Goal: Communication & Community: Answer question/provide support

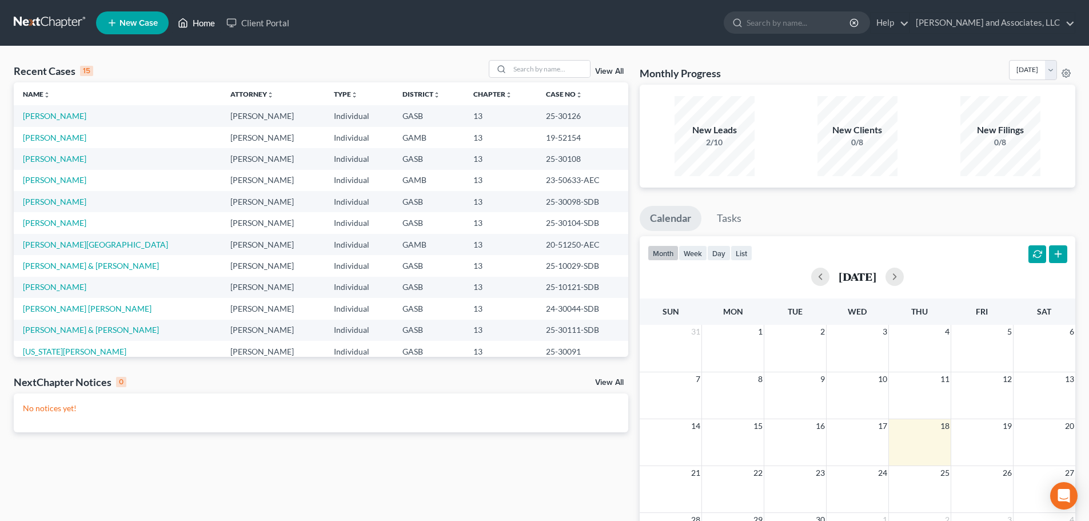
click at [207, 19] on link "Home" at bounding box center [196, 23] width 49 height 21
click at [524, 72] on input "search" at bounding box center [550, 69] width 80 height 17
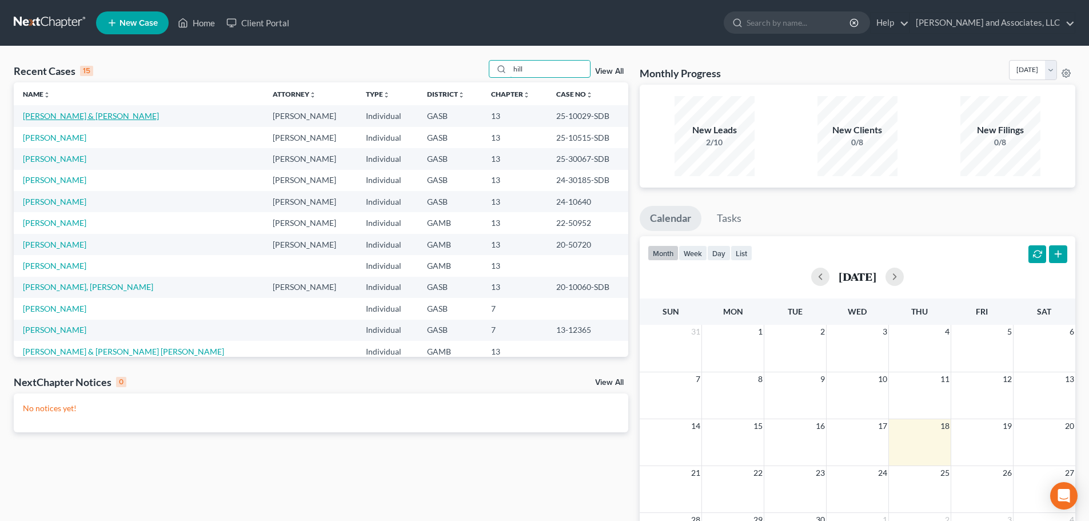
type input "hill"
click at [91, 115] on link "[PERSON_NAME] & [PERSON_NAME]" at bounding box center [91, 116] width 136 height 10
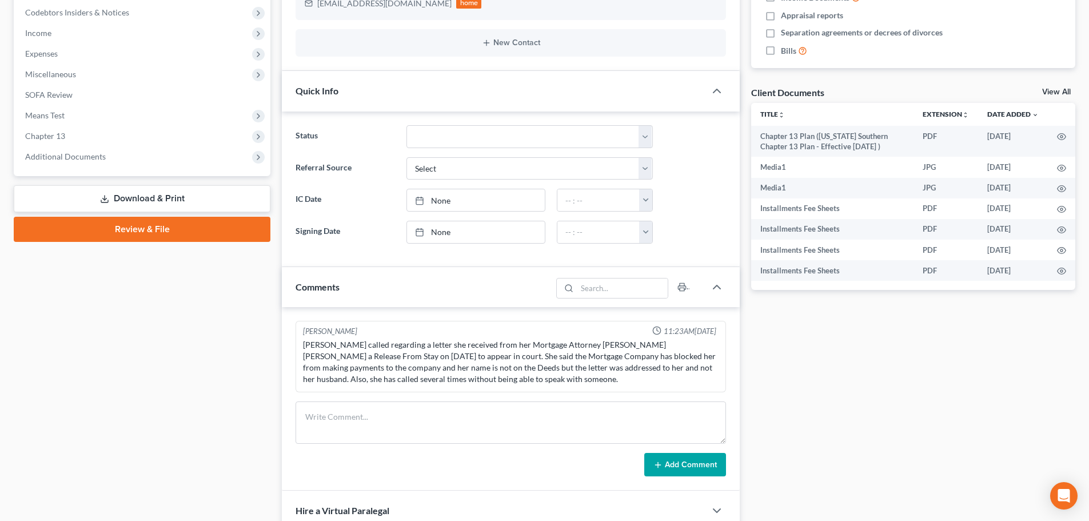
scroll to position [4678, 0]
click at [43, 32] on span "Income" at bounding box center [38, 33] width 26 height 10
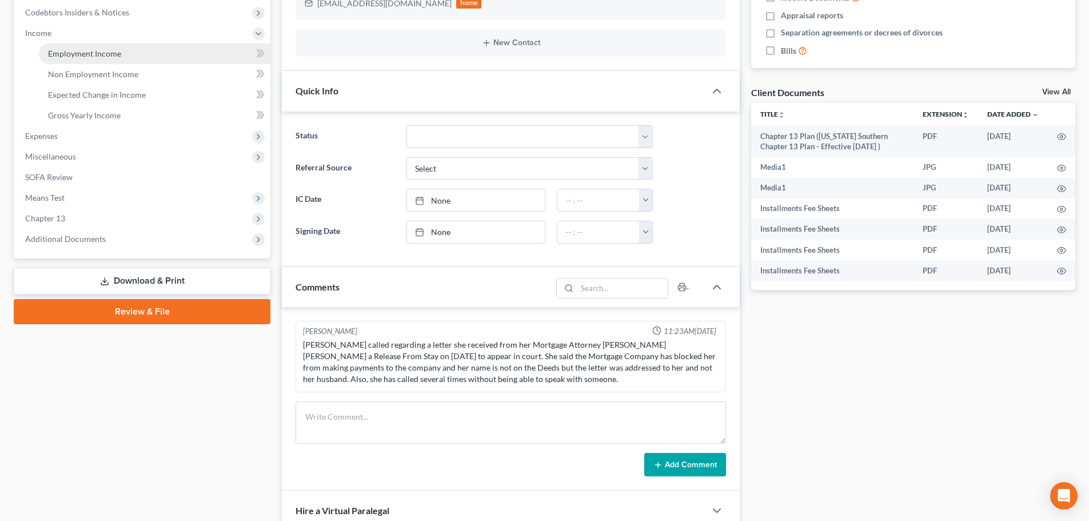
click at [86, 54] on span "Employment Income" at bounding box center [84, 54] width 73 height 10
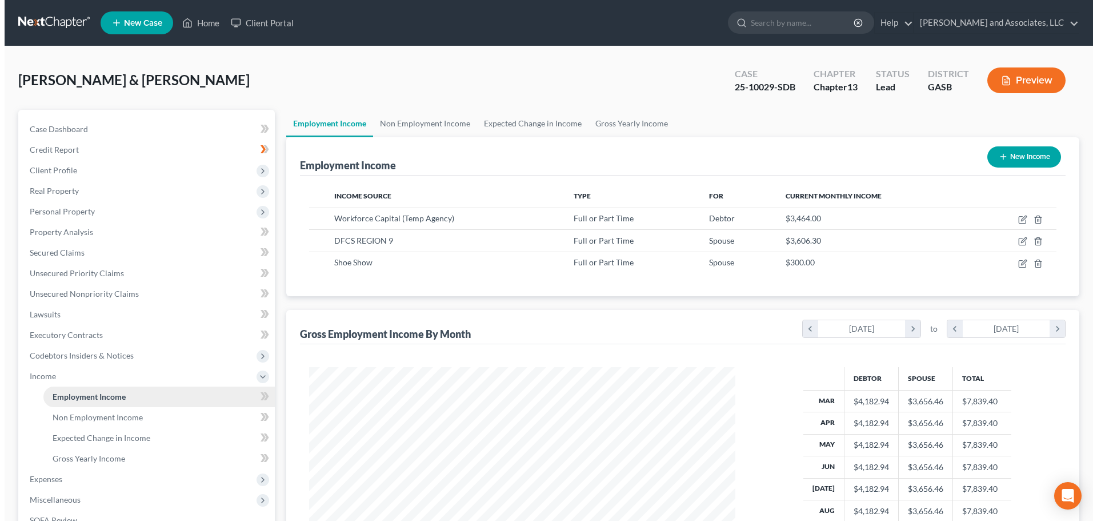
scroll to position [213, 449]
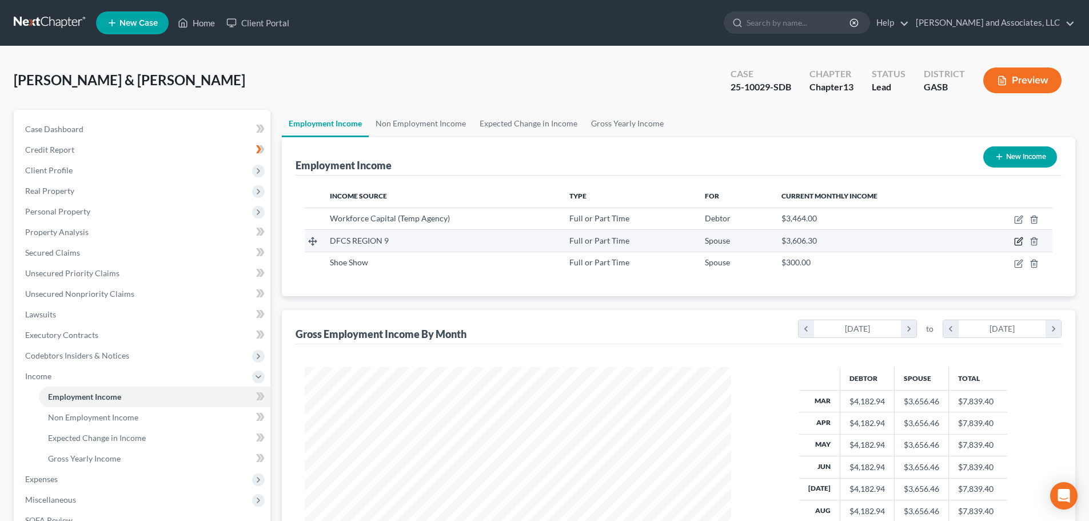
click at [1019, 241] on icon "button" at bounding box center [1018, 241] width 9 height 9
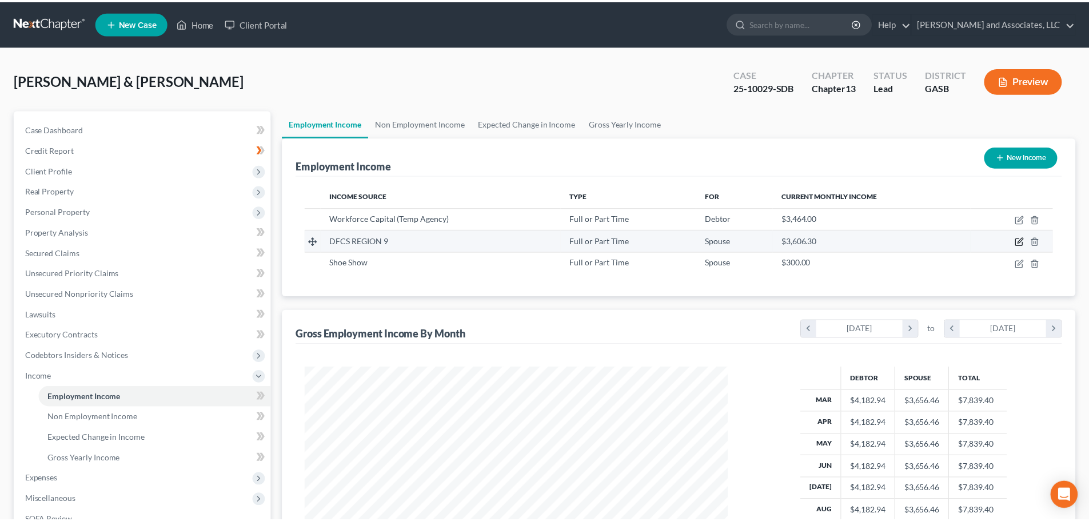
scroll to position [215, 453]
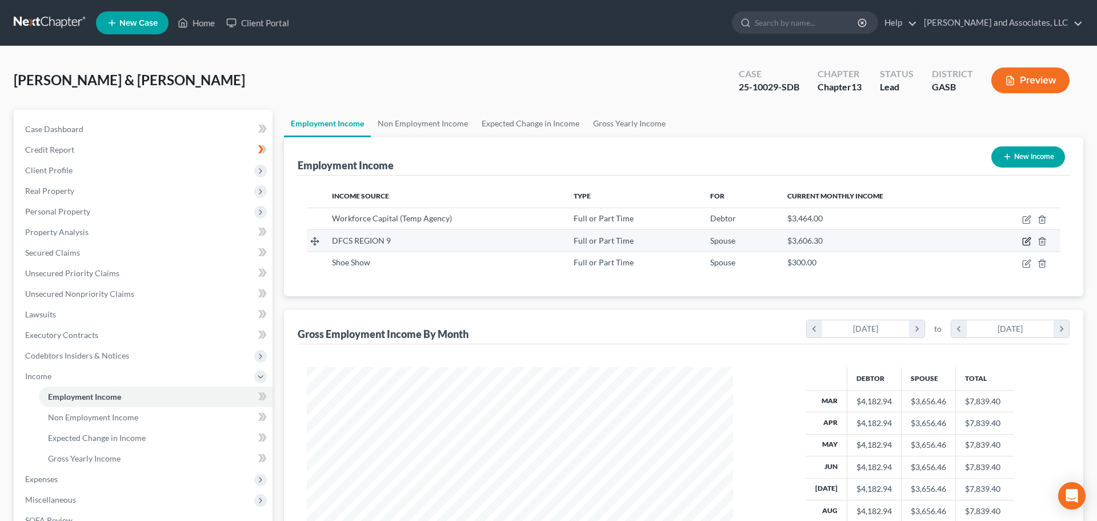
select select "0"
select select "10"
select select "0"
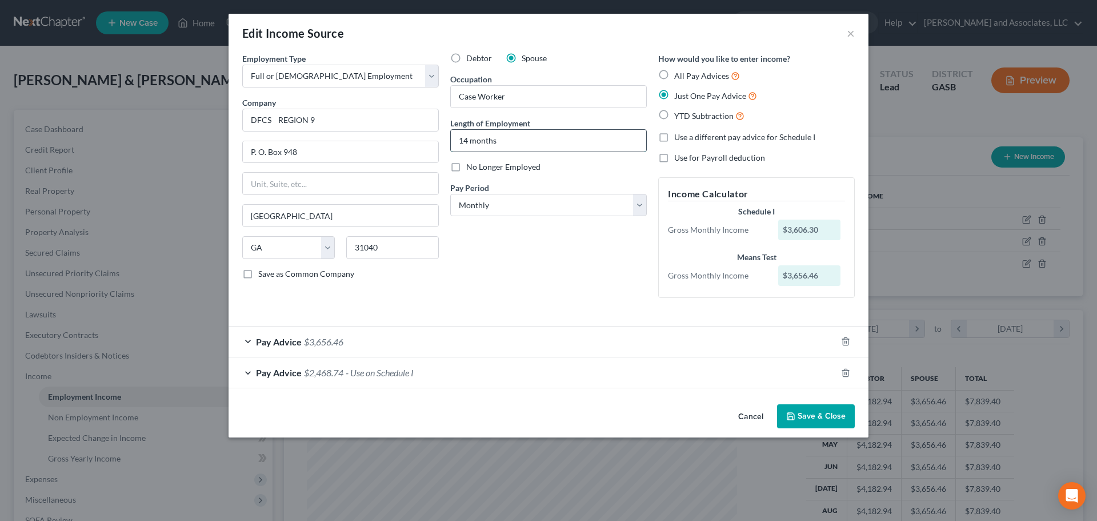
drag, startPoint x: 461, startPoint y: 138, endPoint x: 468, endPoint y: 138, distance: 6.9
click at [468, 138] on input "14 months" at bounding box center [548, 141] width 195 height 22
type input "23 months"
click at [819, 418] on button "Save & Close" at bounding box center [816, 416] width 78 height 24
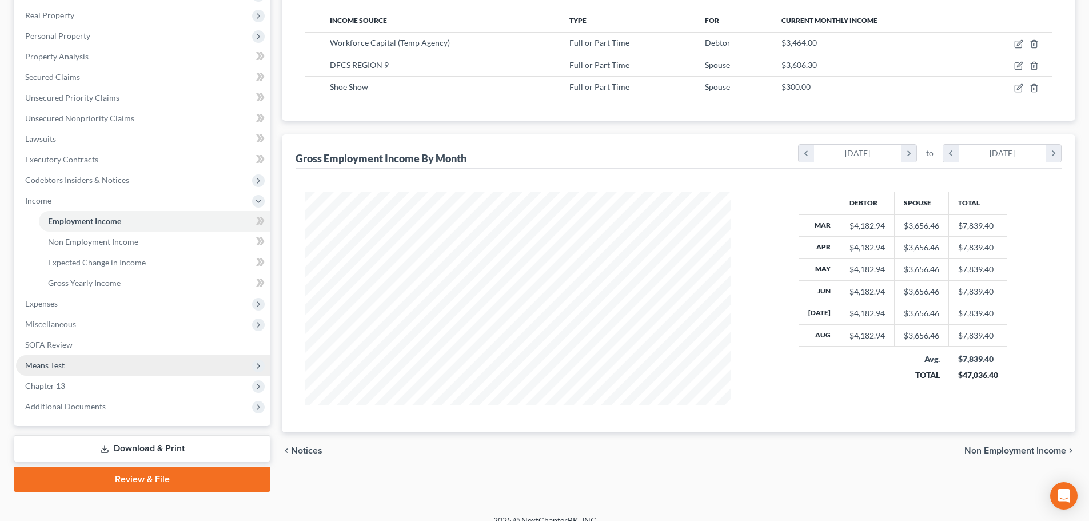
scroll to position [190, 0]
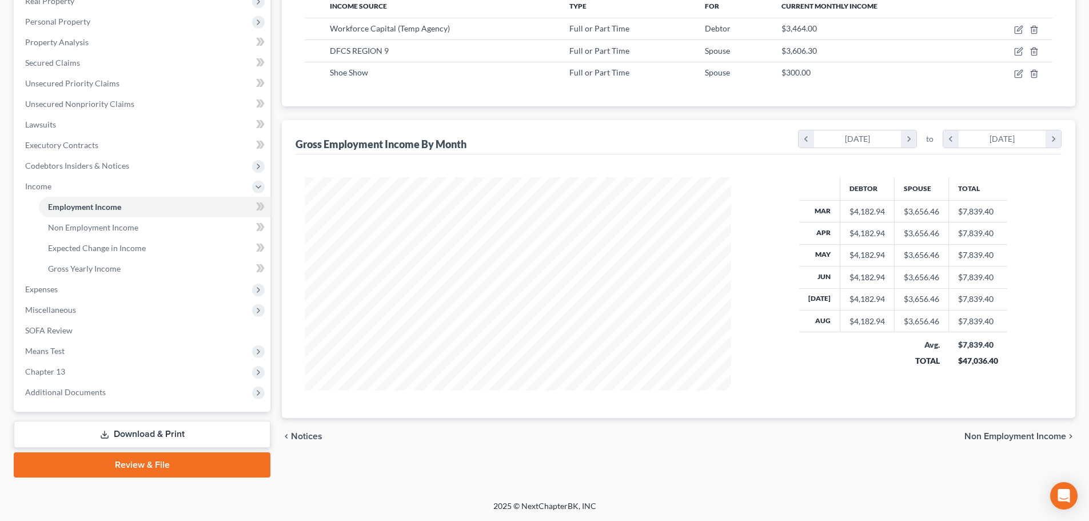
click at [137, 436] on link "Download & Print" at bounding box center [142, 434] width 257 height 27
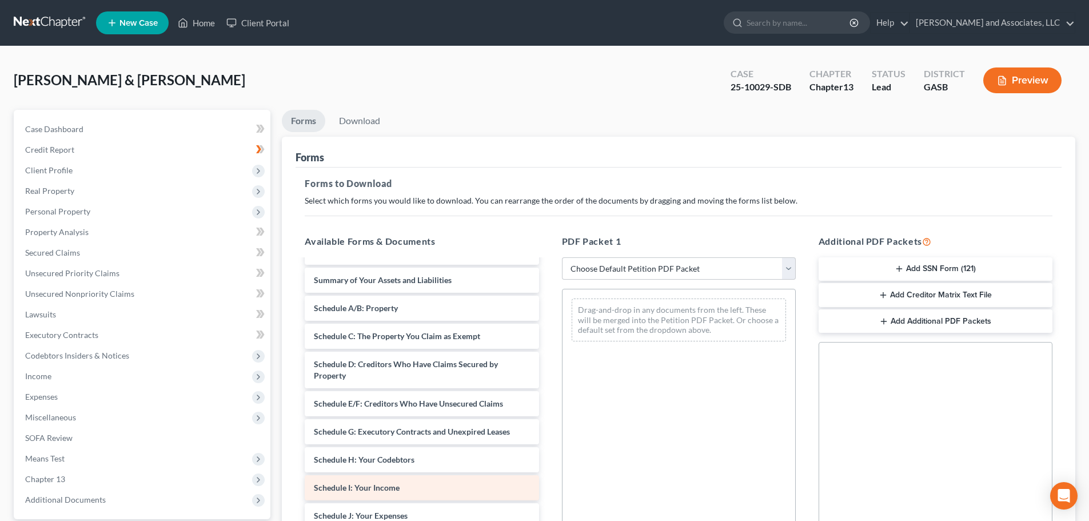
scroll to position [229, 0]
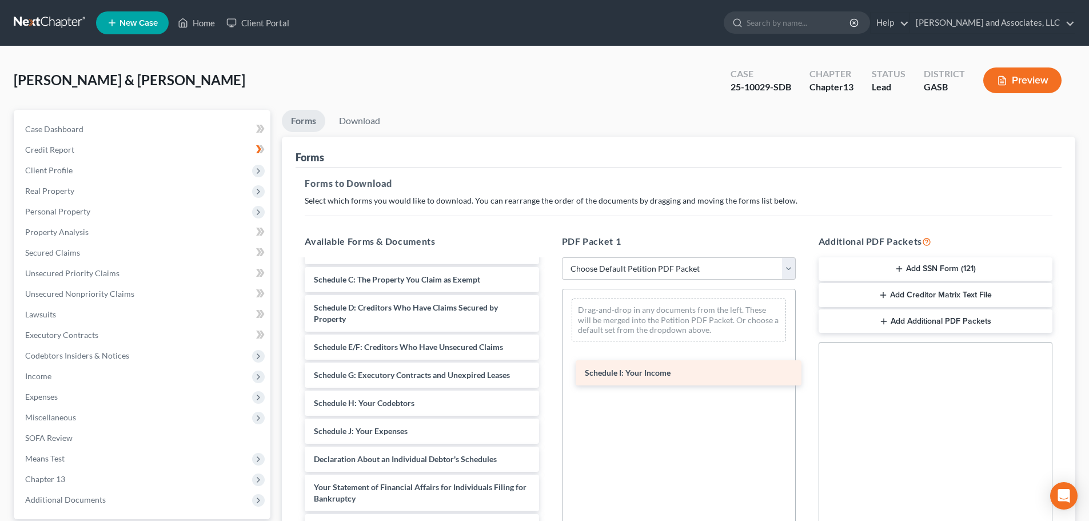
drag, startPoint x: 376, startPoint y: 430, endPoint x: 654, endPoint y: 361, distance: 287.0
click at [548, 361] on div "Schedule I: Your Income Chapter 13 Plan ([US_STATE] Southern Chapter 13 Plan - …" at bounding box center [422, 346] width 252 height 631
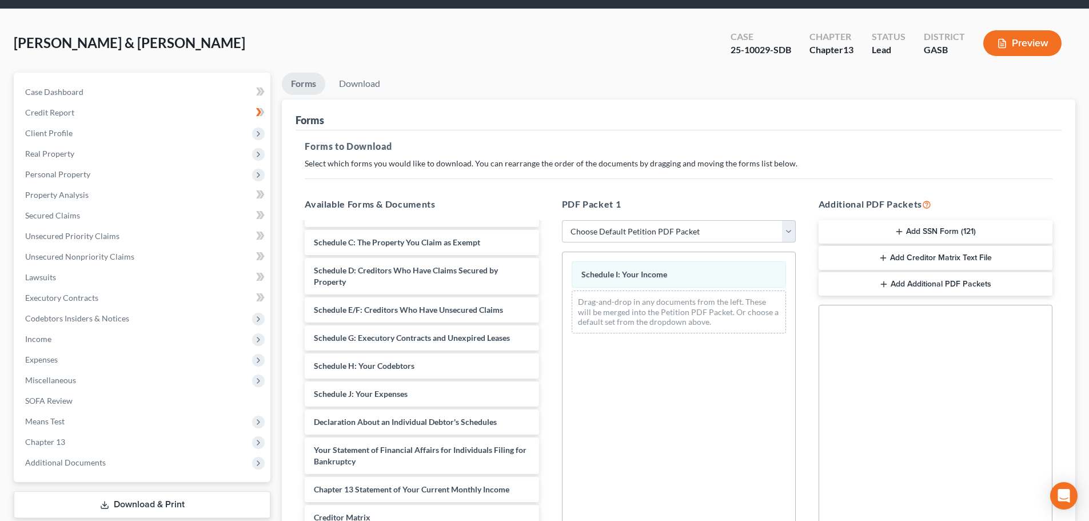
scroll to position [185, 0]
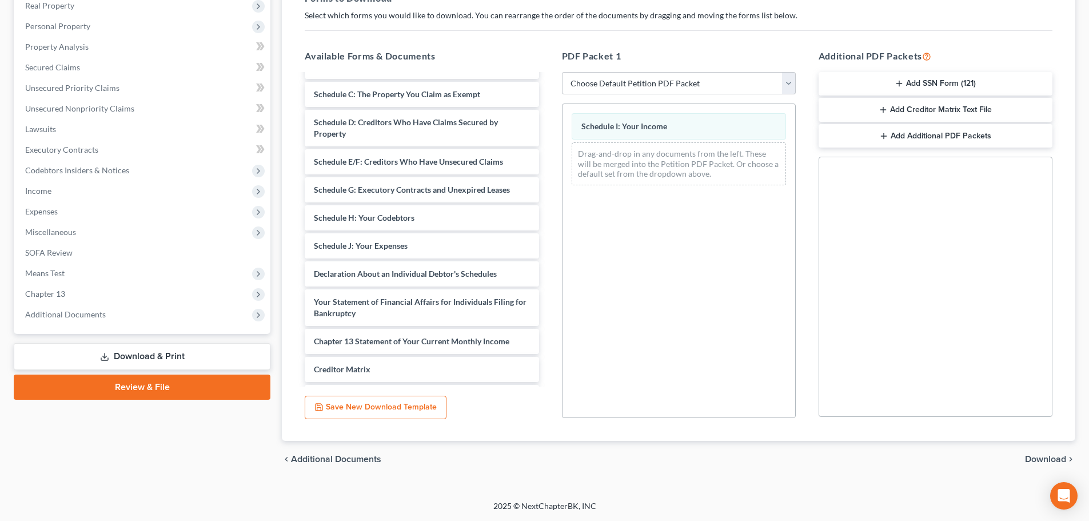
click at [1044, 459] on span "Download" at bounding box center [1045, 458] width 41 height 9
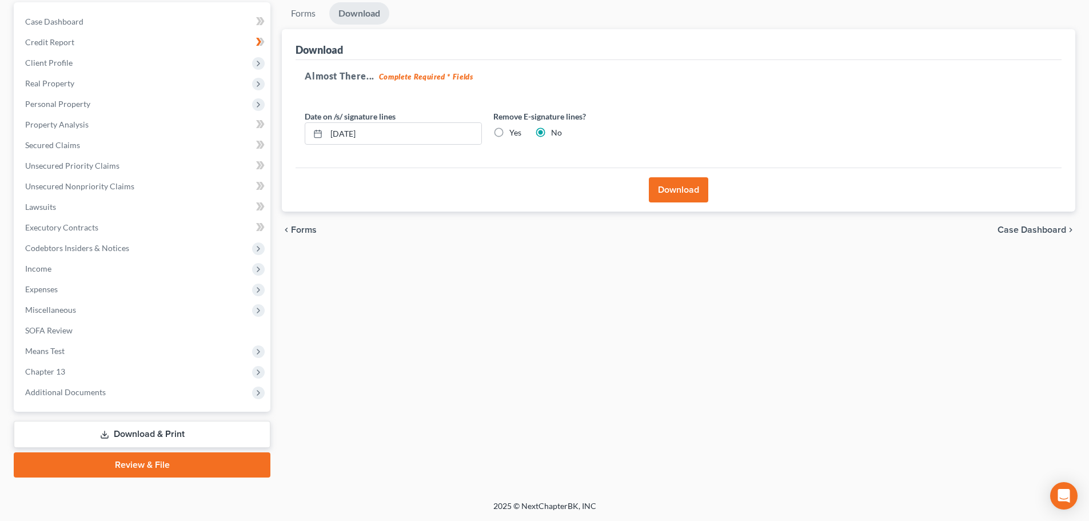
click at [677, 190] on button "Download" at bounding box center [678, 189] width 59 height 25
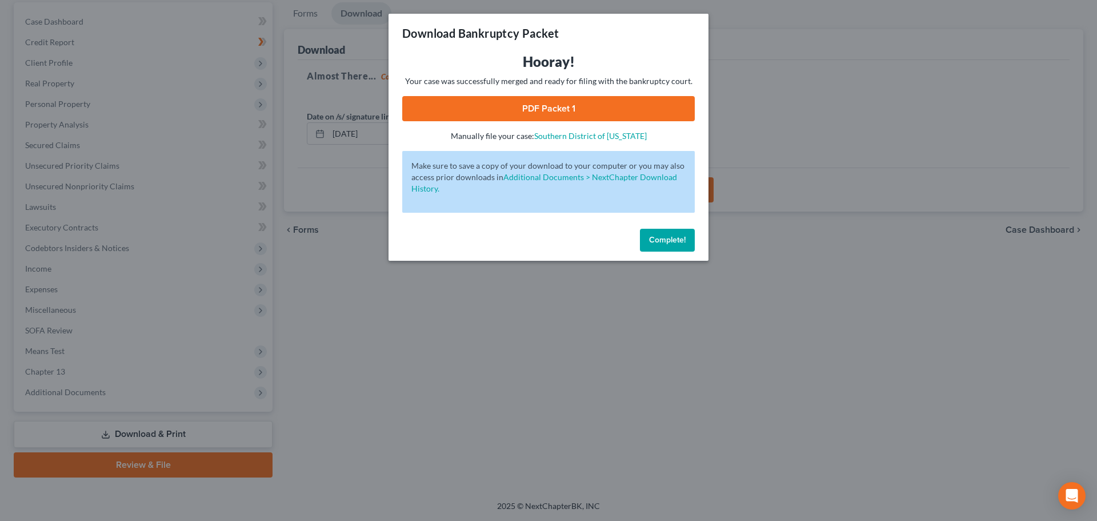
click at [523, 106] on link "PDF Packet 1" at bounding box center [548, 108] width 293 height 25
click at [672, 241] on span "Complete!" at bounding box center [667, 240] width 37 height 10
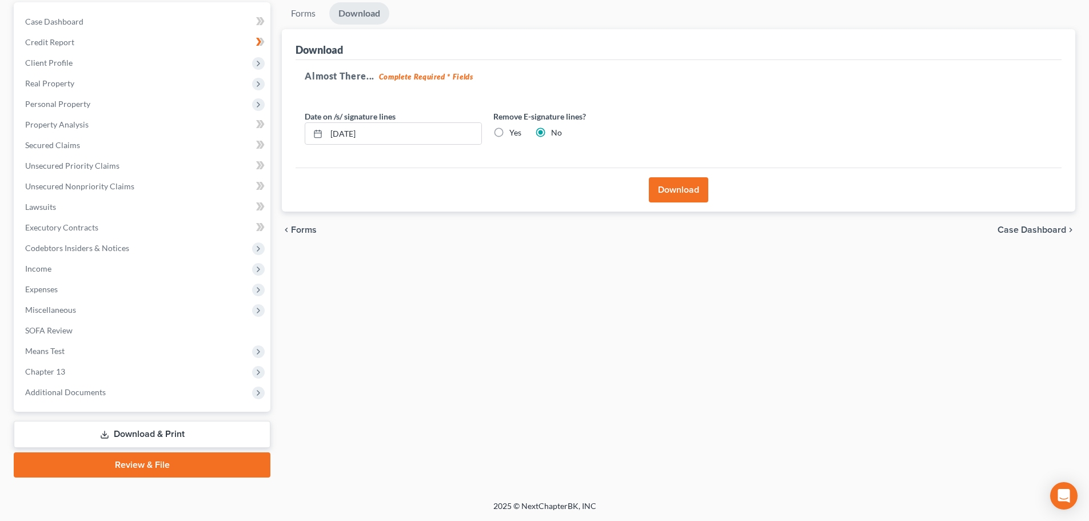
click at [1031, 231] on span "Case Dashboard" at bounding box center [1031, 229] width 69 height 9
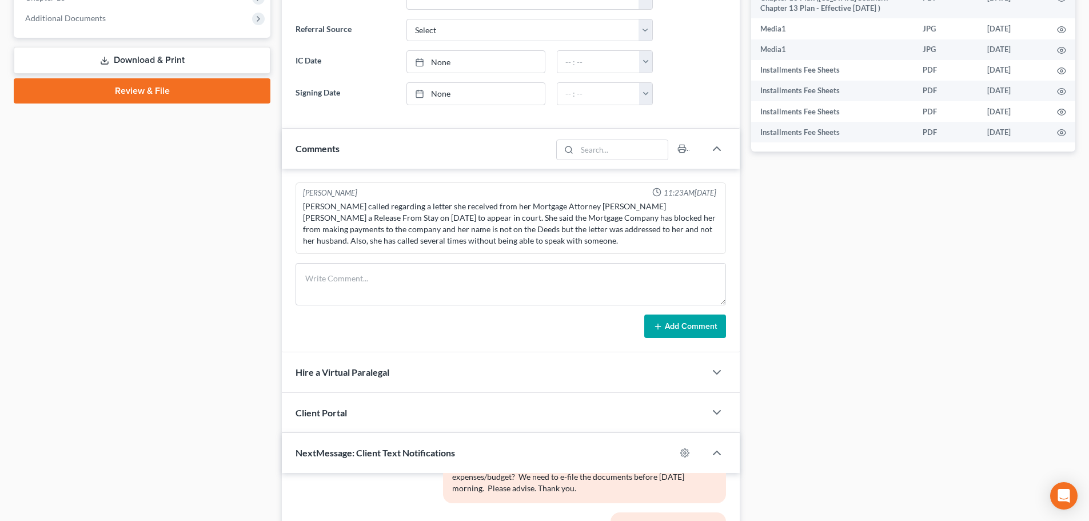
scroll to position [514, 0]
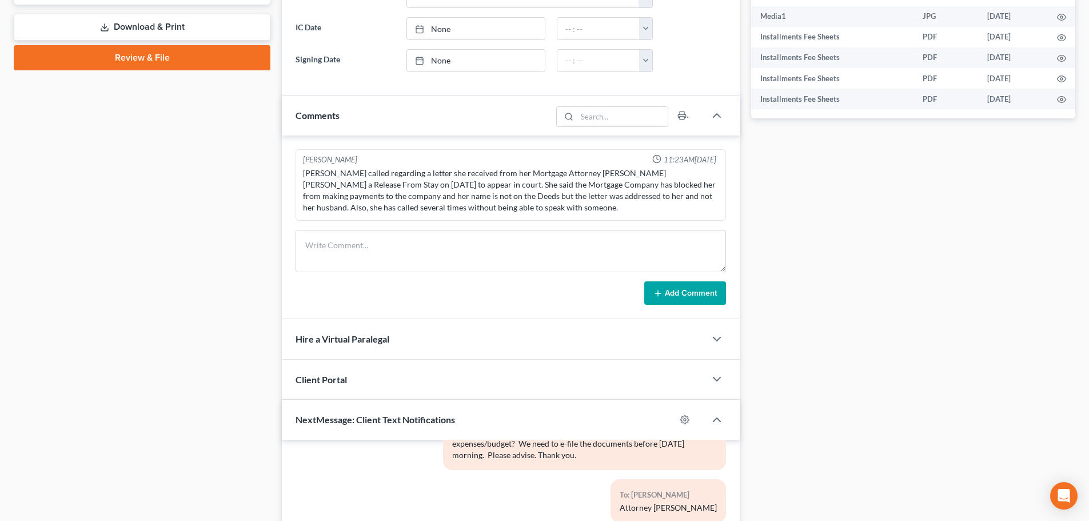
click at [145, 26] on link "Download & Print" at bounding box center [142, 27] width 257 height 27
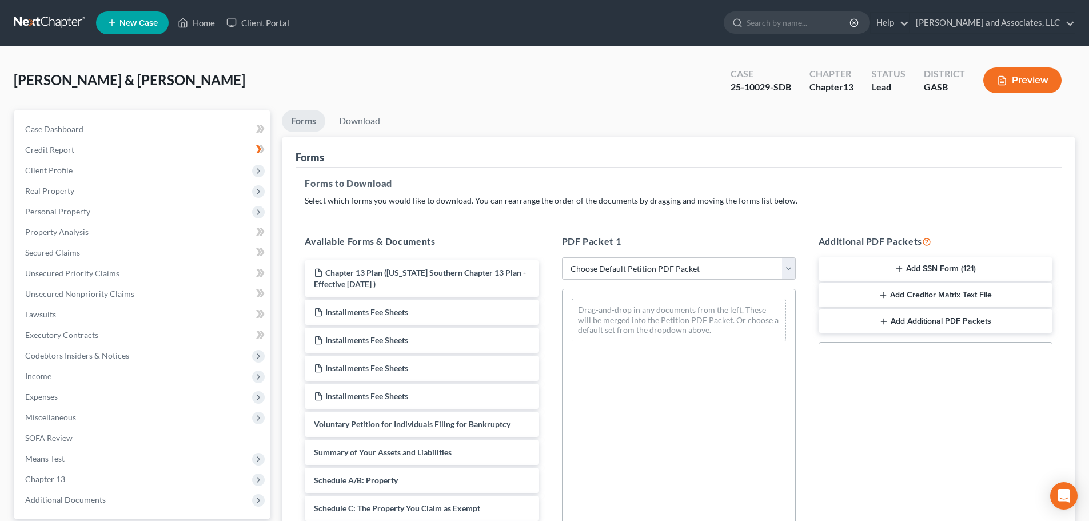
click at [640, 263] on select "Choose Default Petition PDF Packet Complete Bankruptcy Petition (all forms and …" at bounding box center [679, 268] width 234 height 23
select select "2"
click at [562, 257] on select "Choose Default Petition PDF Packet Complete Bankruptcy Petition (all forms and …" at bounding box center [679, 268] width 234 height 23
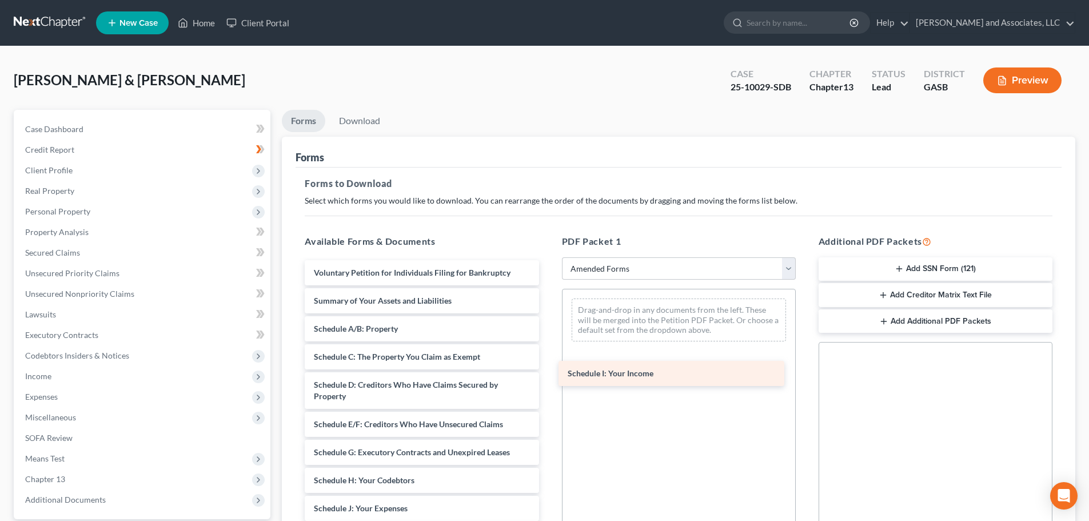
drag, startPoint x: 392, startPoint y: 506, endPoint x: 649, endPoint y: 369, distance: 291.8
click at [548, 369] on div "Schedule I: Your Income Voluntary Petition for Individuals Filing for Bankruptc…" at bounding box center [422, 500] width 252 height 480
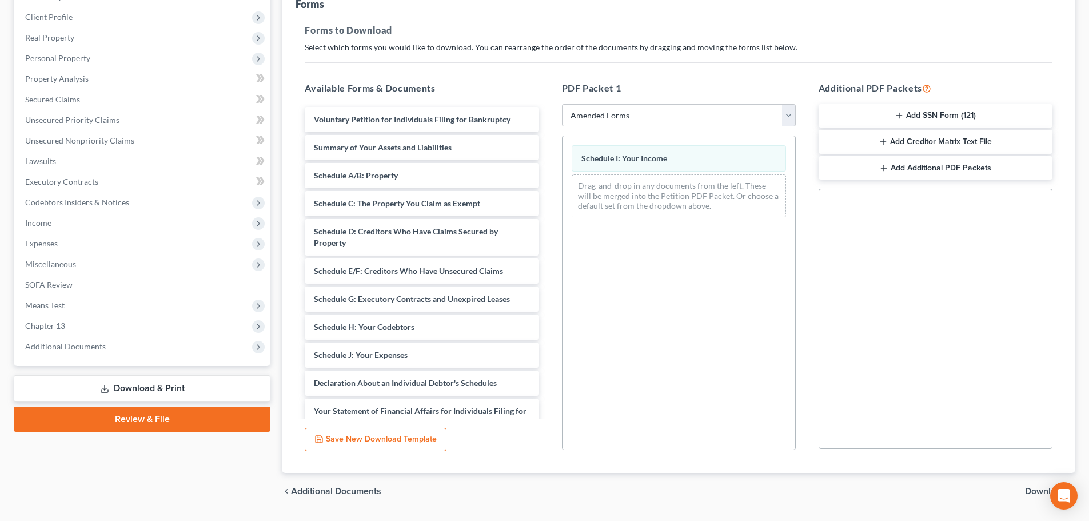
scroll to position [185, 0]
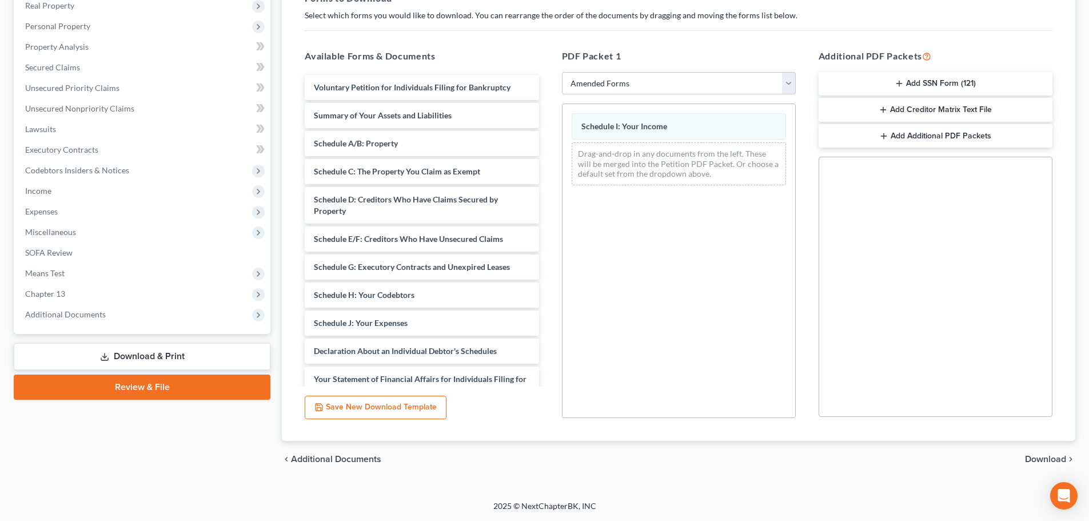
click at [1036, 456] on span "Download" at bounding box center [1045, 458] width 41 height 9
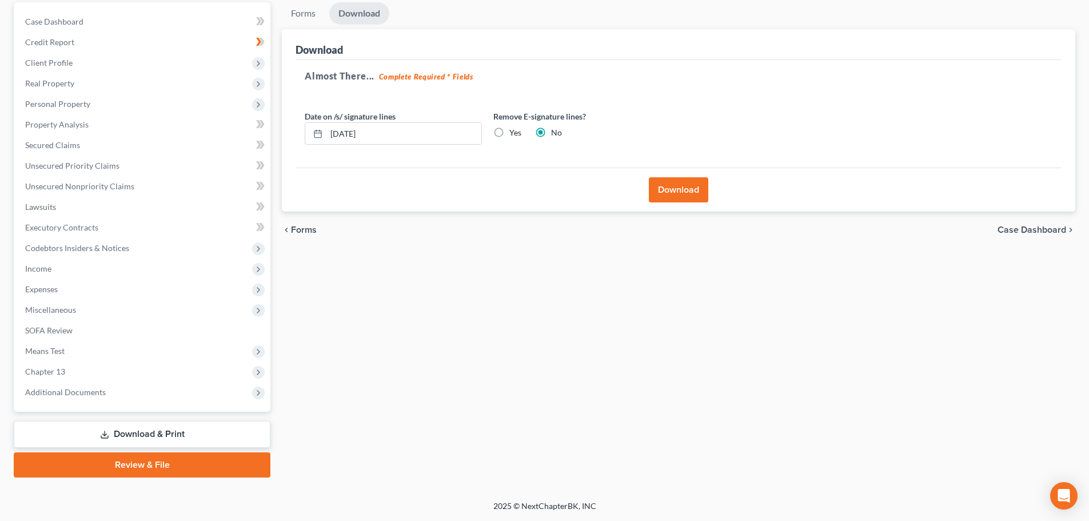
click at [673, 189] on button "Download" at bounding box center [678, 189] width 59 height 25
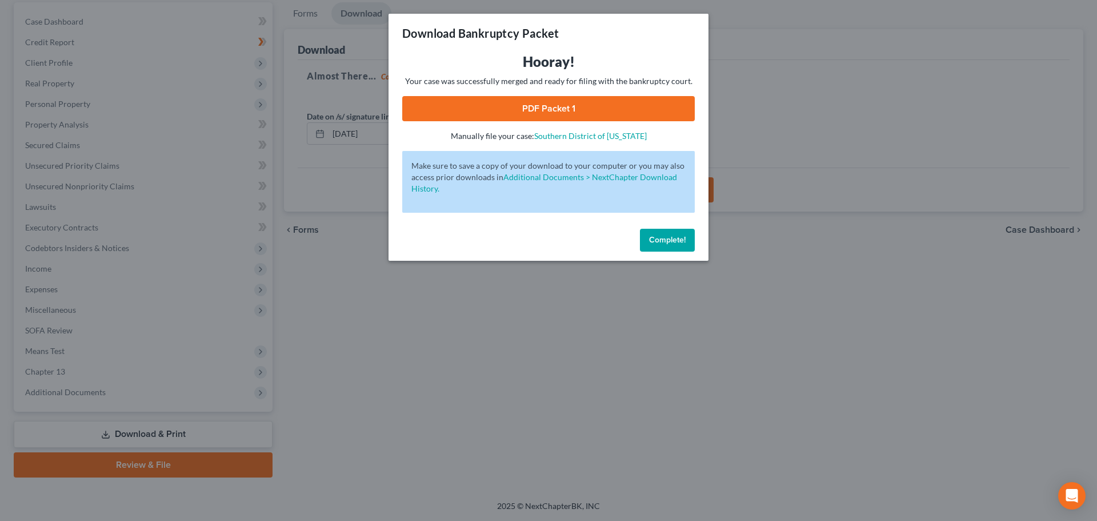
click at [540, 108] on link "PDF Packet 1" at bounding box center [548, 108] width 293 height 25
click at [665, 241] on span "Complete!" at bounding box center [667, 240] width 37 height 10
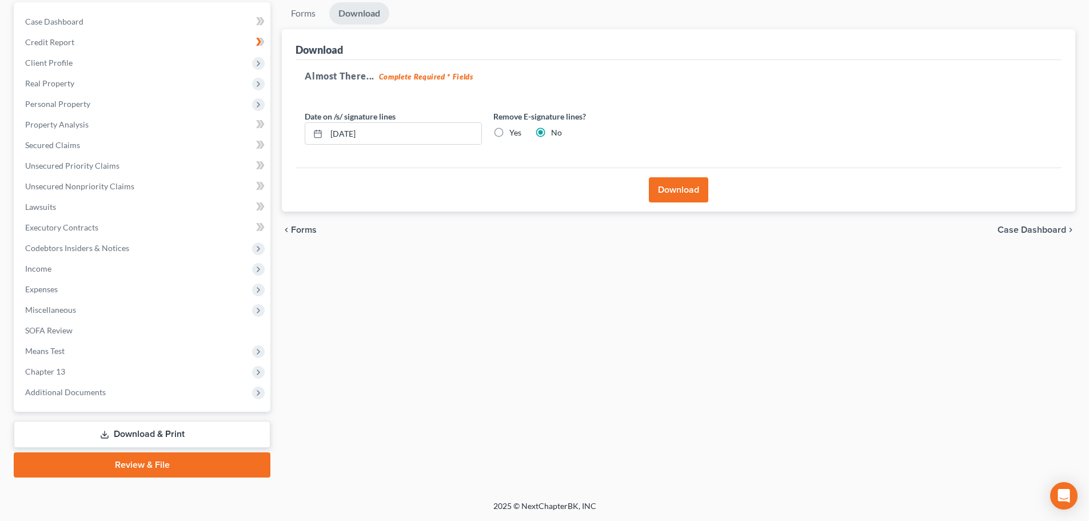
click at [1034, 230] on span "Case Dashboard" at bounding box center [1031, 229] width 69 height 9
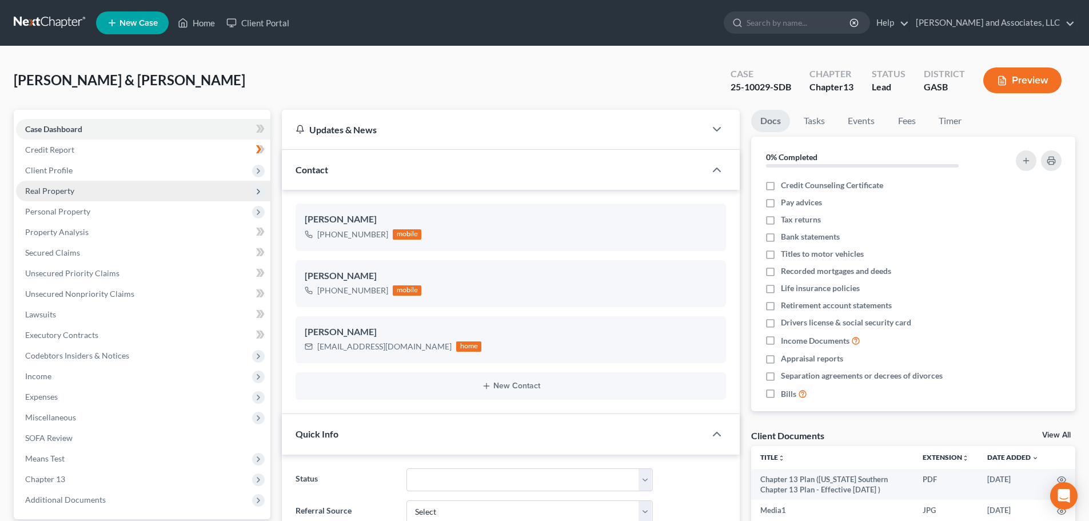
scroll to position [4678, 0]
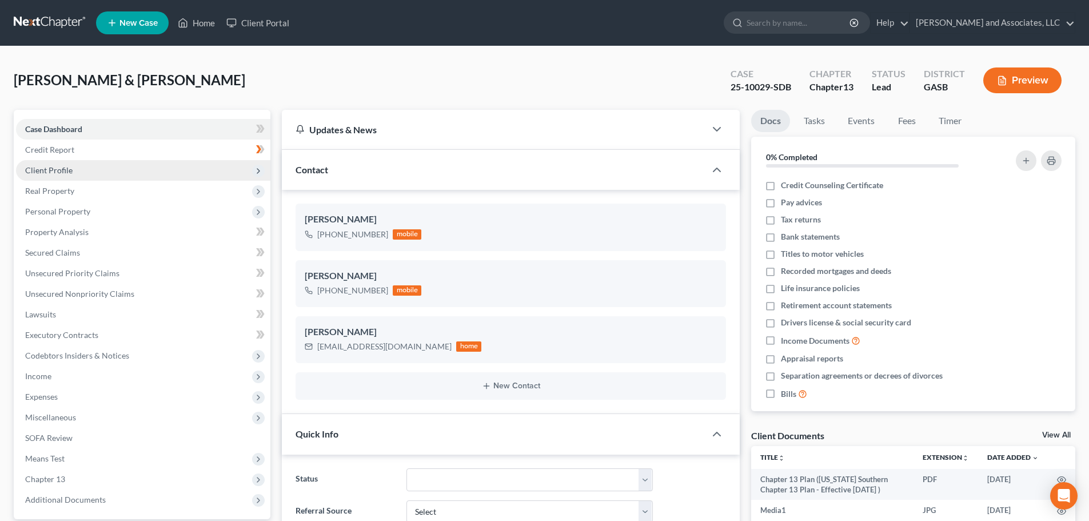
click at [60, 168] on span "Client Profile" at bounding box center [48, 170] width 47 height 10
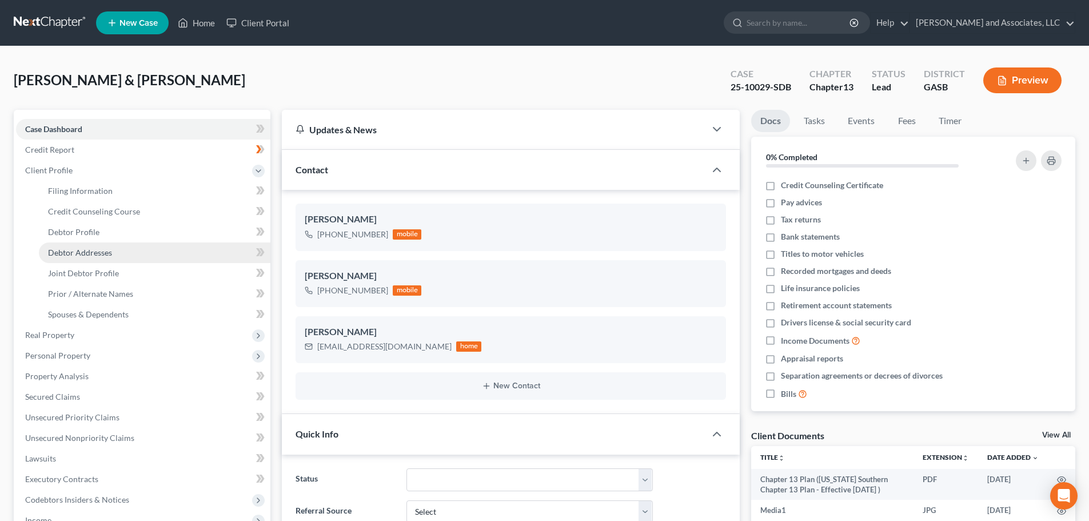
click at [74, 249] on span "Debtor Addresses" at bounding box center [80, 252] width 64 height 10
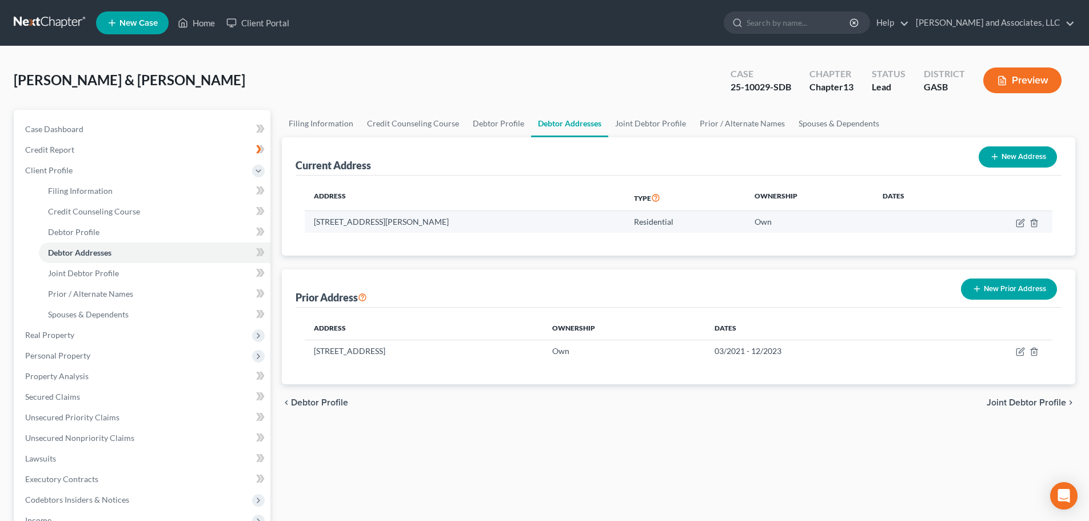
drag, startPoint x: 315, startPoint y: 219, endPoint x: 469, endPoint y: 217, distance: 153.8
click at [469, 217] on td "[STREET_ADDRESS][PERSON_NAME]" at bounding box center [465, 222] width 320 height 22
copy td "[STREET_ADDRESS][PERSON_NAME]"
click at [317, 183] on div "Address Type Ownership Dates [STREET_ADDRESS][PERSON_NAME] Residential Own" at bounding box center [679, 215] width 766 height 80
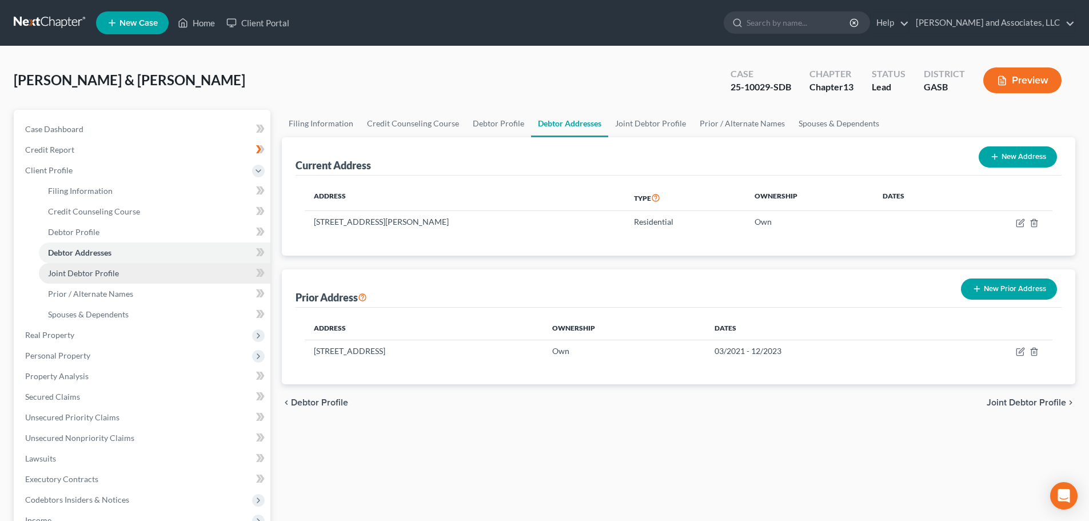
click at [92, 272] on span "Joint Debtor Profile" at bounding box center [83, 273] width 71 height 10
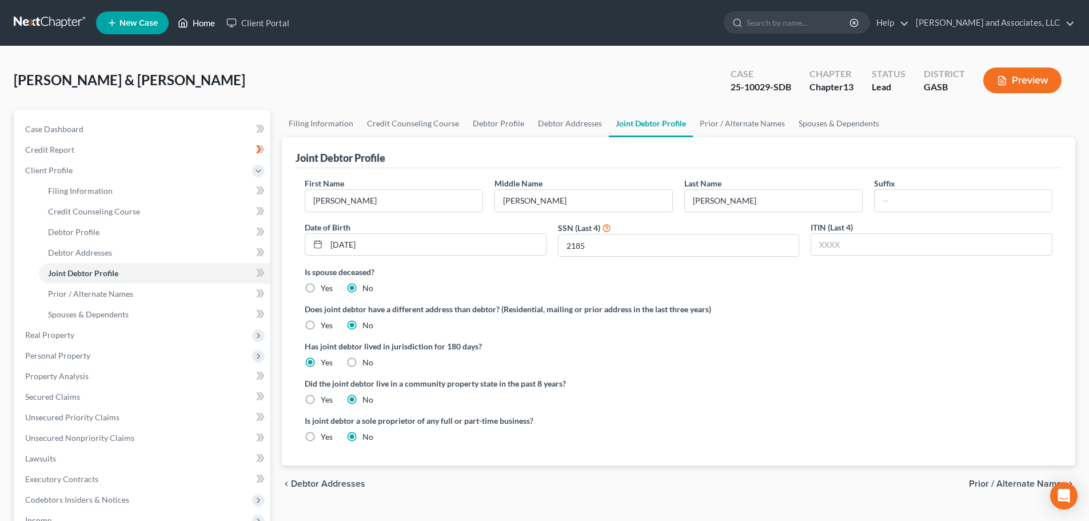
click at [197, 21] on link "Home" at bounding box center [196, 23] width 49 height 21
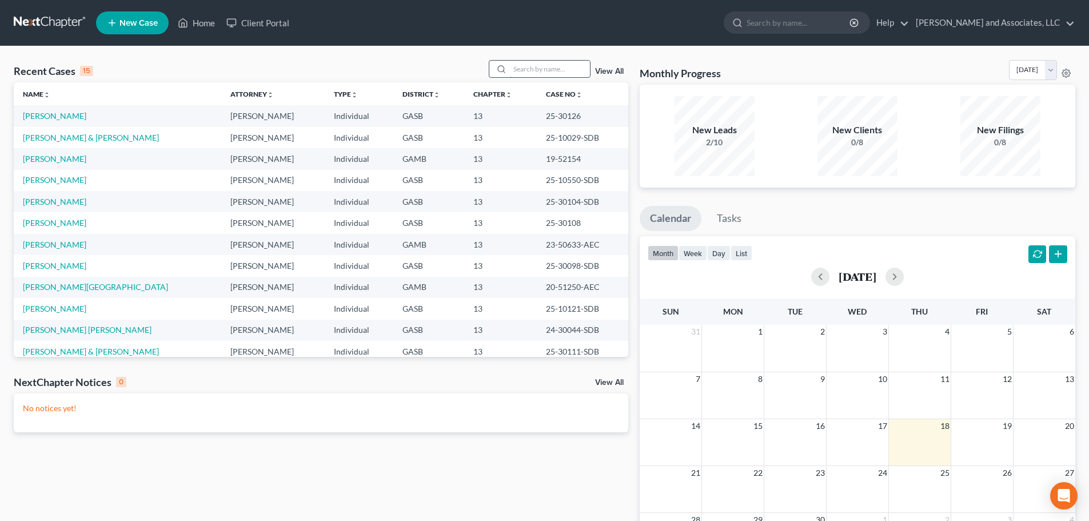
click at [513, 68] on input "search" at bounding box center [550, 69] width 80 height 17
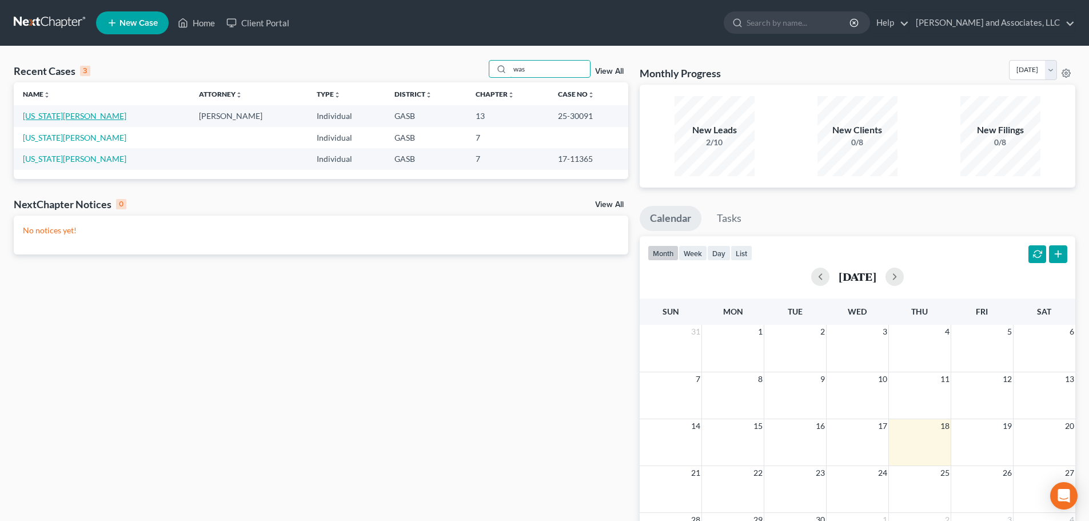
type input "was"
click at [70, 112] on link "[US_STATE][PERSON_NAME]" at bounding box center [74, 116] width 103 height 10
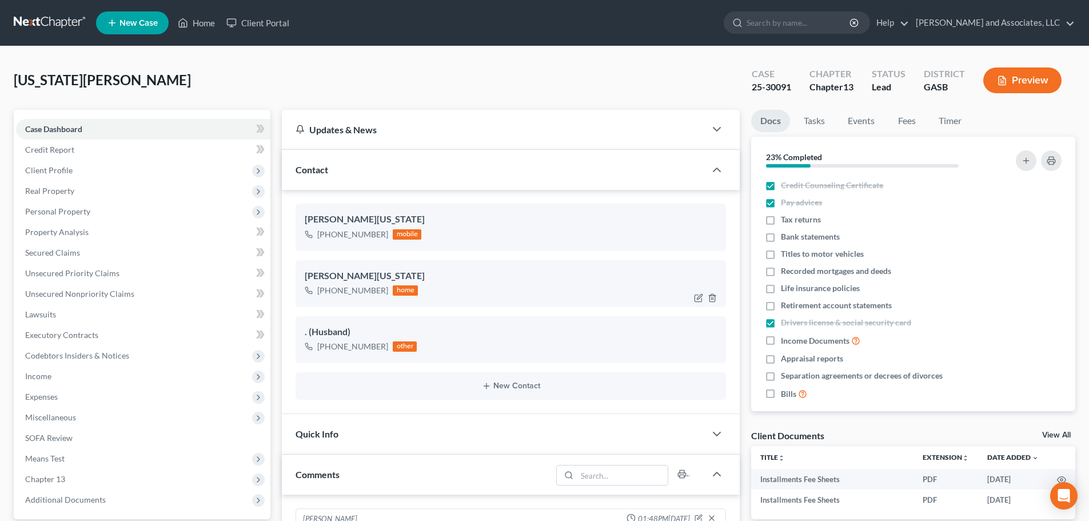
scroll to position [1037, 0]
click at [199, 22] on link "Home" at bounding box center [196, 23] width 49 height 21
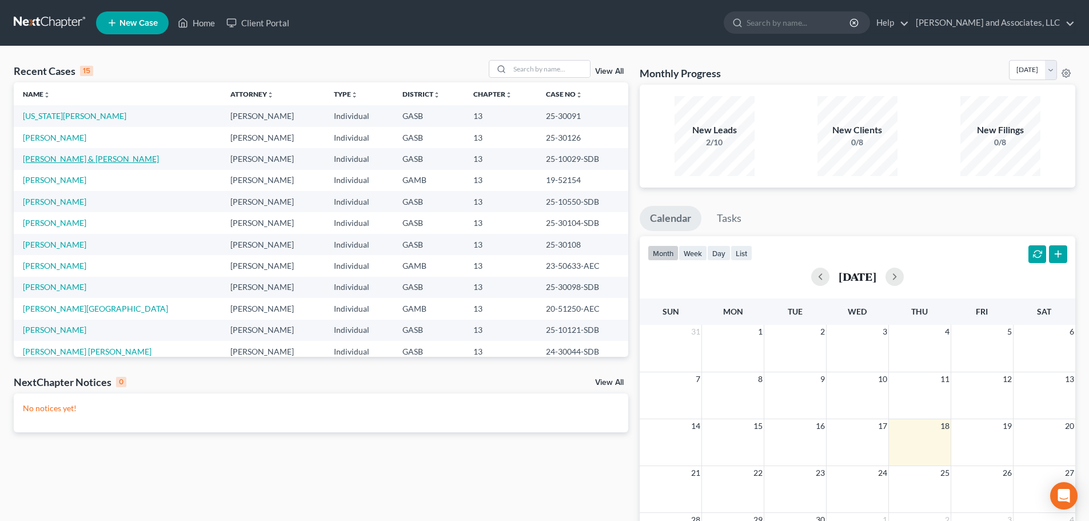
click at [58, 159] on link "[PERSON_NAME] & [PERSON_NAME]" at bounding box center [91, 159] width 136 height 10
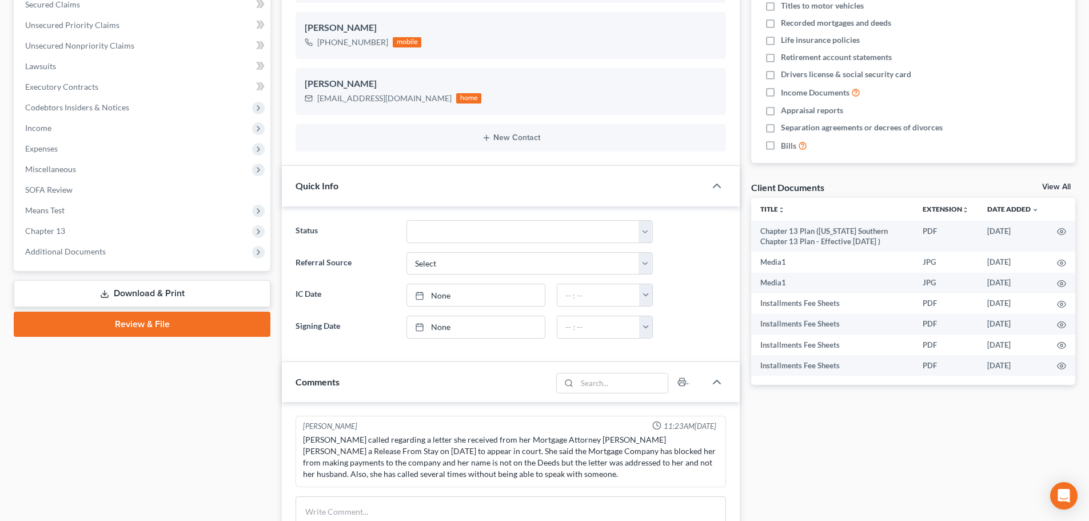
scroll to position [286, 0]
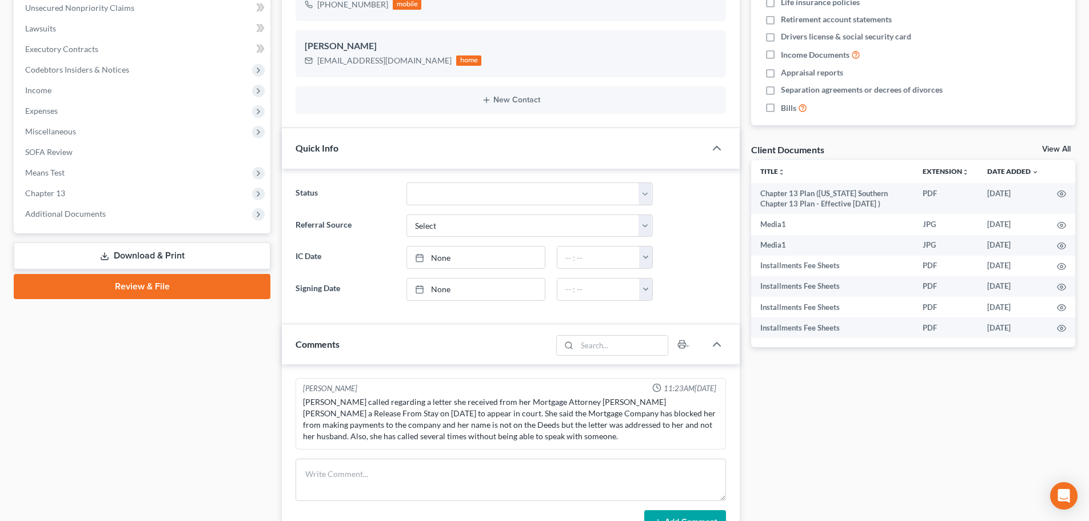
click at [142, 254] on link "Download & Print" at bounding box center [142, 255] width 257 height 27
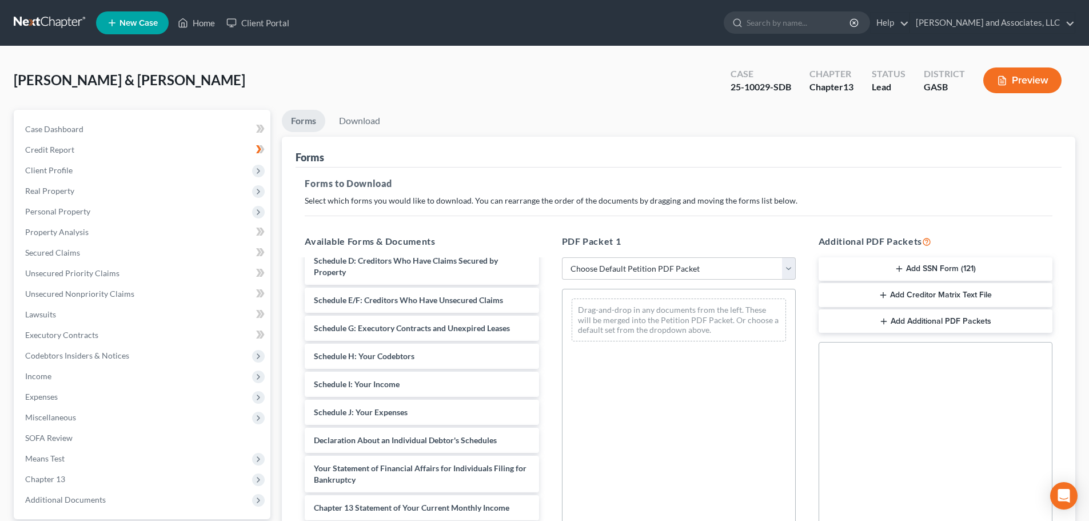
scroll to position [286, 0]
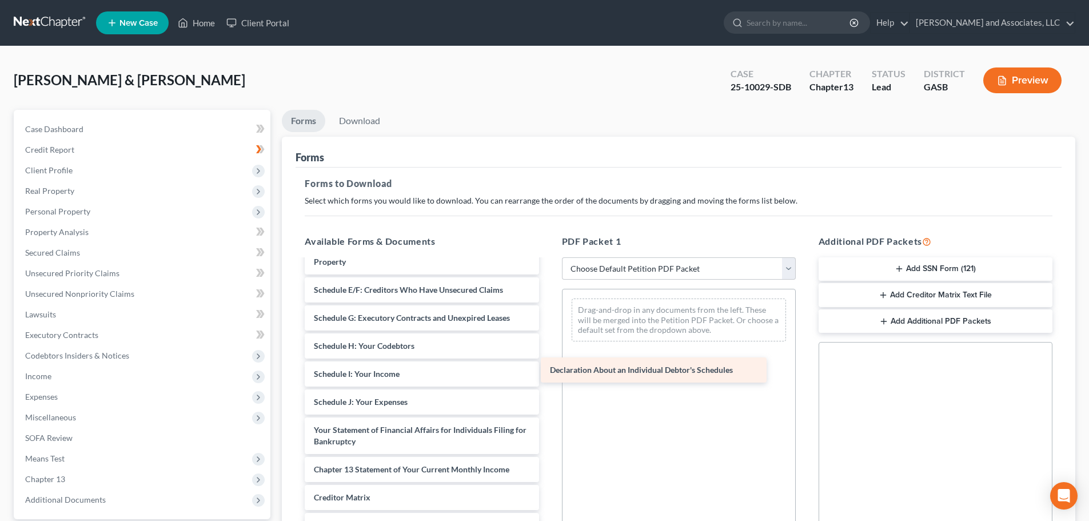
drag, startPoint x: 422, startPoint y: 429, endPoint x: 658, endPoint y: 369, distance: 243.6
click at [548, 369] on div "Declaration About an Individual Debtor's Schedules Chapter 13 Plan ([US_STATE] …" at bounding box center [422, 289] width 252 height 631
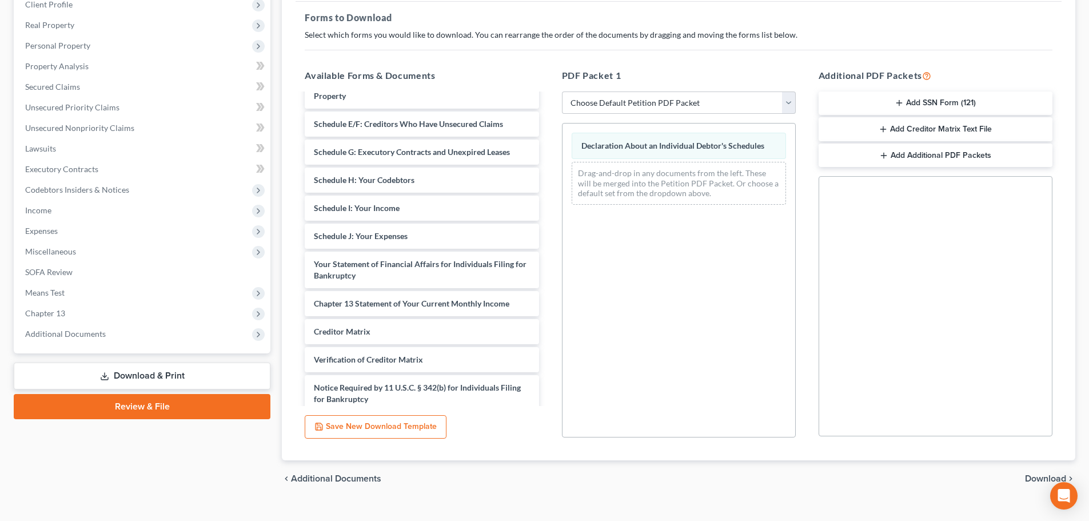
scroll to position [185, 0]
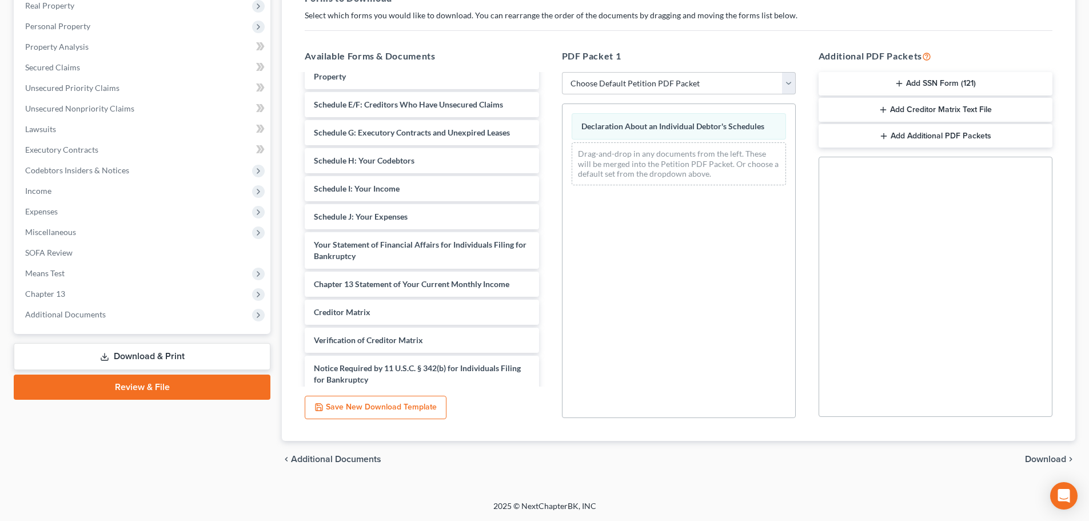
click at [1051, 459] on span "Download" at bounding box center [1045, 458] width 41 height 9
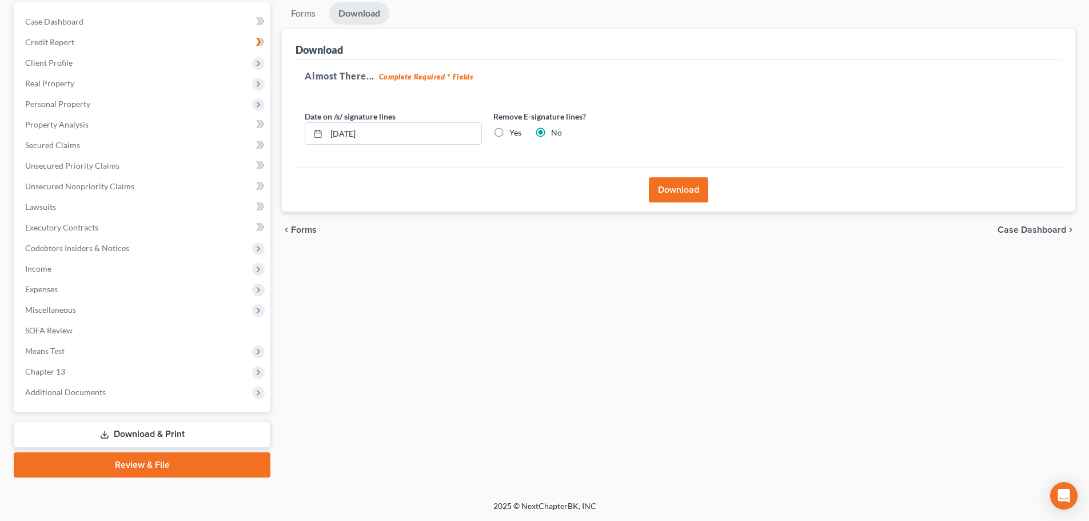
scroll to position [107, 0]
click at [680, 189] on button "Download" at bounding box center [678, 189] width 59 height 25
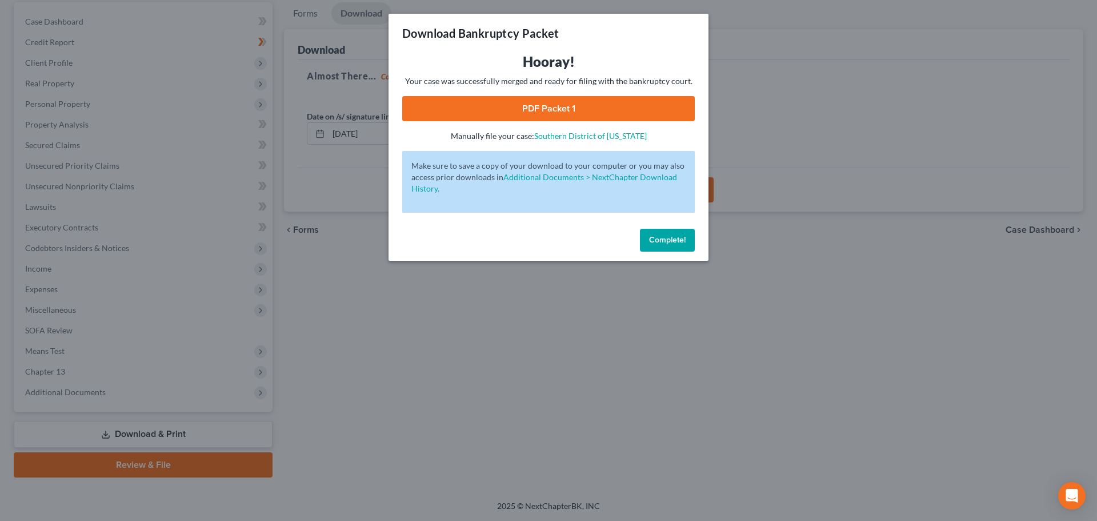
click at [676, 247] on button "Complete!" at bounding box center [667, 240] width 55 height 23
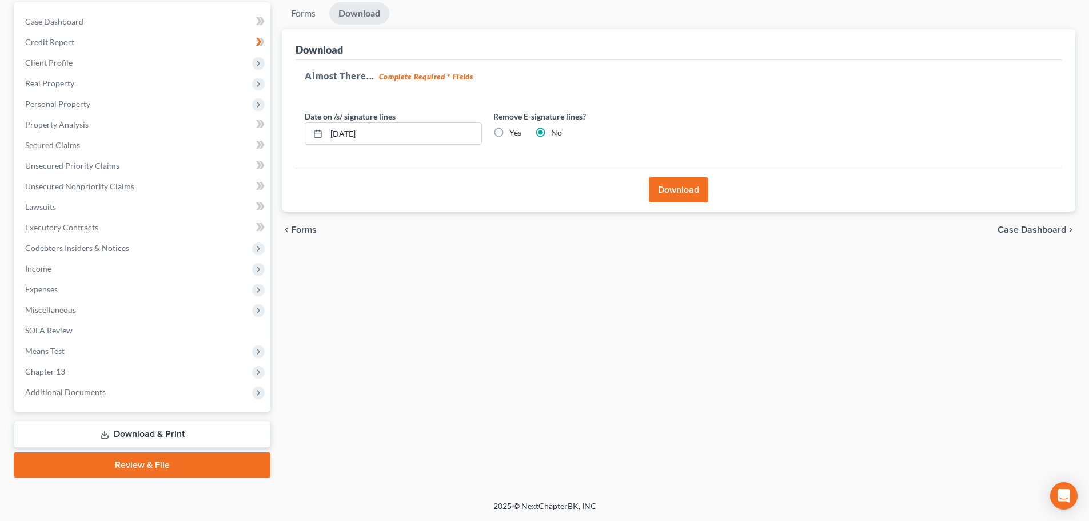
click at [1026, 230] on span "Case Dashboard" at bounding box center [1031, 229] width 69 height 9
select select "4"
select select "0"
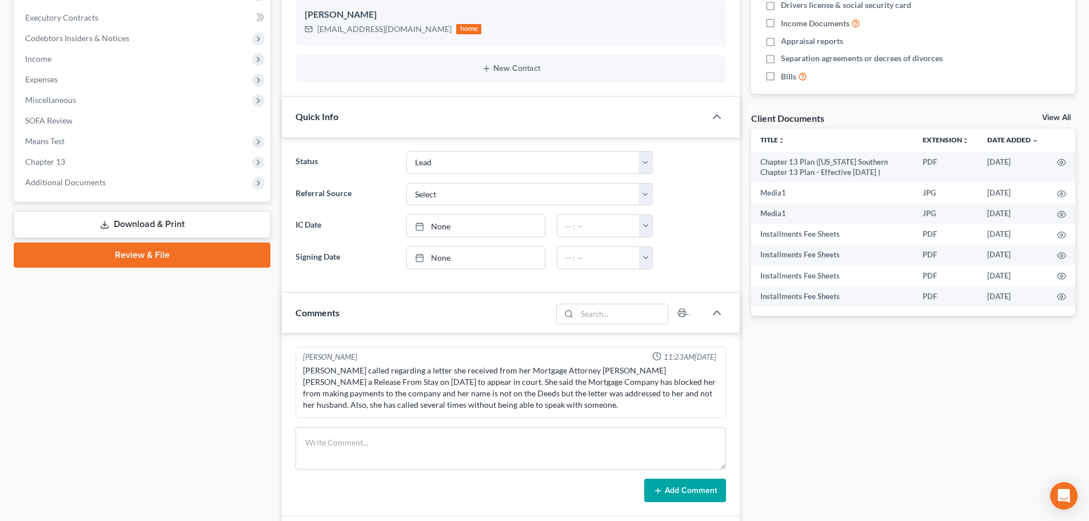
scroll to position [343, 0]
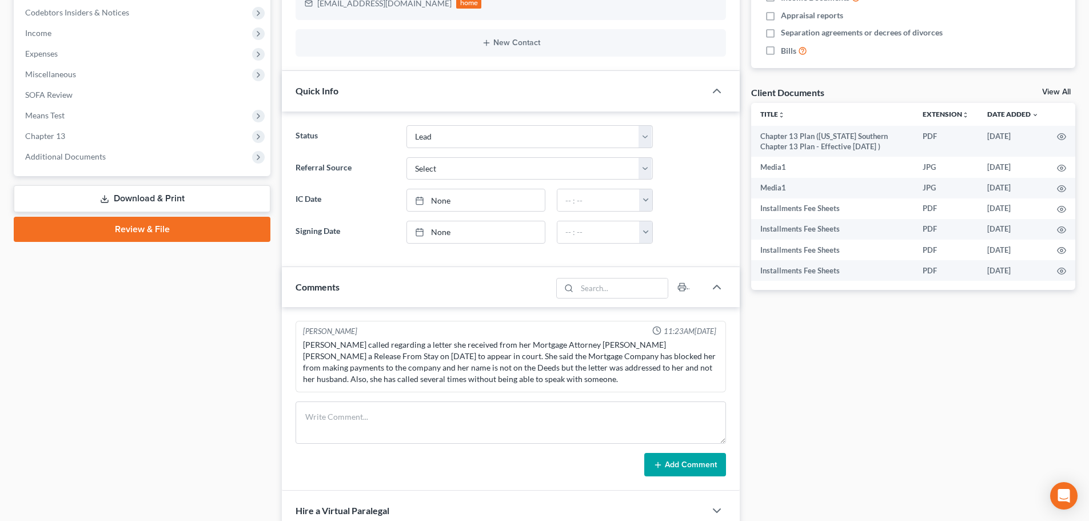
click at [146, 202] on link "Download & Print" at bounding box center [142, 198] width 257 height 27
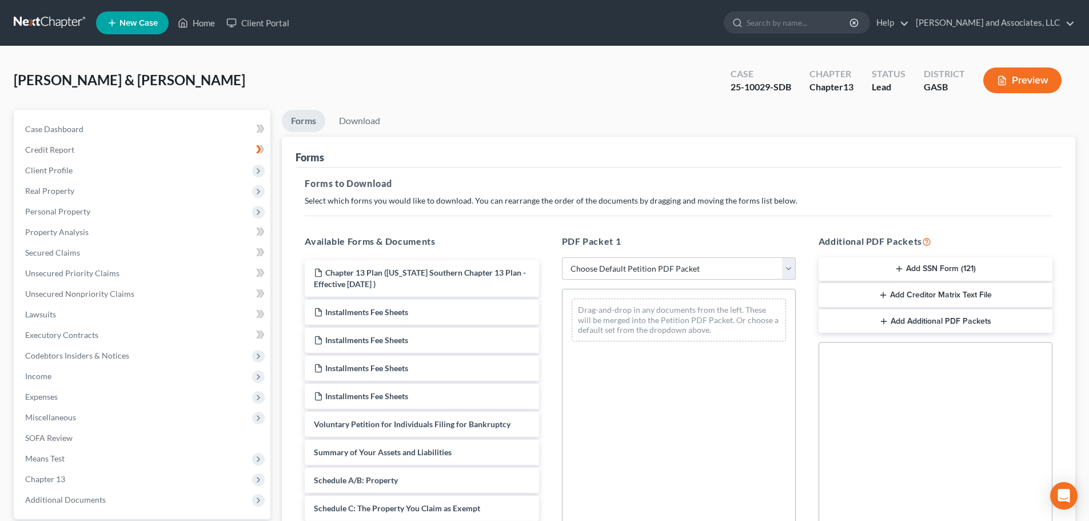
click at [642, 266] on select "Choose Default Petition PDF Packet Complete Bankruptcy Petition (all forms and …" at bounding box center [679, 268] width 234 height 23
select select "2"
click at [562, 257] on select "Choose Default Petition PDF Packet Complete Bankruptcy Petition (all forms and …" at bounding box center [679, 268] width 234 height 23
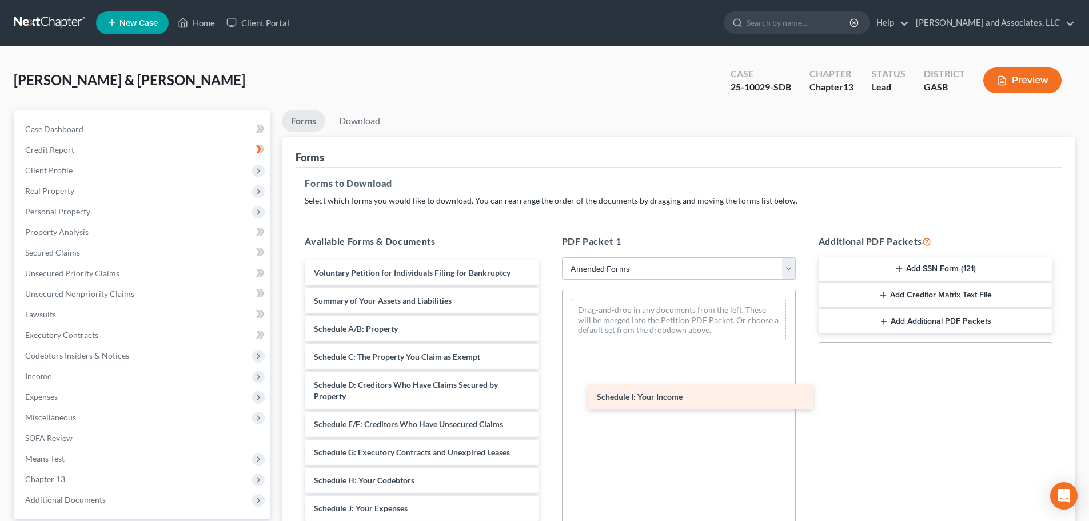
drag, startPoint x: 370, startPoint y: 510, endPoint x: 656, endPoint y: 396, distance: 307.8
click at [548, 396] on div "Schedule I: Your Income Voluntary Petition for Individuals Filing for Bankruptc…" at bounding box center [422, 500] width 252 height 480
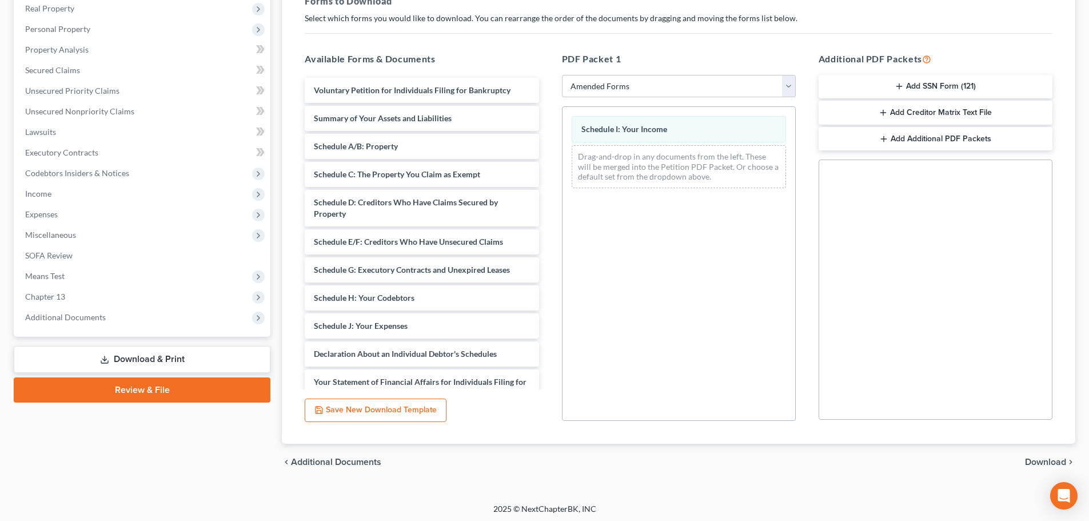
scroll to position [185, 0]
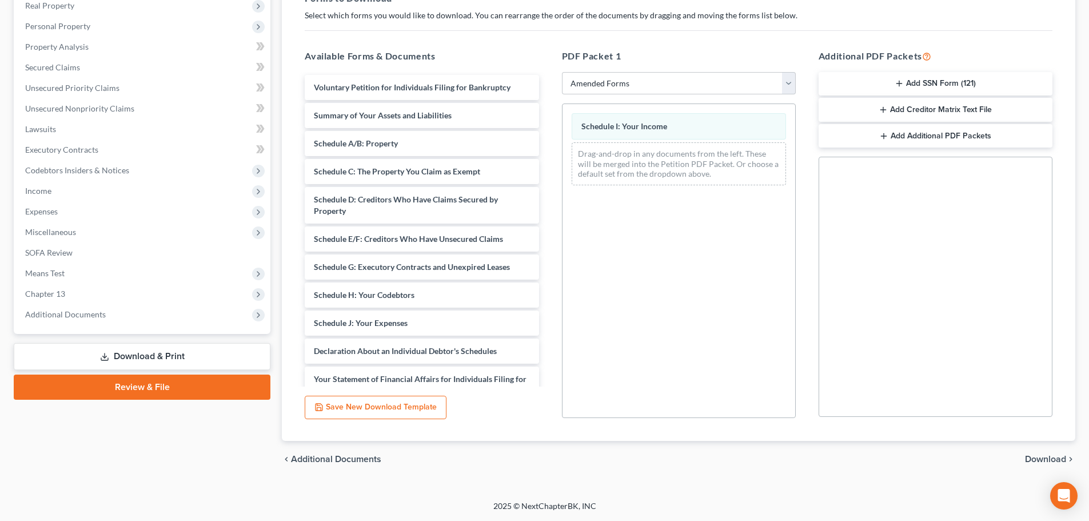
click at [1035, 460] on span "Download" at bounding box center [1045, 458] width 41 height 9
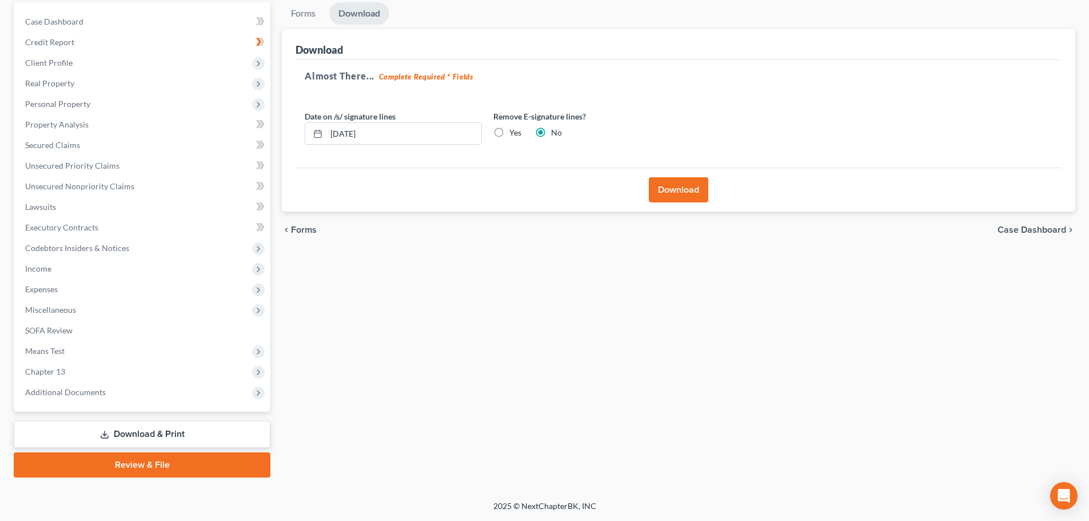
scroll to position [107, 0]
click at [684, 193] on button "Download" at bounding box center [678, 189] width 59 height 25
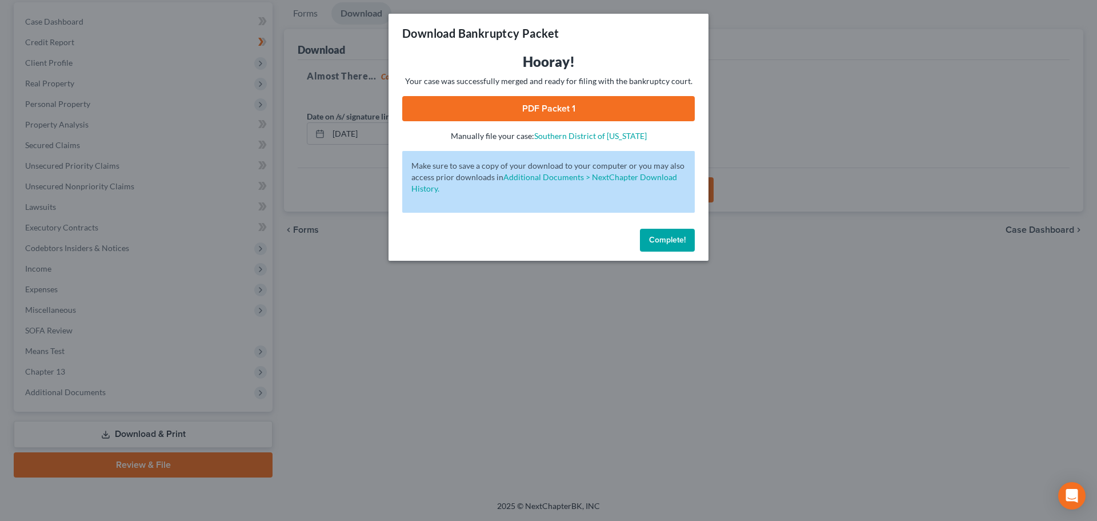
click at [540, 109] on link "PDF Packet 1" at bounding box center [548, 108] width 293 height 25
click at [665, 243] on span "Complete!" at bounding box center [667, 240] width 37 height 10
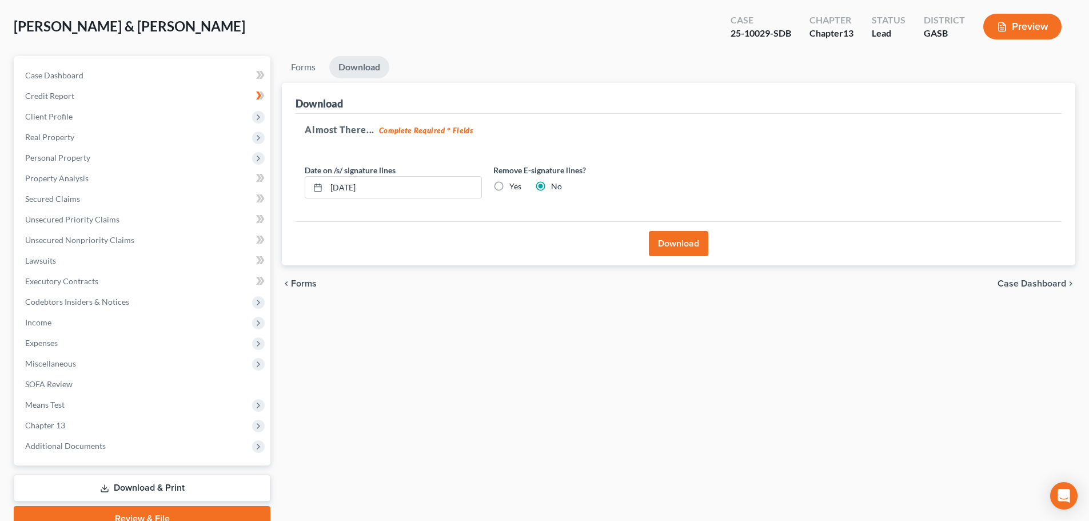
scroll to position [0, 0]
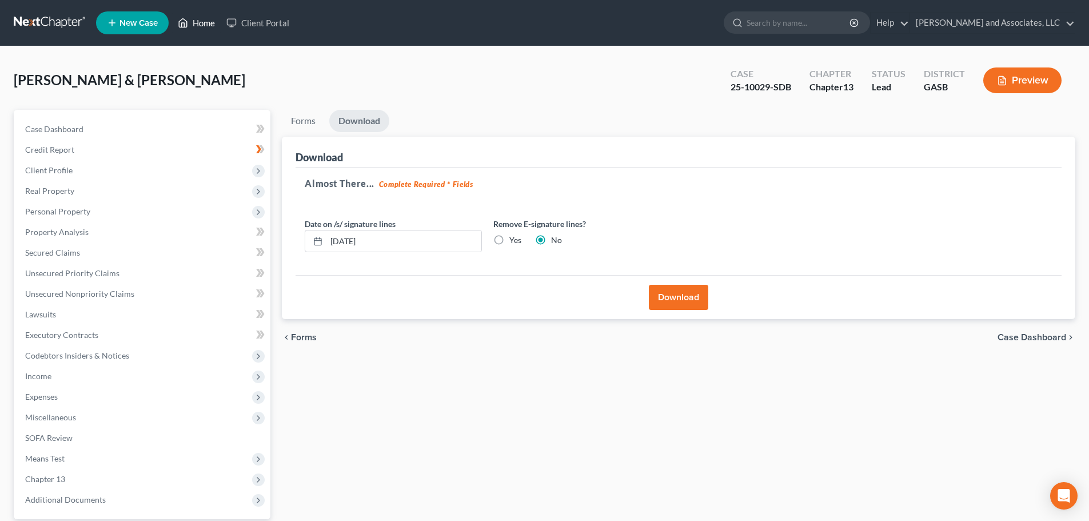
click at [198, 19] on link "Home" at bounding box center [196, 23] width 49 height 21
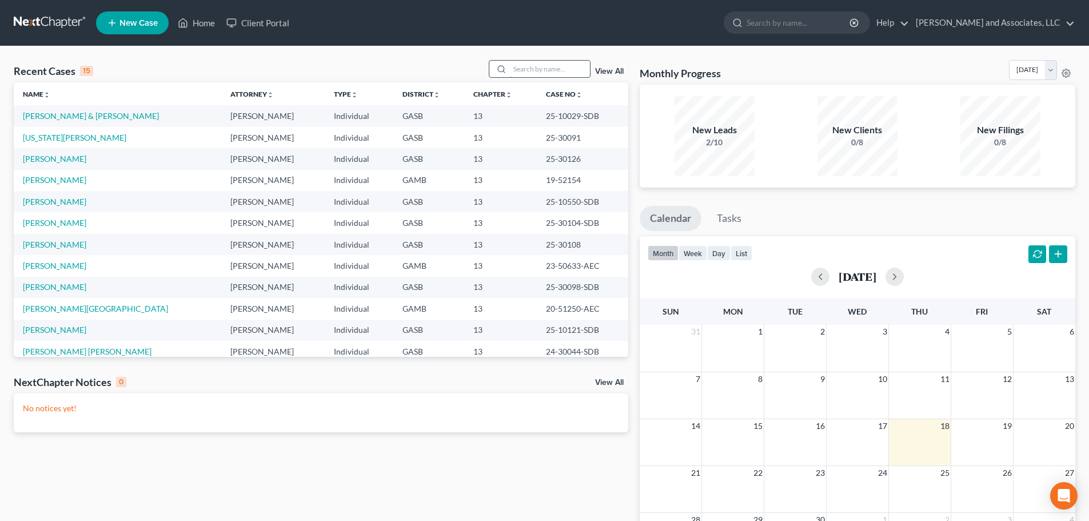
click at [528, 71] on input "search" at bounding box center [550, 69] width 80 height 17
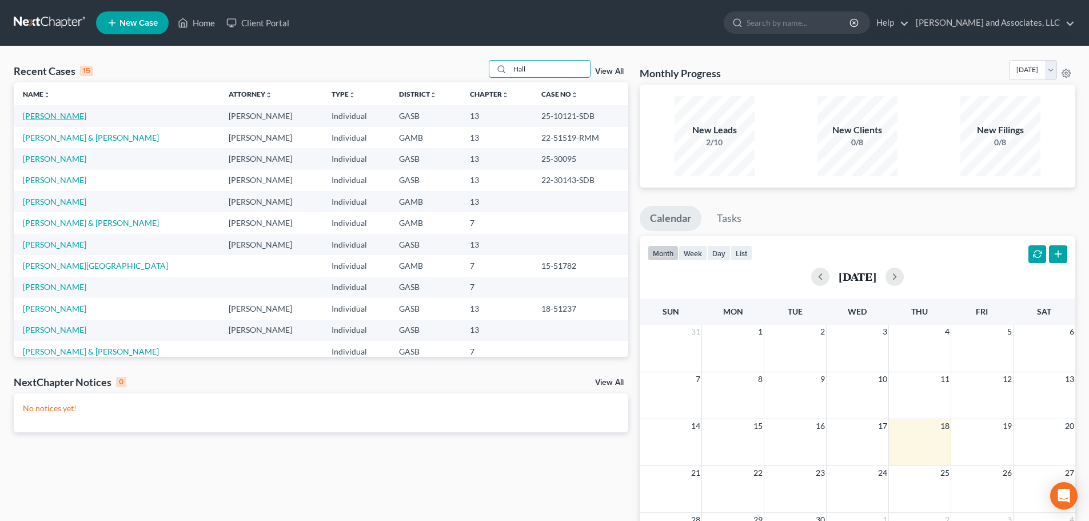
type input "Hall"
click at [42, 115] on link "[PERSON_NAME]" at bounding box center [54, 116] width 63 height 10
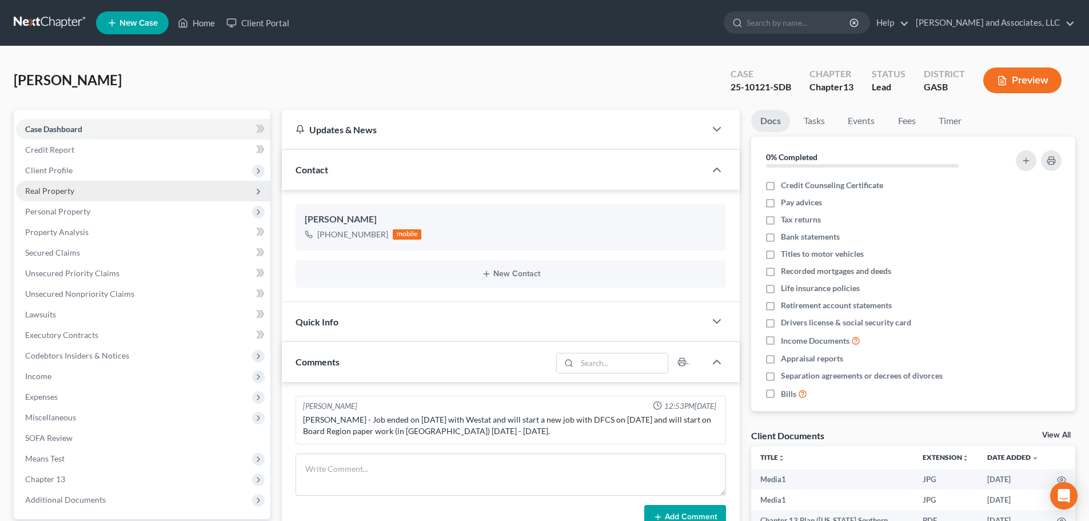
scroll to position [3071, 0]
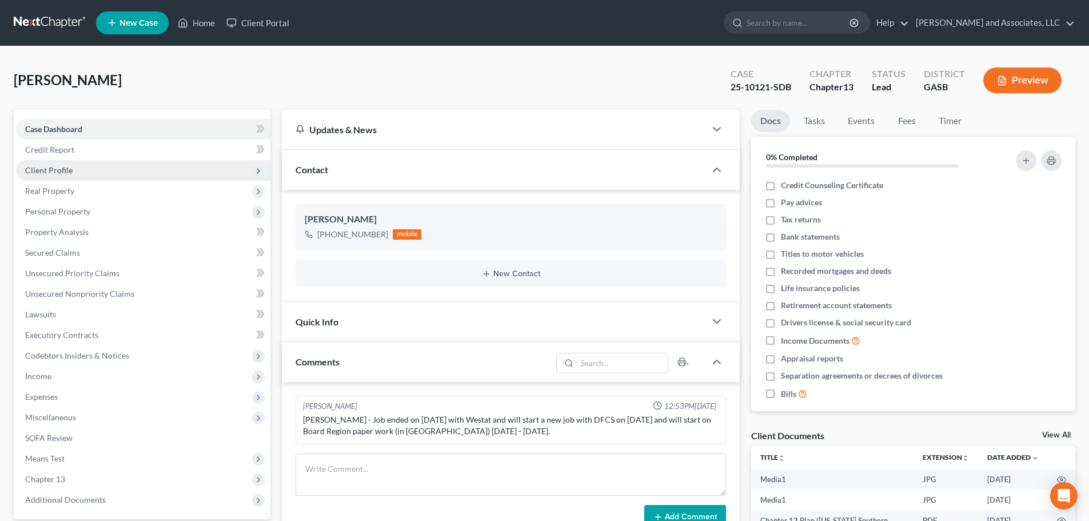
click at [59, 169] on span "Client Profile" at bounding box center [48, 170] width 47 height 10
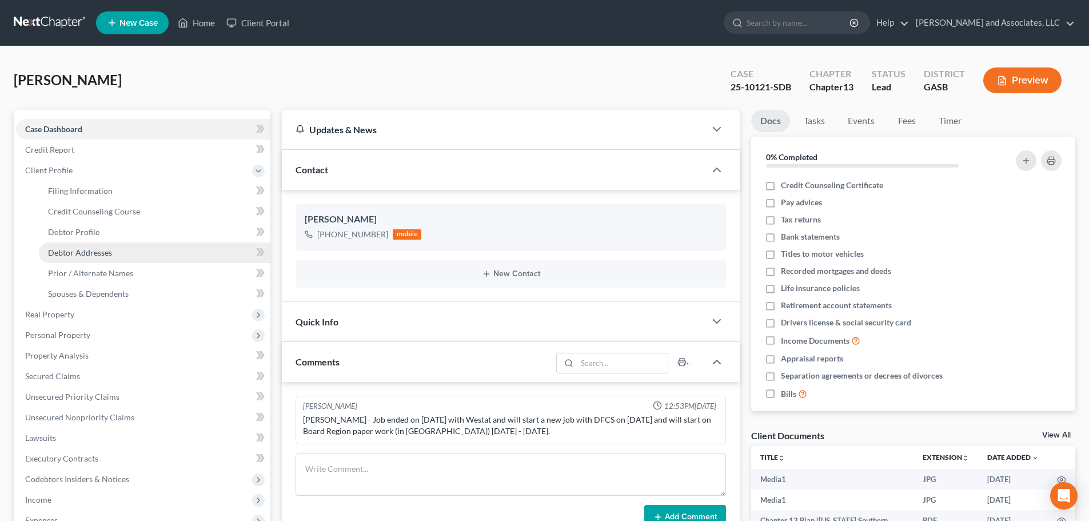
click at [90, 252] on span "Debtor Addresses" at bounding box center [80, 252] width 64 height 10
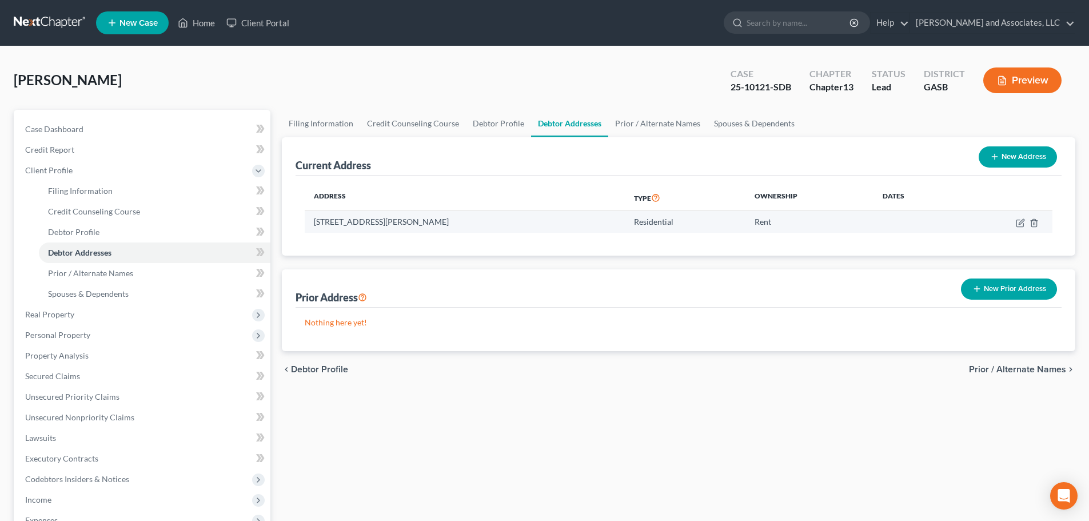
click at [313, 219] on td "[STREET_ADDRESS][PERSON_NAME]" at bounding box center [465, 222] width 320 height 22
drag, startPoint x: 316, startPoint y: 220, endPoint x: 529, endPoint y: 223, distance: 213.2
click at [533, 223] on td "[STREET_ADDRESS][PERSON_NAME]" at bounding box center [465, 222] width 320 height 22
copy td "[STREET_ADDRESS][PERSON_NAME]"
click at [489, 85] on div "[PERSON_NAME] Upgraded Case 25-10121-SDB Chapter Chapter 13 Status Lead Distric…" at bounding box center [544, 85] width 1061 height 50
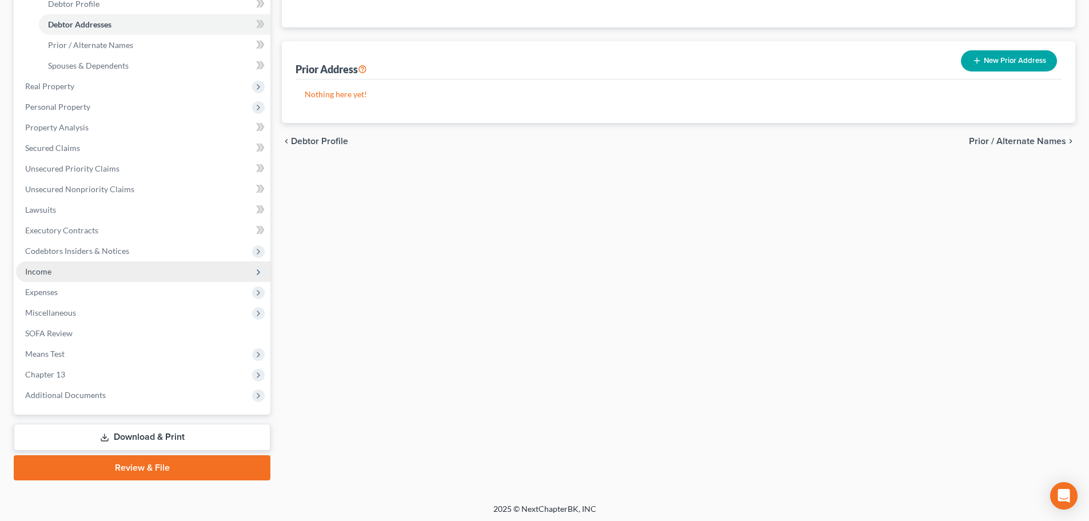
scroll to position [231, 0]
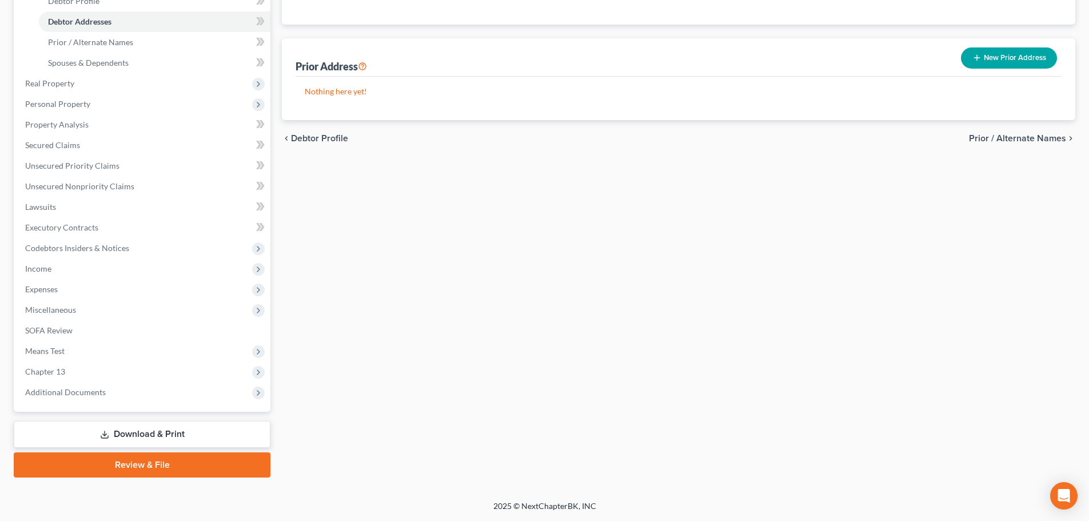
click at [149, 433] on link "Download & Print" at bounding box center [142, 434] width 257 height 27
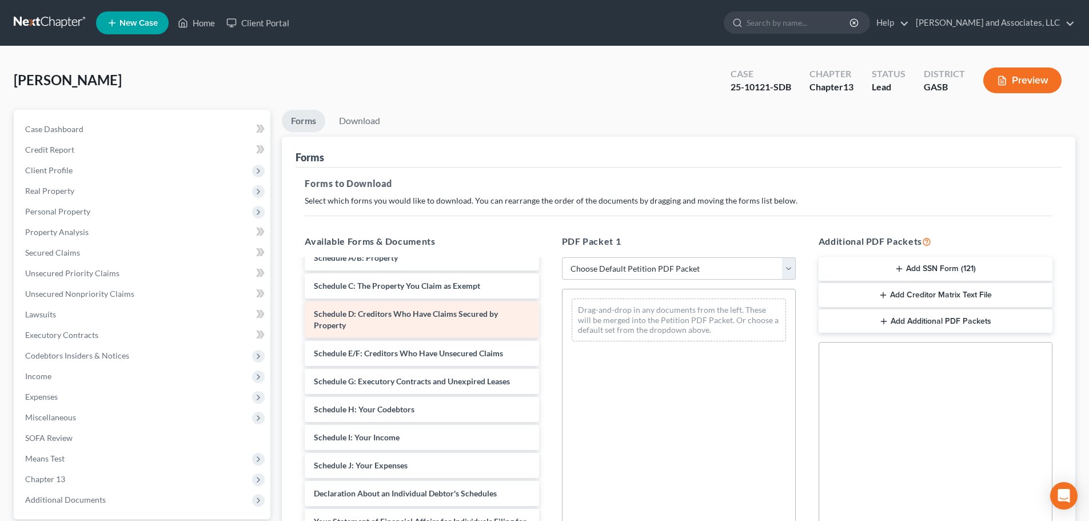
scroll to position [343, 0]
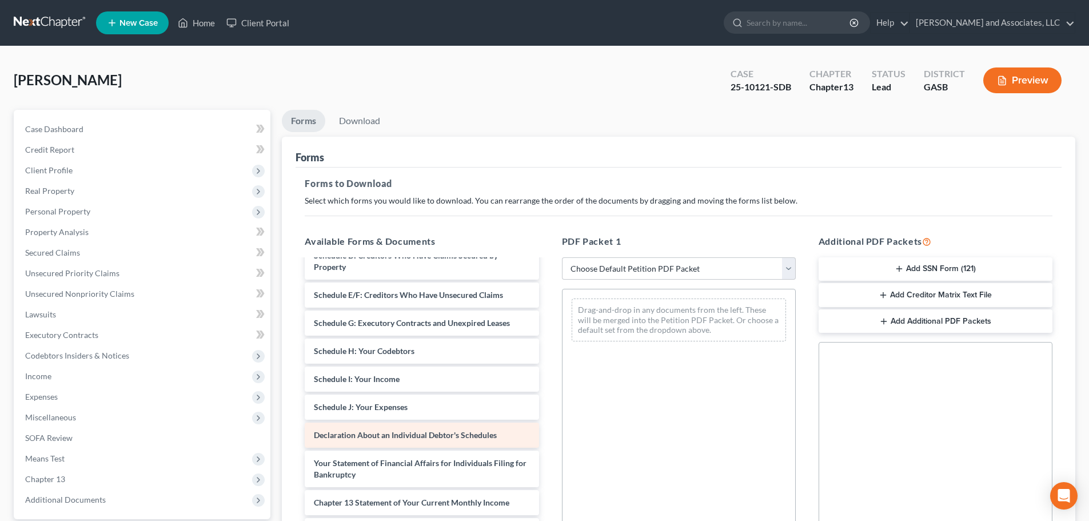
click at [439, 438] on span "Declaration About an Individual Debtor's Schedules" at bounding box center [405, 435] width 183 height 10
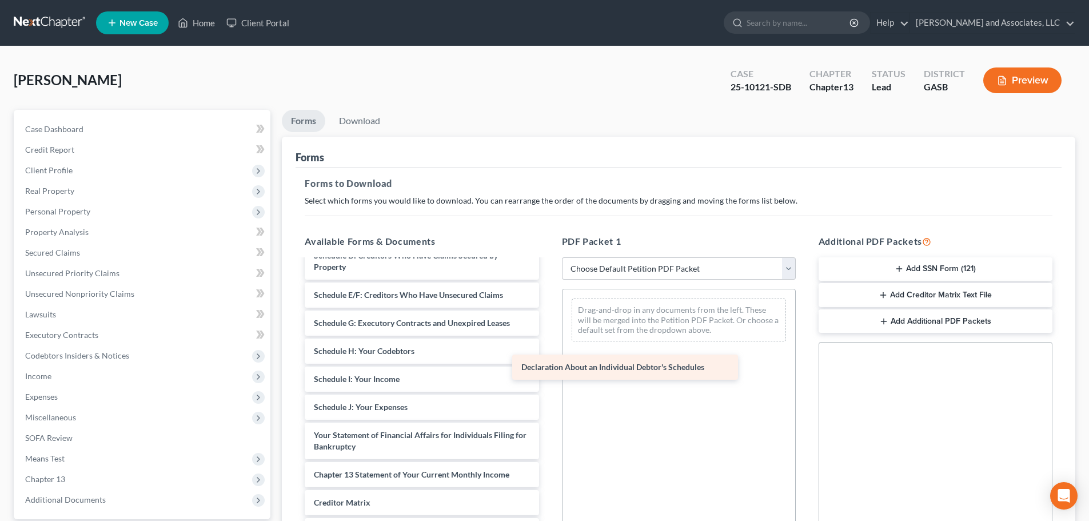
drag, startPoint x: 440, startPoint y: 434, endPoint x: 646, endPoint y: 366, distance: 217.6
click at [548, 366] on div "Declaration About an Individual Debtor's Schedules Chapter 13 Plan ([US_STATE] …" at bounding box center [422, 263] width 252 height 693
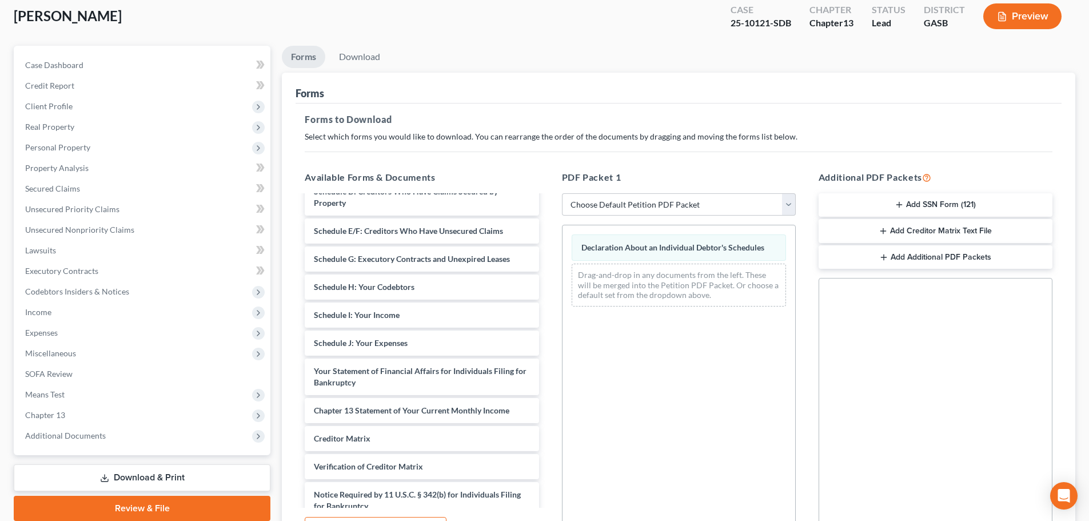
scroll to position [185, 0]
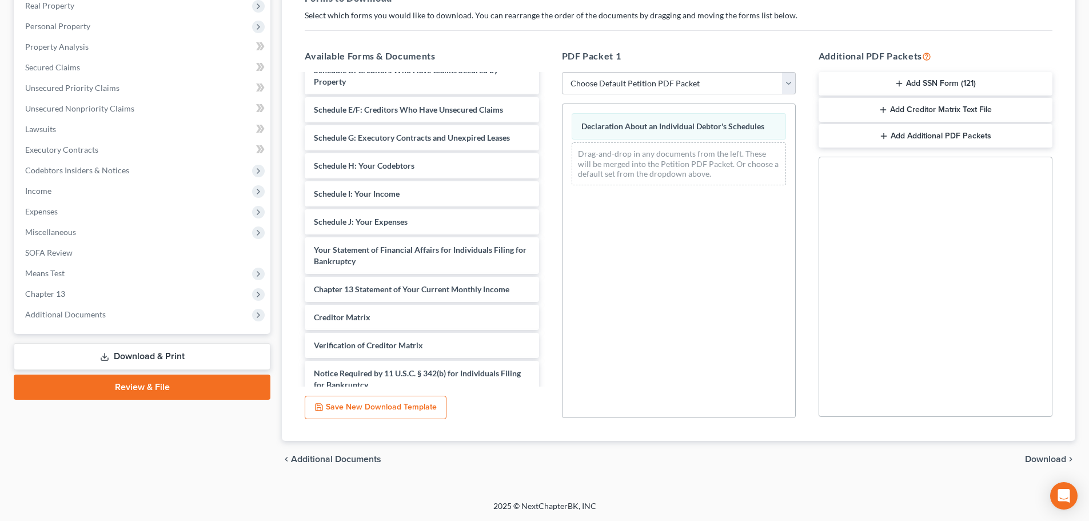
click at [1047, 460] on span "Download" at bounding box center [1045, 458] width 41 height 9
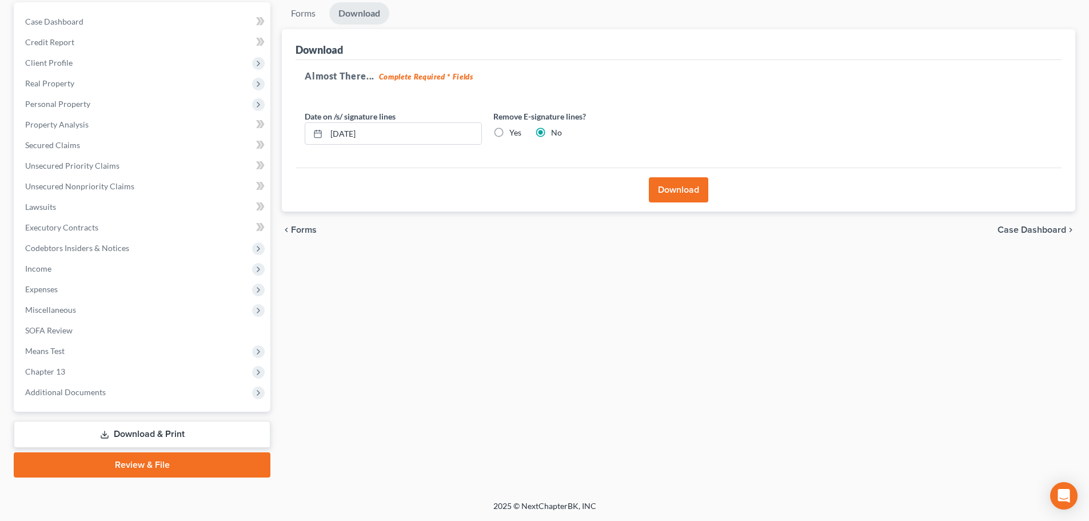
scroll to position [107, 0]
click at [349, 131] on input "[DATE]" at bounding box center [403, 134] width 155 height 22
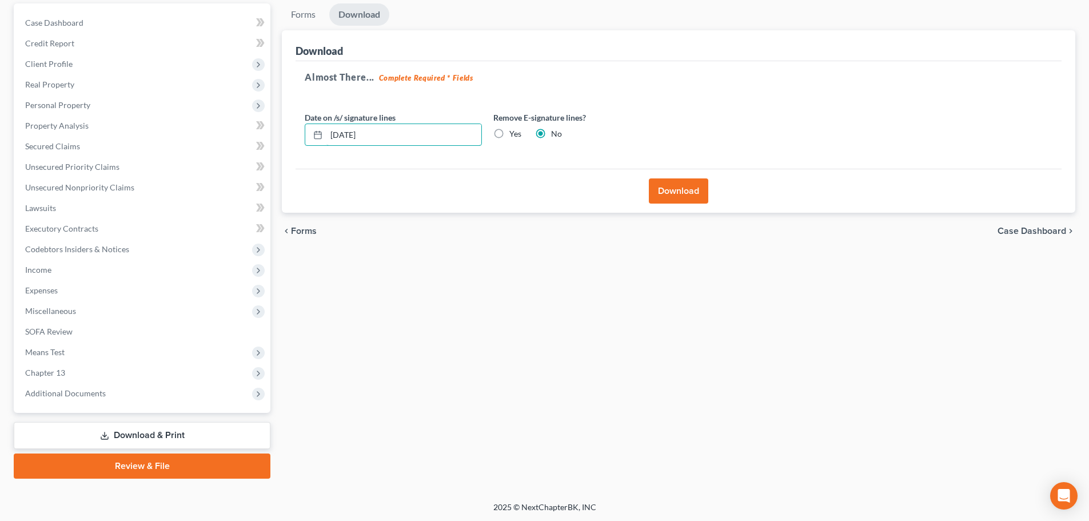
scroll to position [0, 0]
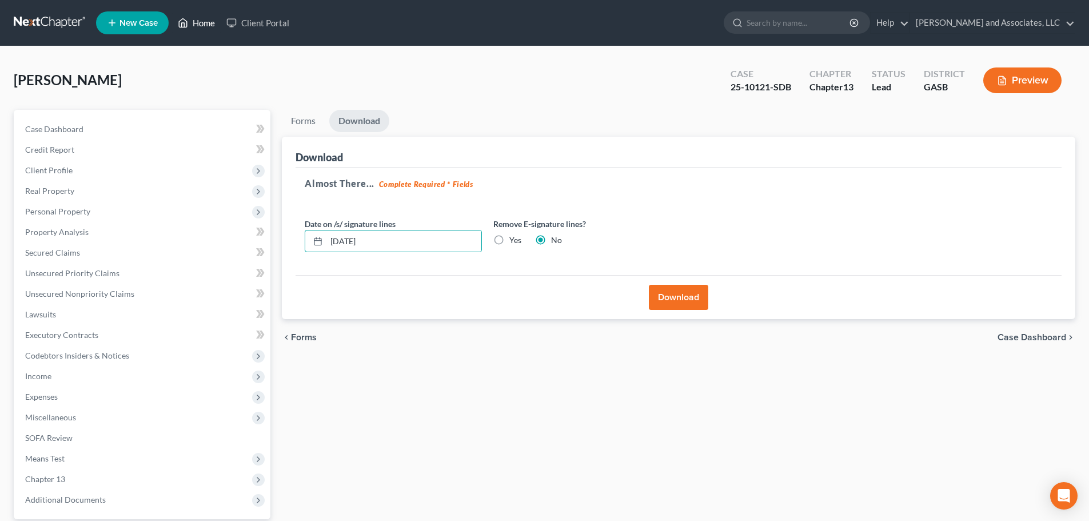
click at [201, 23] on link "Home" at bounding box center [196, 23] width 49 height 21
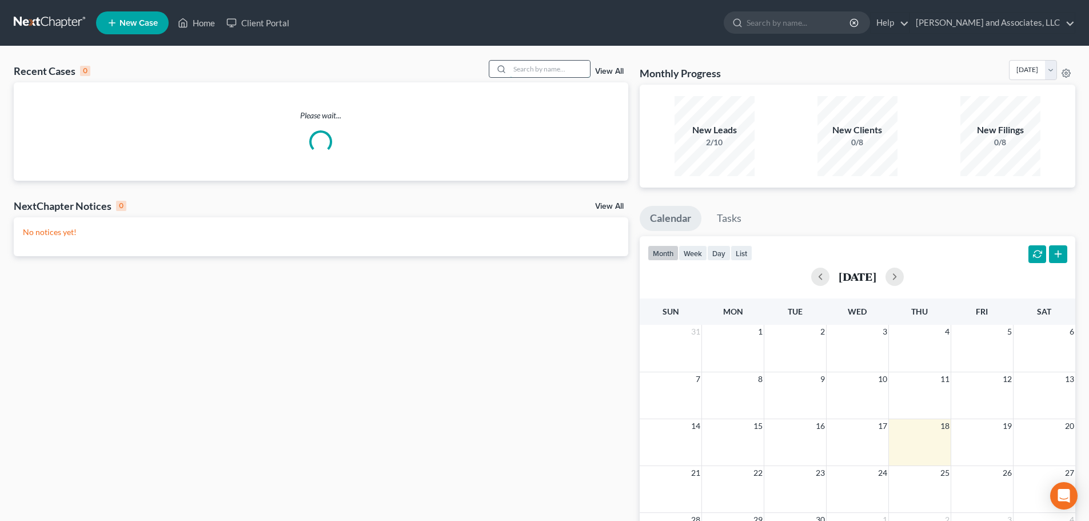
click at [542, 69] on input "search" at bounding box center [550, 69] width 80 height 17
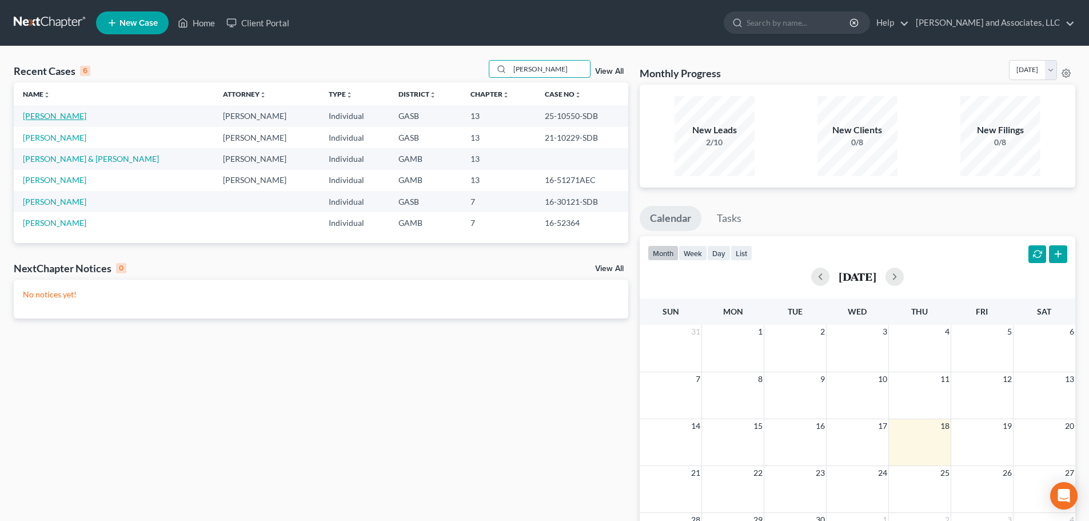
type input "[PERSON_NAME]"
click at [62, 115] on link "[PERSON_NAME]" at bounding box center [54, 116] width 63 height 10
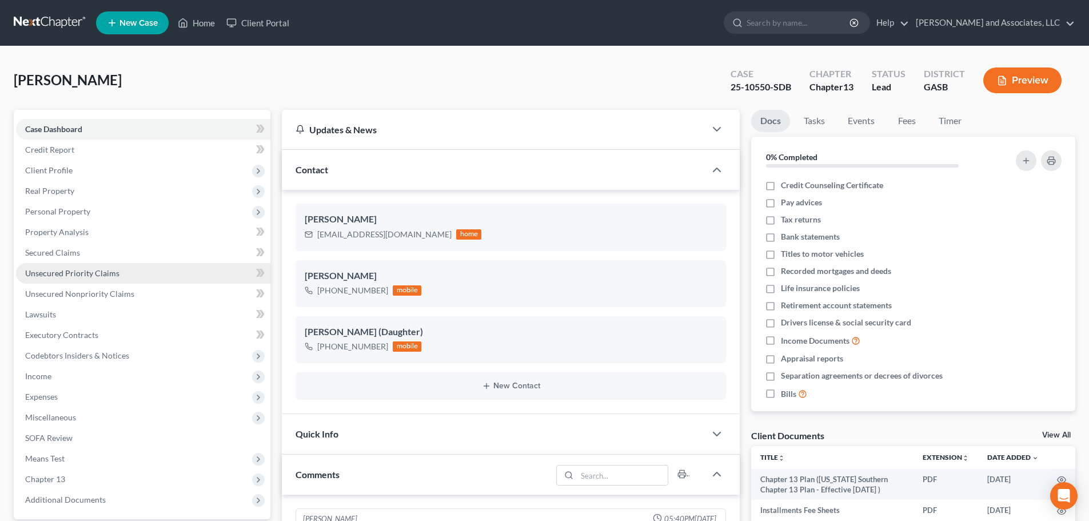
scroll to position [728, 0]
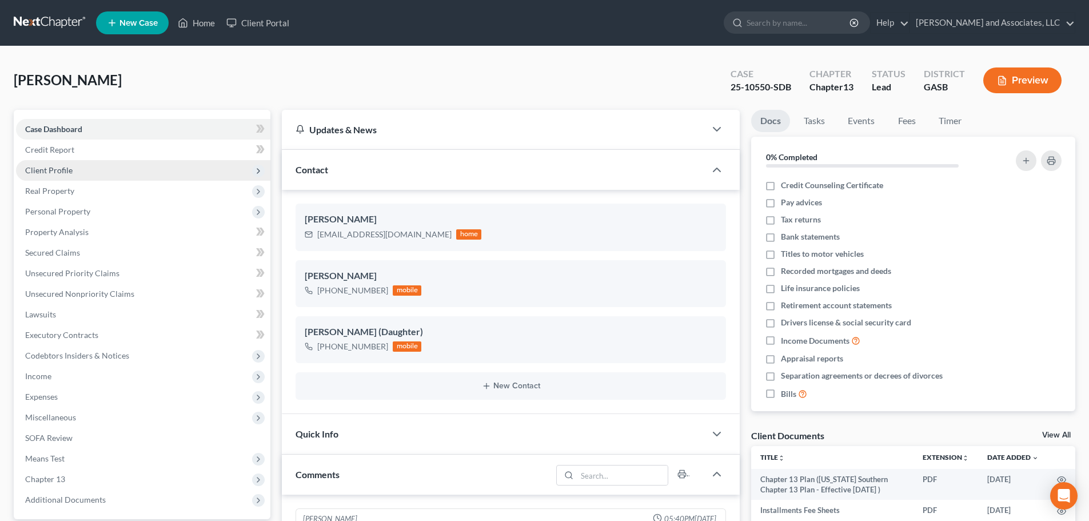
click at [47, 170] on span "Client Profile" at bounding box center [48, 170] width 47 height 10
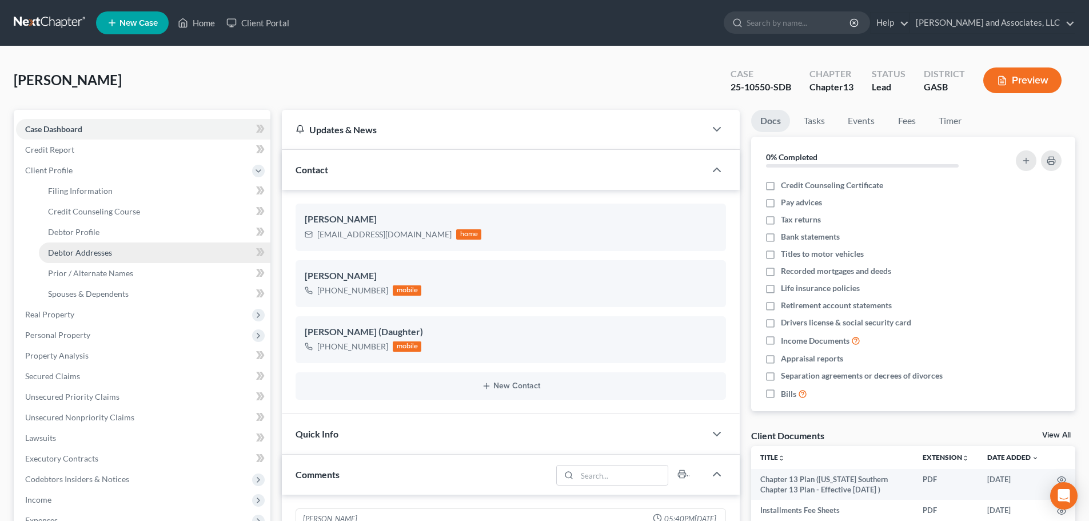
click at [72, 253] on span "Debtor Addresses" at bounding box center [80, 252] width 64 height 10
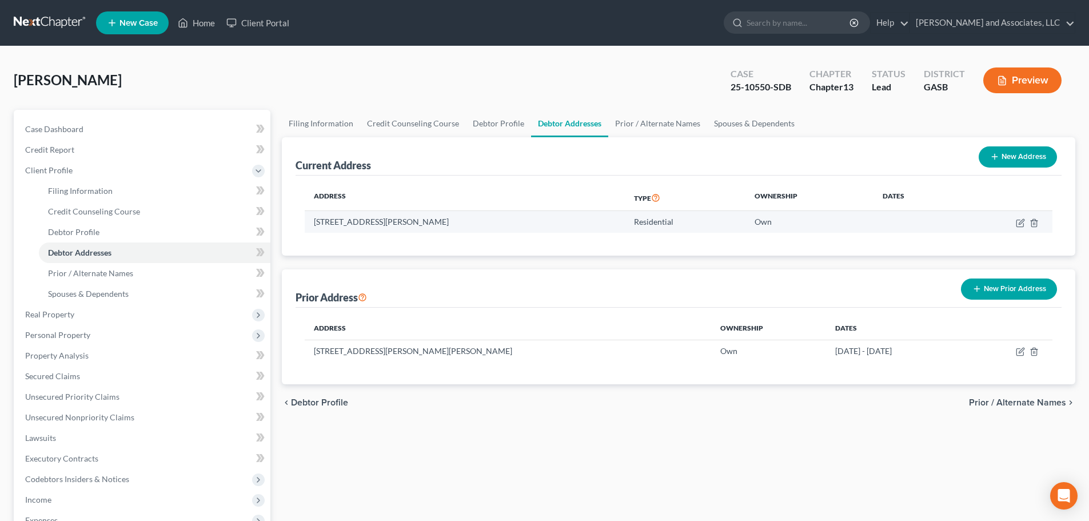
click at [357, 221] on td "[STREET_ADDRESS][PERSON_NAME]" at bounding box center [465, 222] width 320 height 22
drag, startPoint x: 314, startPoint y: 219, endPoint x: 524, endPoint y: 222, distance: 210.4
click at [524, 222] on td "[STREET_ADDRESS][PERSON_NAME]" at bounding box center [465, 222] width 320 height 22
copy td "[STREET_ADDRESS][PERSON_NAME]"
click at [417, 74] on div "[PERSON_NAME] Upgraded Case 25-10550-SDB Chapter Chapter 13 Status Lead Distric…" at bounding box center [544, 85] width 1061 height 50
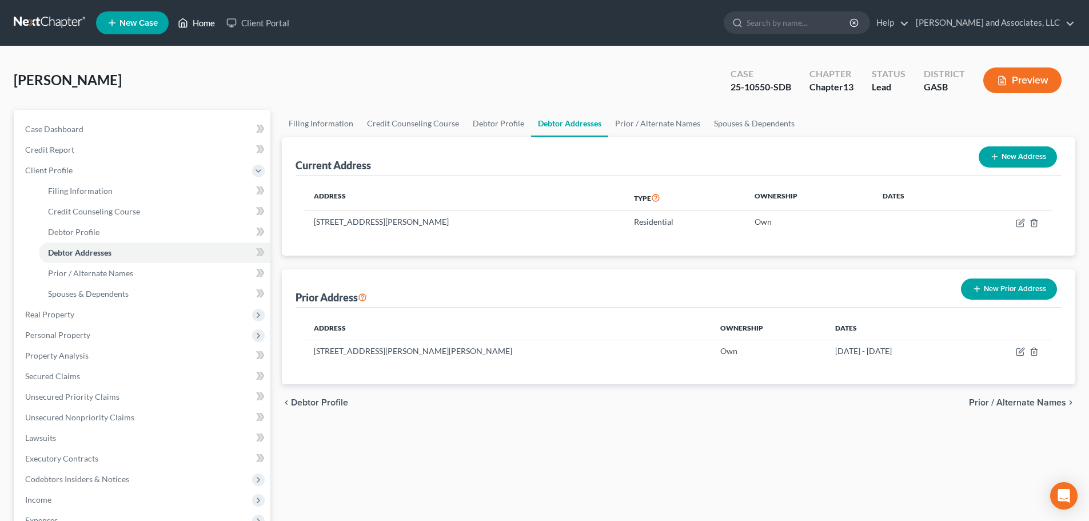
click at [203, 19] on link "Home" at bounding box center [196, 23] width 49 height 21
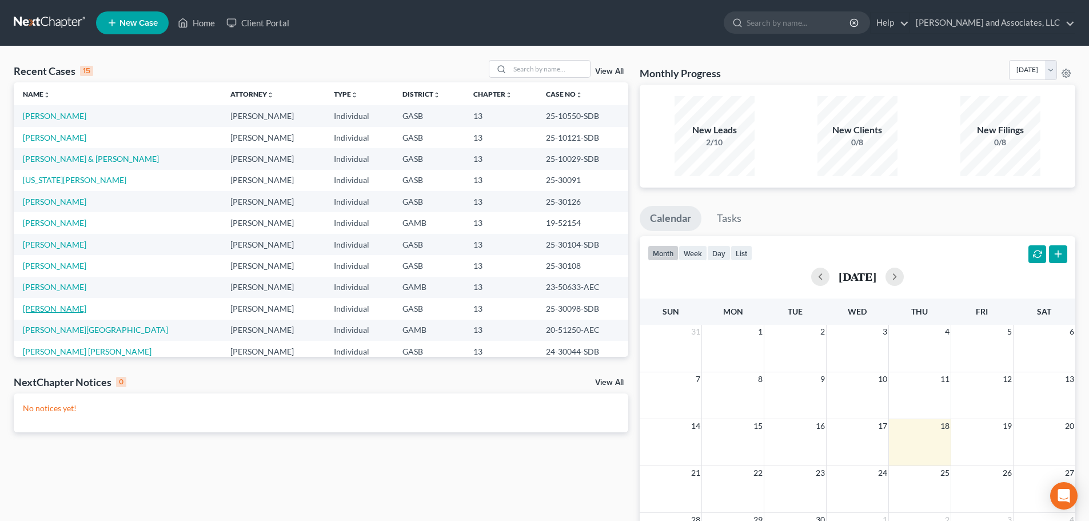
click at [47, 308] on link "[PERSON_NAME]" at bounding box center [54, 309] width 63 height 10
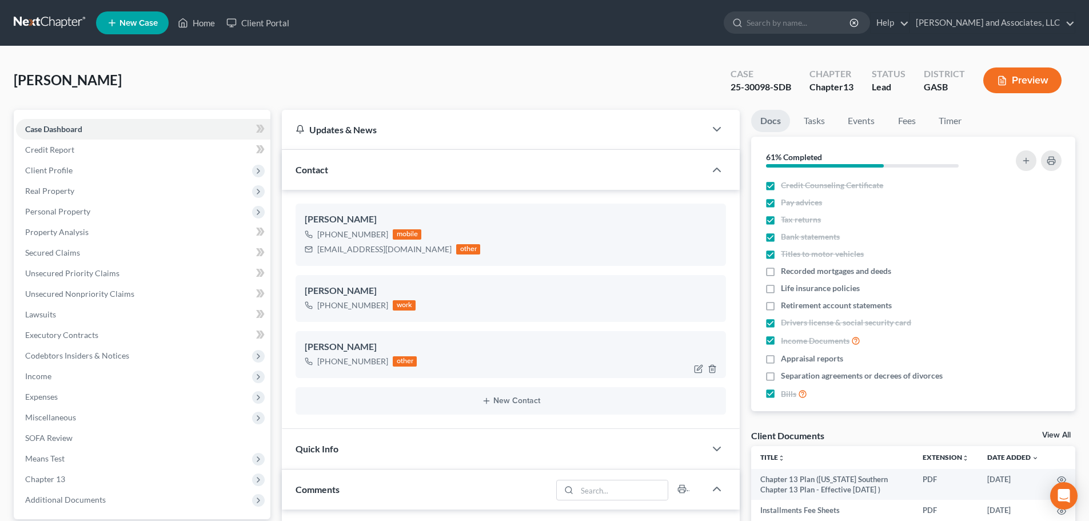
scroll to position [2110, 0]
click at [314, 67] on div "[PERSON_NAME] Upgraded Case 25-30098-SDB Chapter Chapter 13 Status Lead Distric…" at bounding box center [544, 85] width 1061 height 50
click at [342, 23] on ul "New Case Home Client Portal - No Result - See all results Or Press Enter... Hel…" at bounding box center [585, 23] width 979 height 30
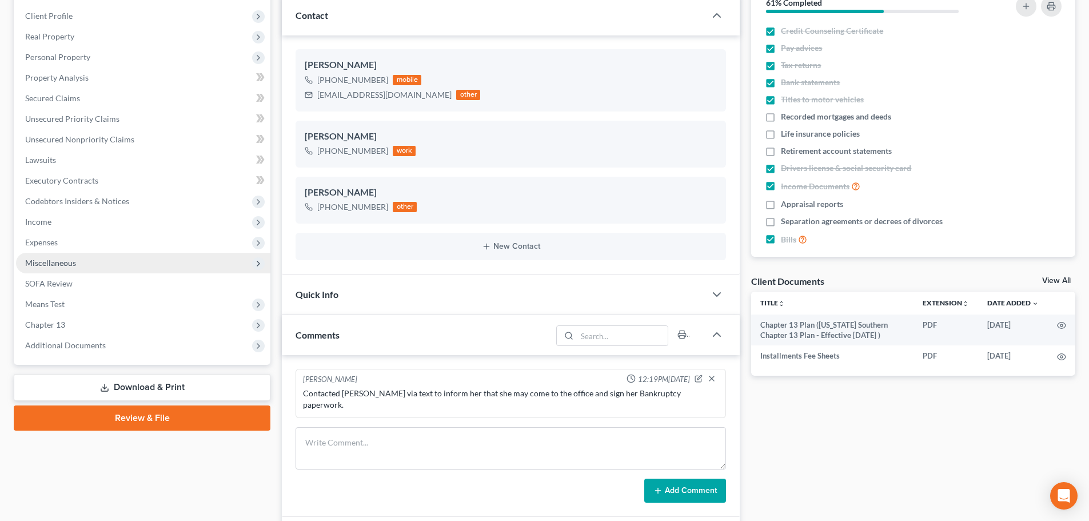
scroll to position [171, 0]
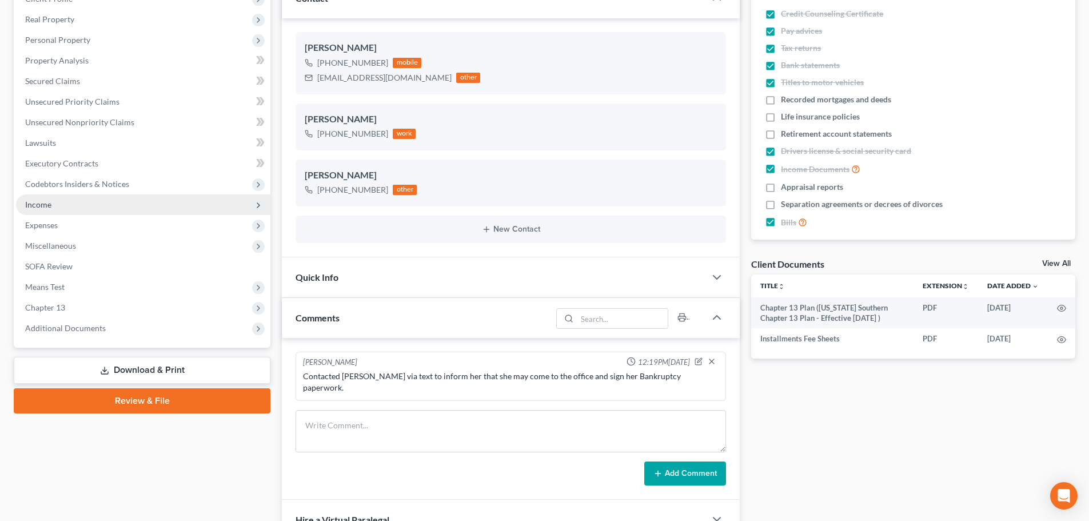
click at [55, 208] on span "Income" at bounding box center [143, 204] width 254 height 21
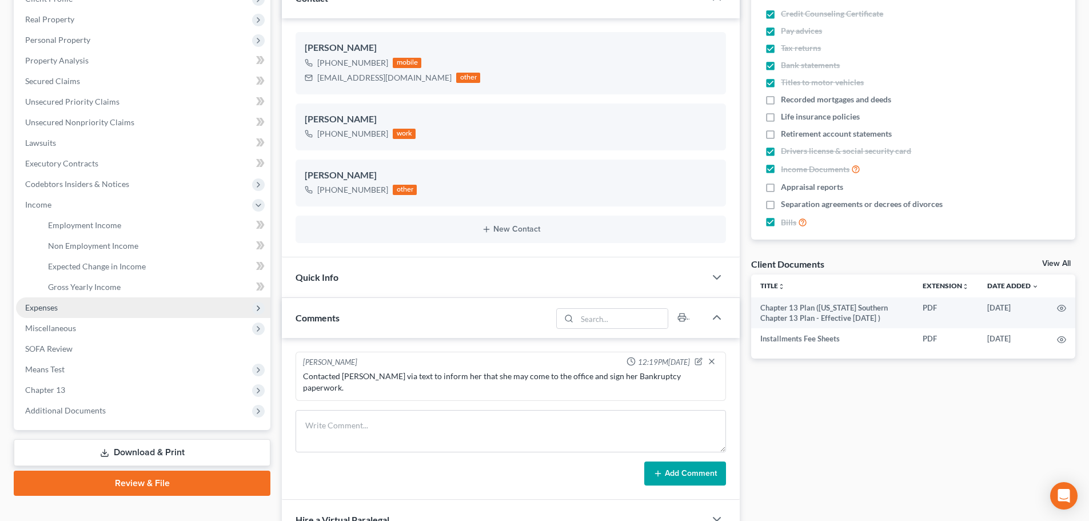
click at [58, 306] on span "Expenses" at bounding box center [143, 307] width 254 height 21
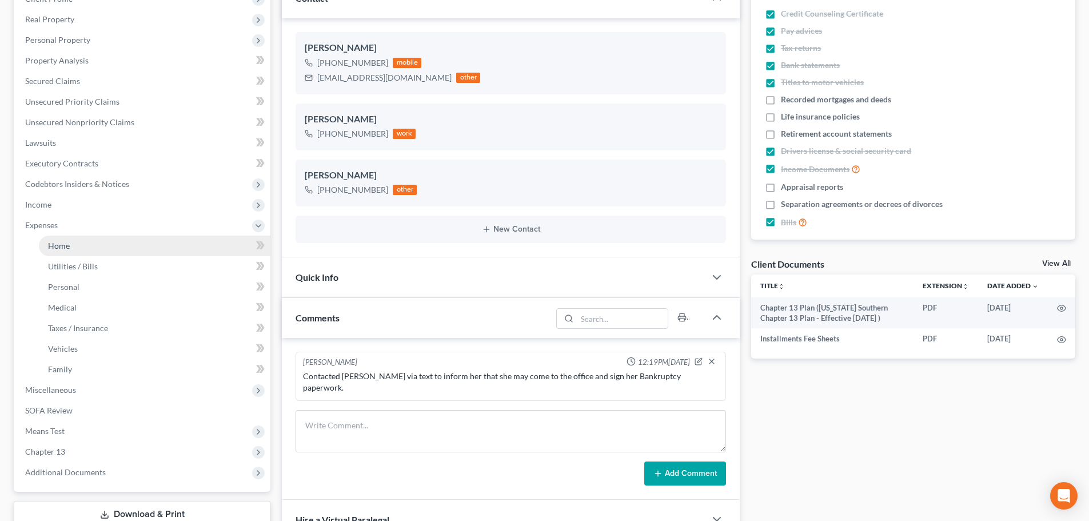
click at [70, 243] on link "Home" at bounding box center [154, 245] width 231 height 21
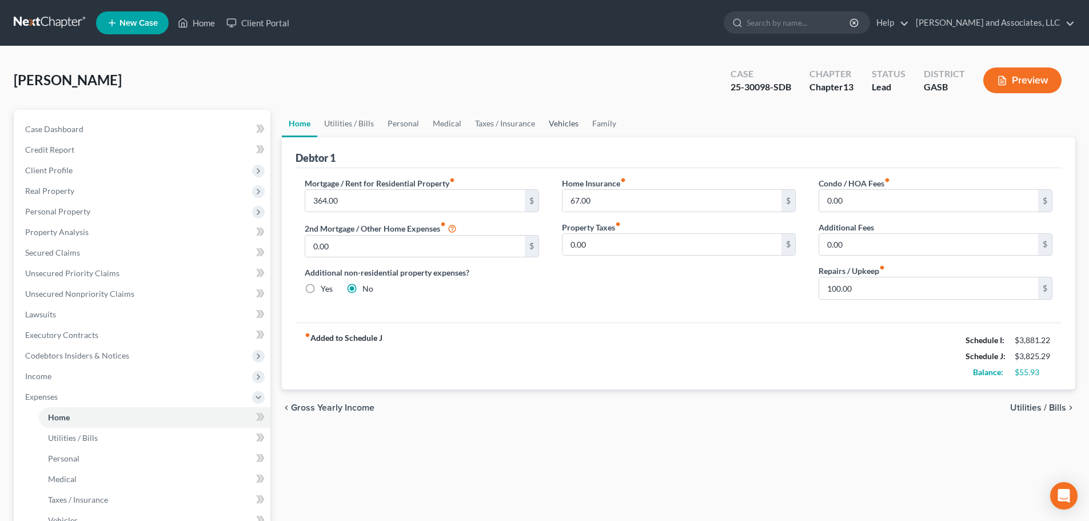
click at [563, 125] on link "Vehicles" at bounding box center [563, 123] width 43 height 27
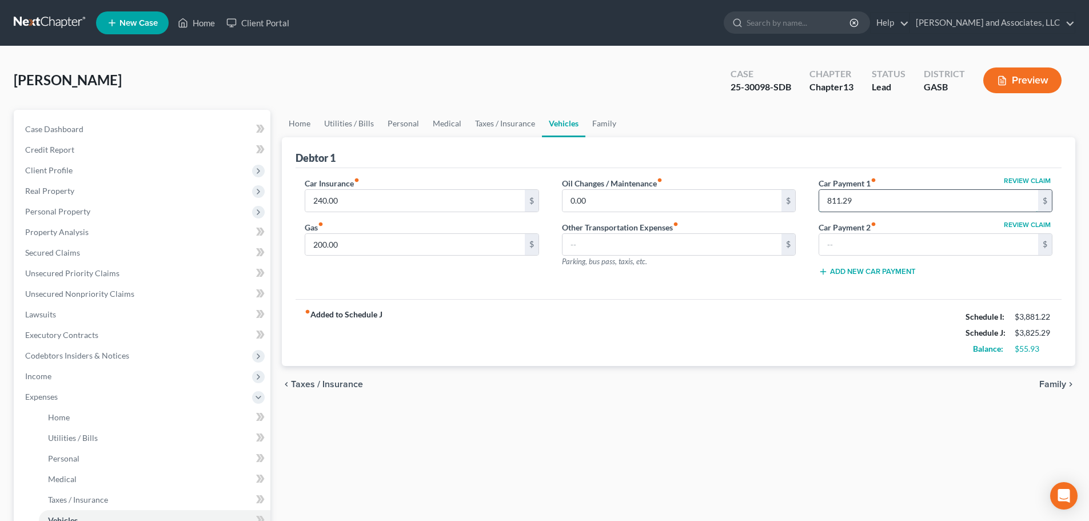
click at [882, 200] on input "811.29" at bounding box center [928, 201] width 219 height 22
type input "0.00"
drag, startPoint x: 856, startPoint y: 201, endPoint x: 807, endPoint y: 193, distance: 49.8
click at [807, 193] on div "Review Claim Car Payment 1 fiber_manual_record 0.00 $ Review Claim Car Payment …" at bounding box center [935, 231] width 257 height 109
click at [789, 337] on div "fiber_manual_record Added to Schedule J Schedule I: $3,881.22 Schedule J: $3,01…" at bounding box center [679, 332] width 766 height 67
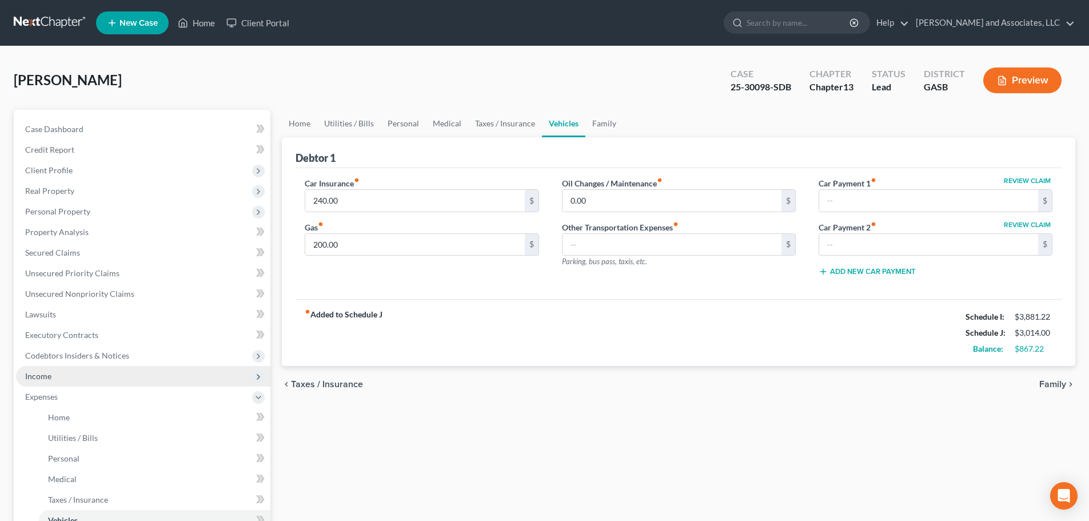
click at [53, 378] on span "Income" at bounding box center [143, 376] width 254 height 21
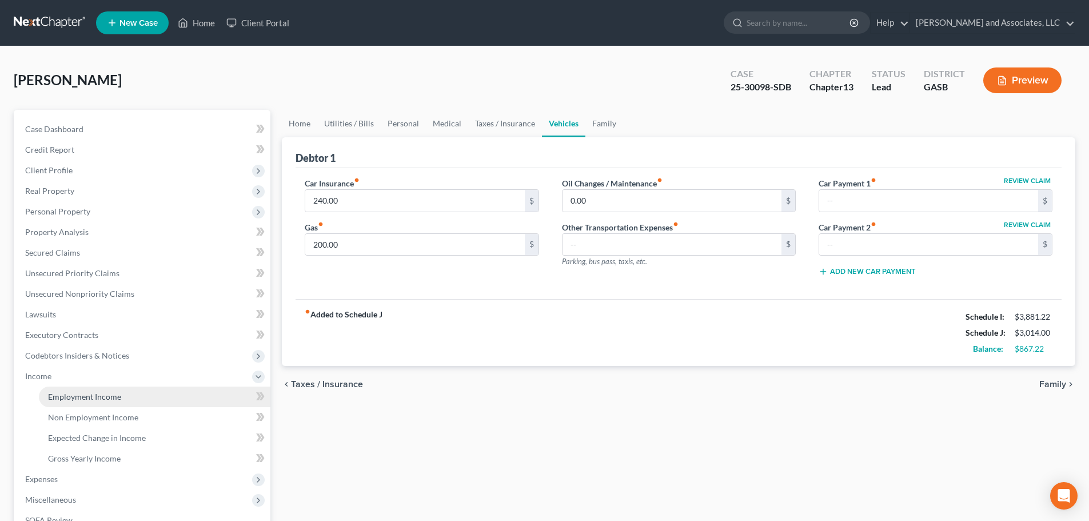
click at [83, 396] on span "Employment Income" at bounding box center [84, 397] width 73 height 10
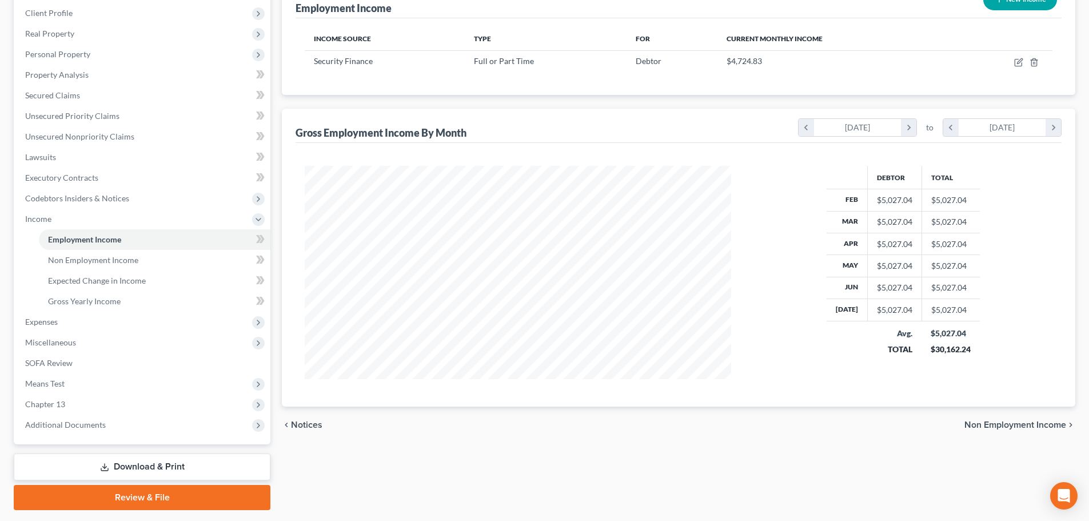
scroll to position [171, 0]
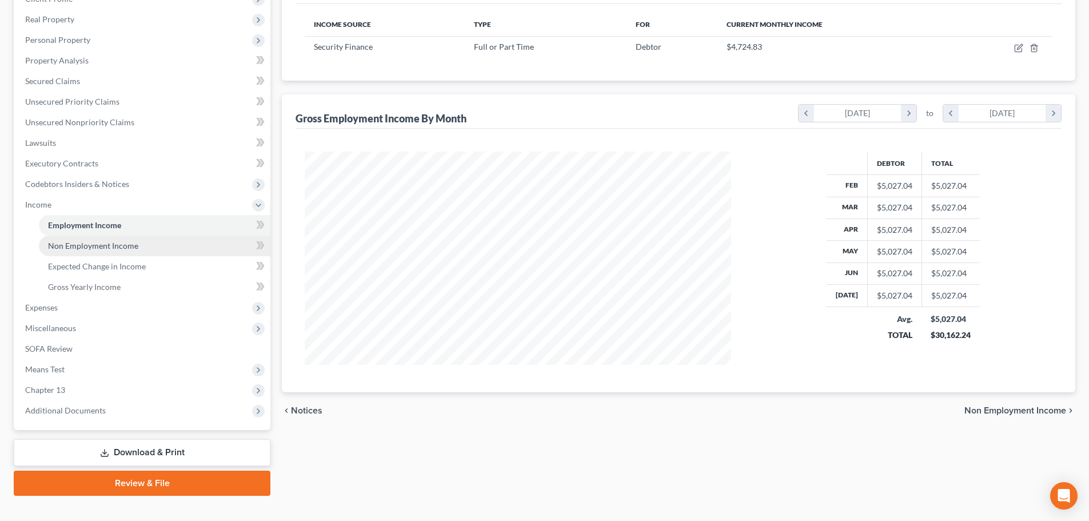
click at [105, 246] on span "Non Employment Income" at bounding box center [93, 246] width 90 height 10
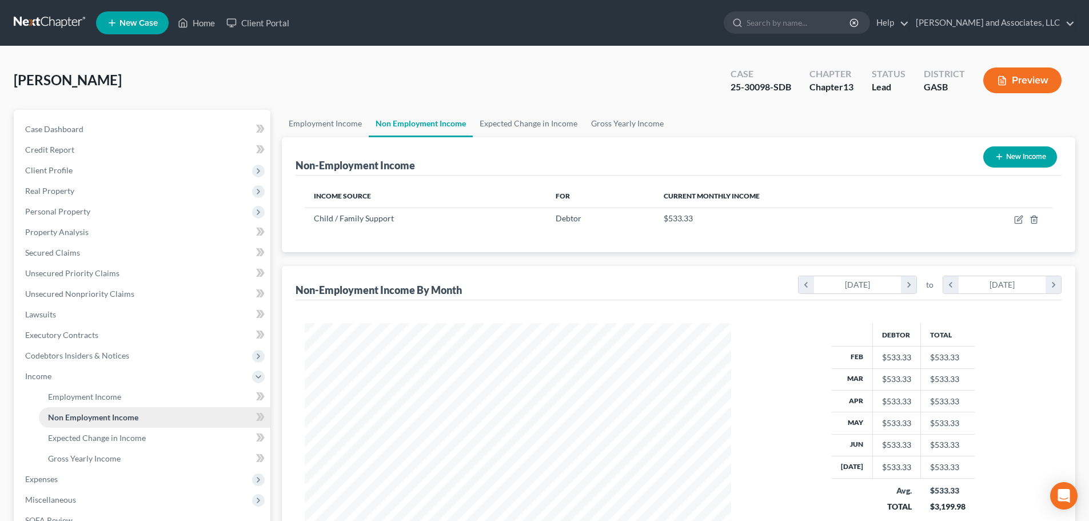
scroll to position [213, 449]
click at [320, 122] on link "Employment Income" at bounding box center [325, 123] width 87 height 27
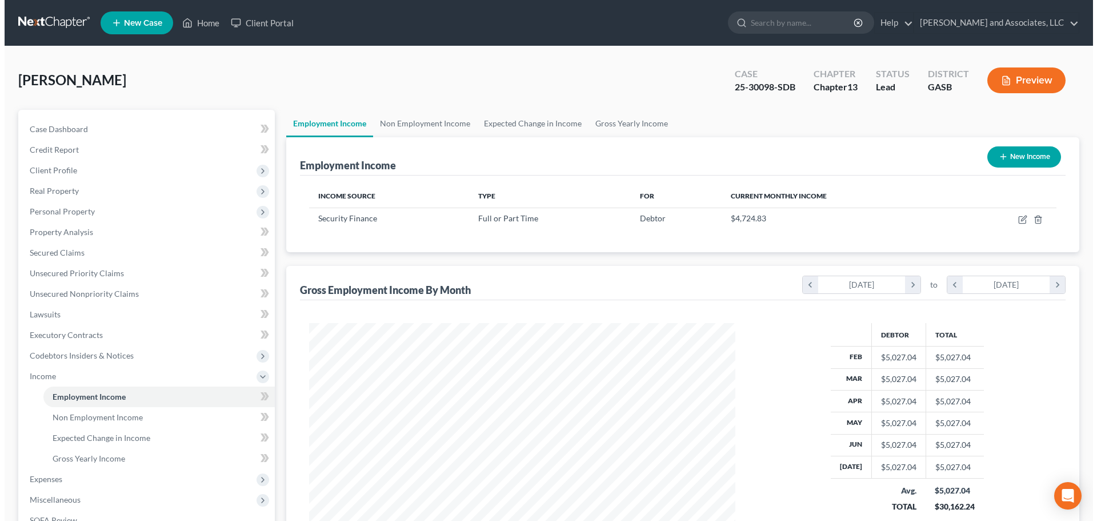
scroll to position [213, 449]
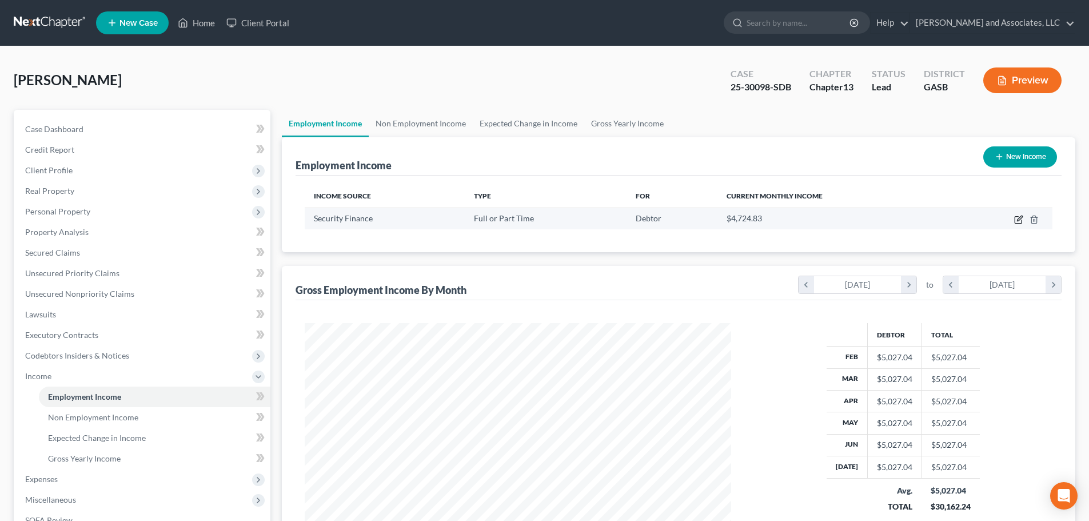
click at [1017, 220] on icon "button" at bounding box center [1019, 217] width 5 height 5
select select "0"
select select "42"
select select "0"
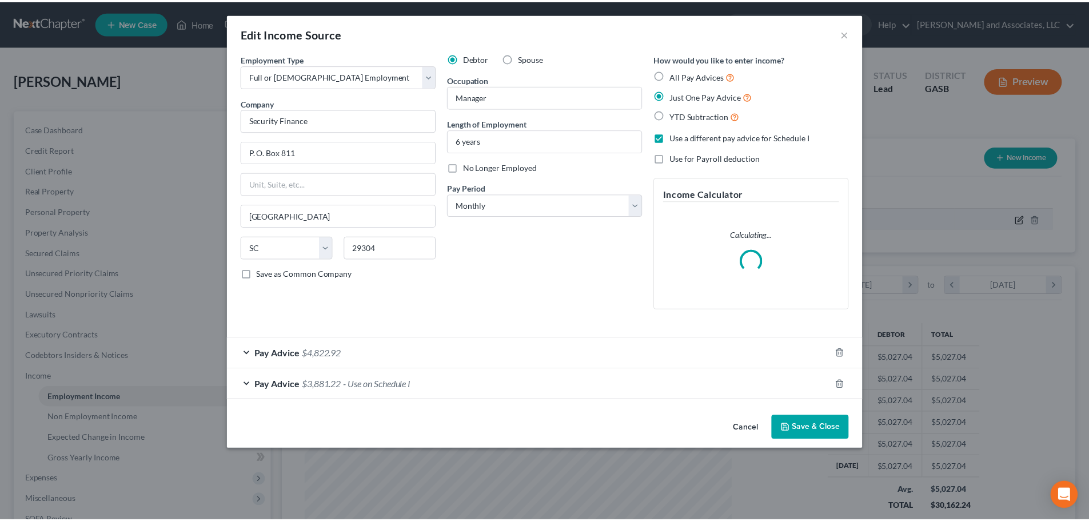
scroll to position [215, 453]
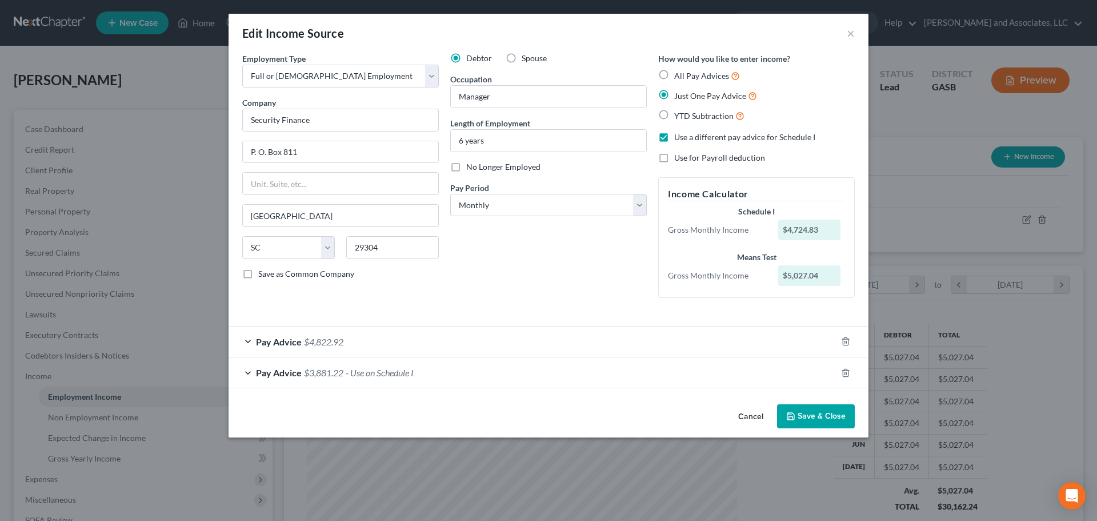
click at [815, 417] on button "Save & Close" at bounding box center [816, 416] width 78 height 24
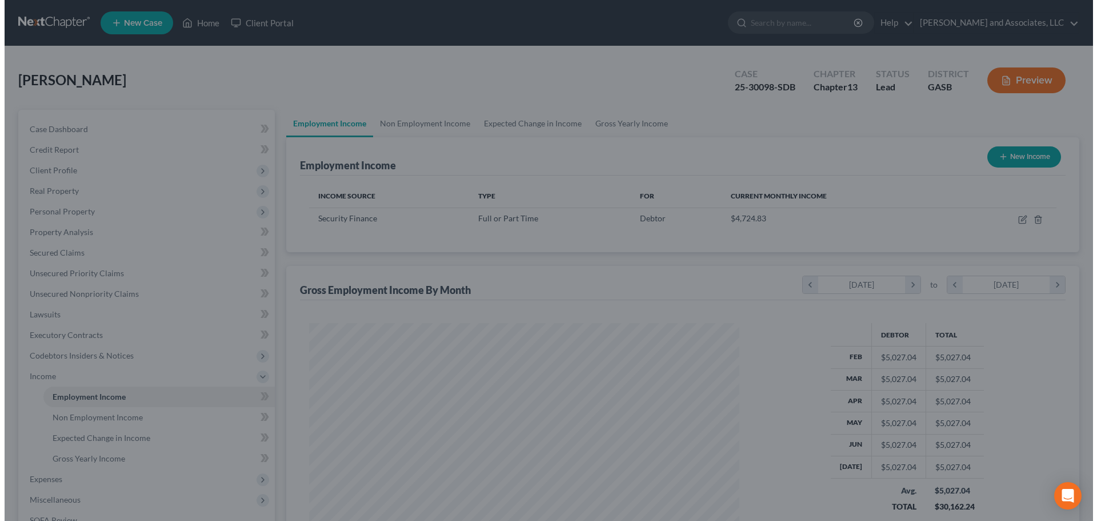
scroll to position [571372, 571136]
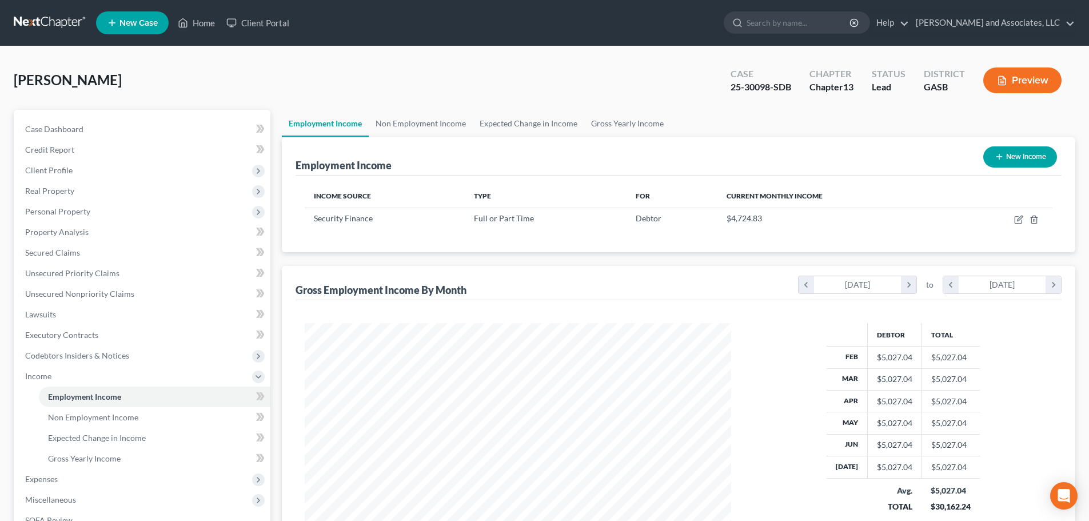
click at [1016, 154] on button "New Income" at bounding box center [1020, 156] width 74 height 21
select select "0"
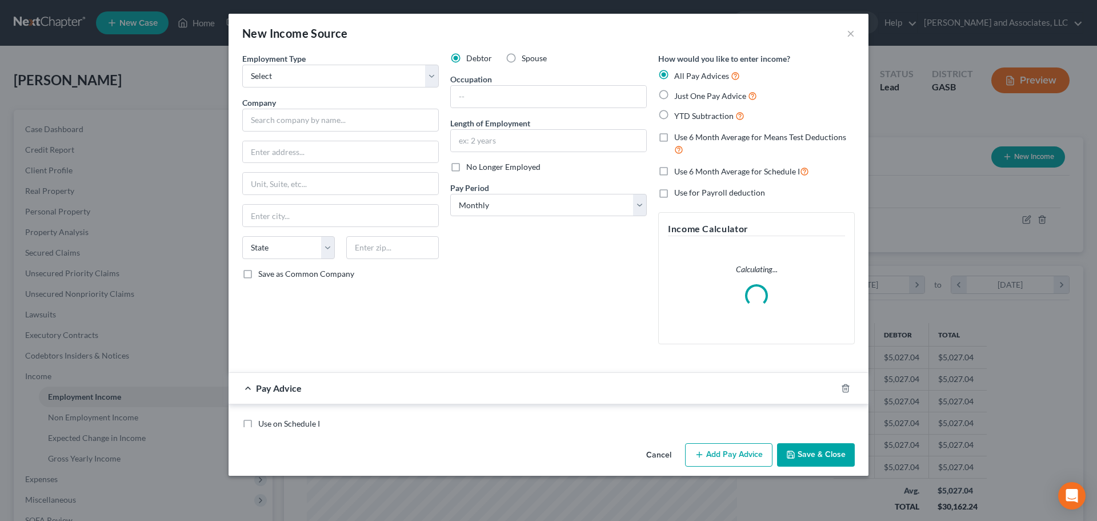
scroll to position [215, 453]
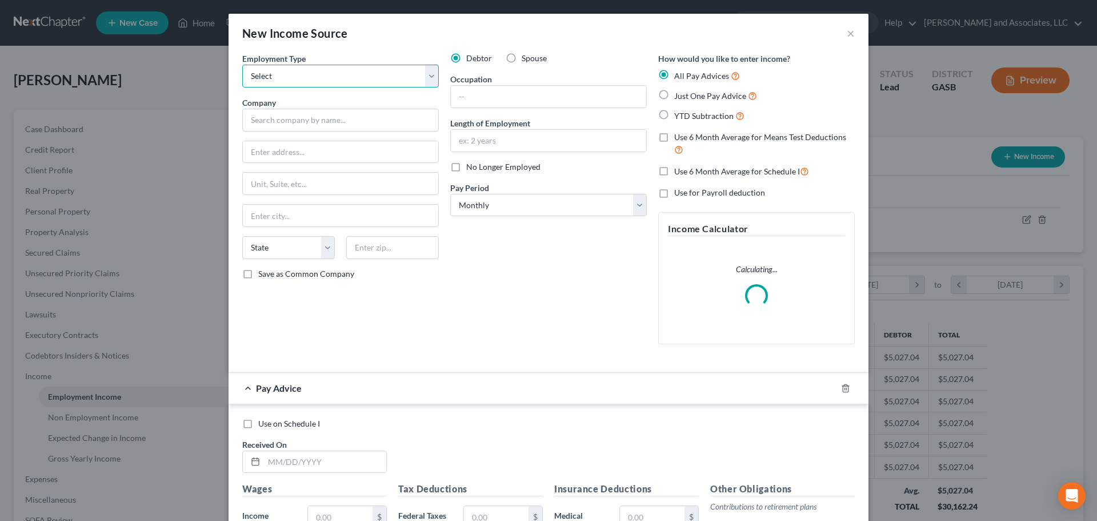
click at [373, 72] on select "Select Full or [DEMOGRAPHIC_DATA] Employment Self Employment" at bounding box center [340, 76] width 197 height 23
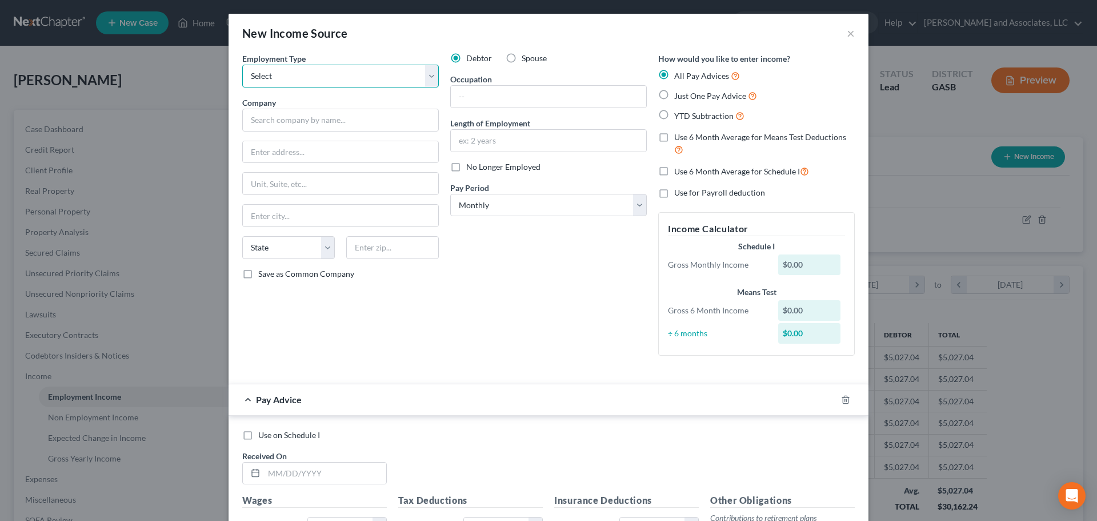
click at [242, 65] on select "Select Full or [DEMOGRAPHIC_DATA] Employment Self Employment" at bounding box center [340, 76] width 197 height 23
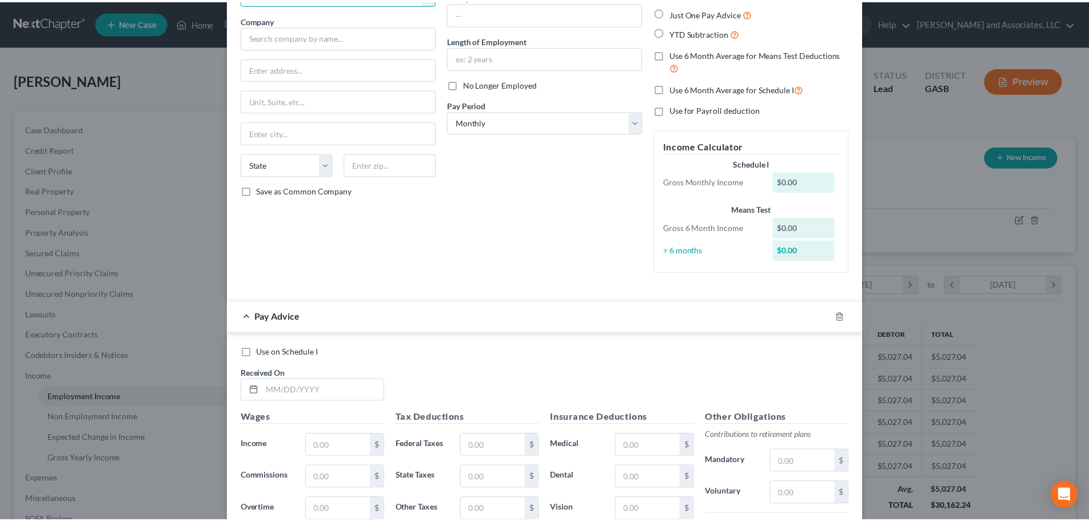
scroll to position [301, 0]
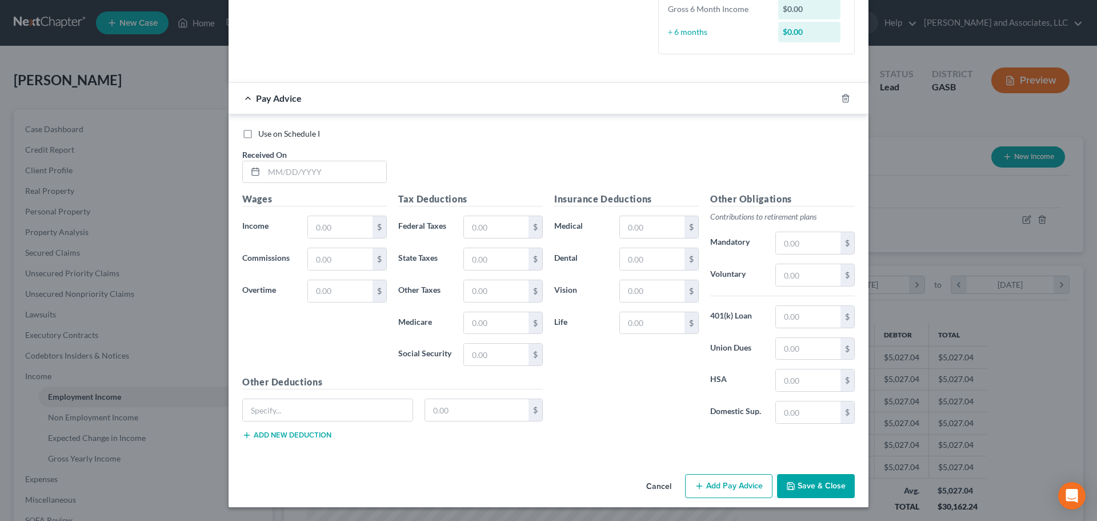
click at [660, 483] on button "Cancel" at bounding box center [658, 486] width 43 height 23
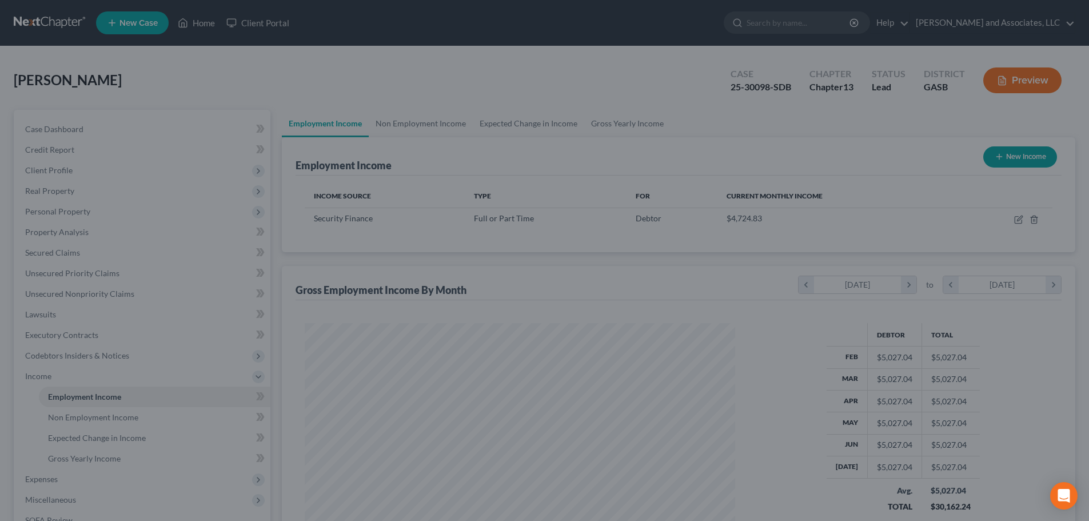
scroll to position [571372, 571136]
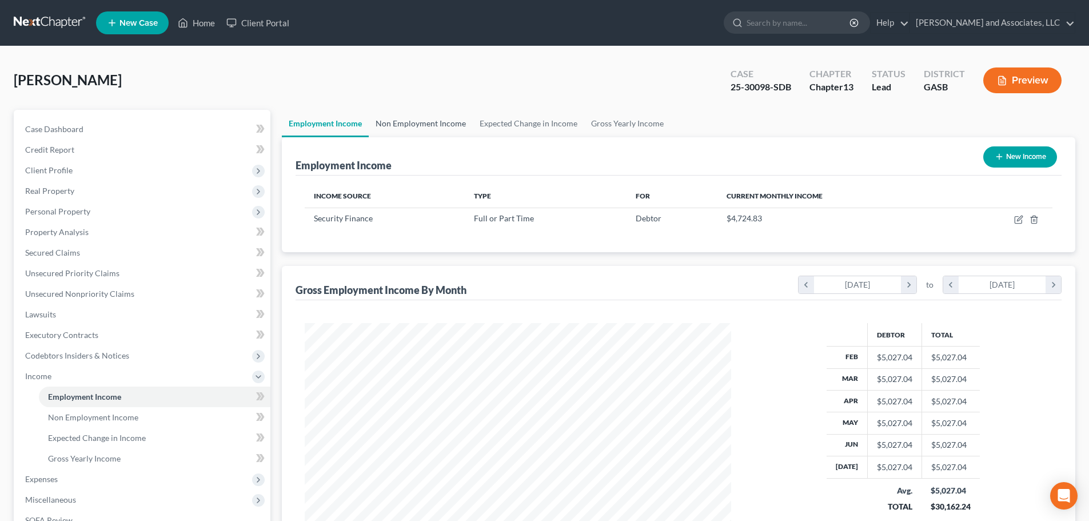
click at [439, 123] on link "Non Employment Income" at bounding box center [421, 123] width 104 height 27
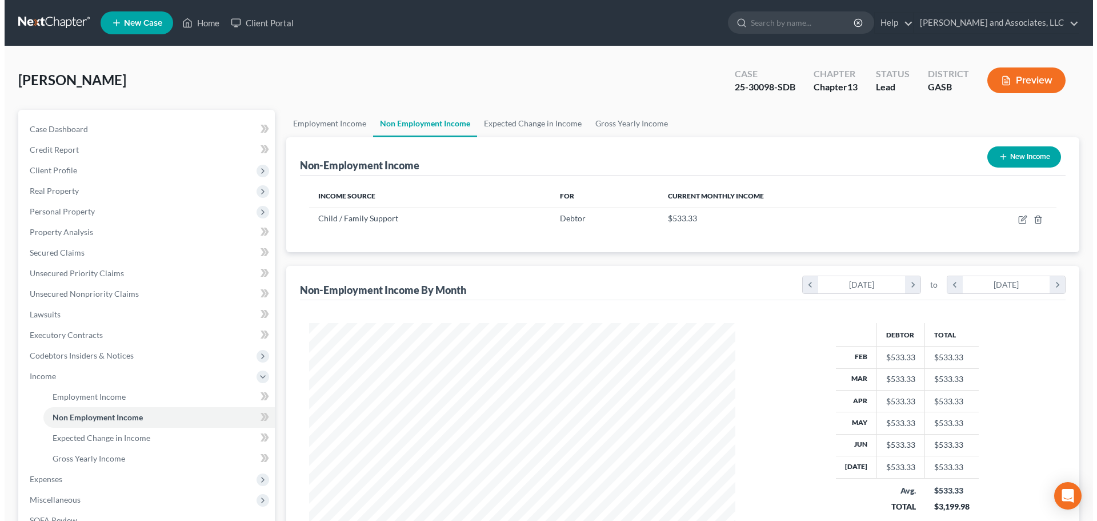
scroll to position [213, 449]
click at [1024, 156] on button "New Income" at bounding box center [1020, 156] width 74 height 21
select select "0"
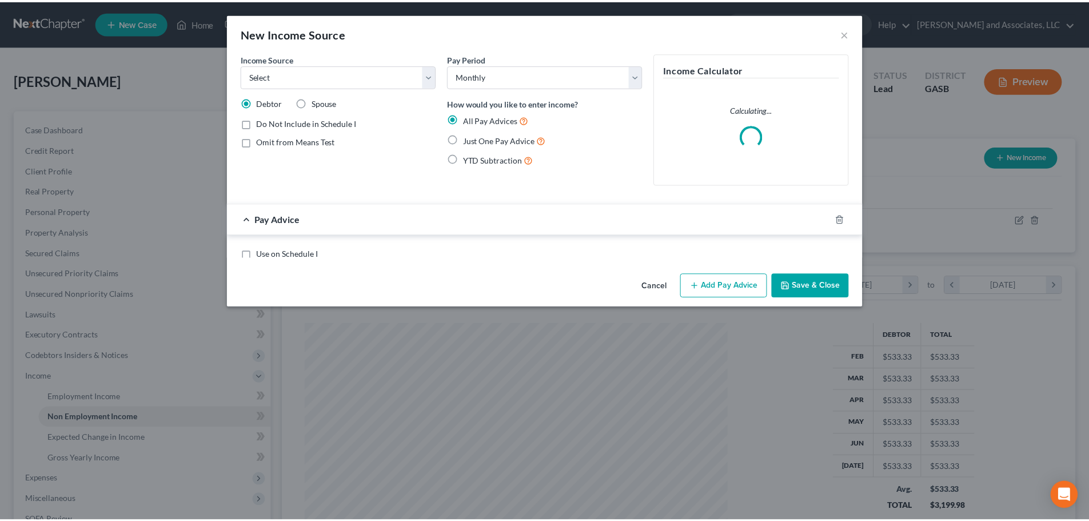
scroll to position [215, 453]
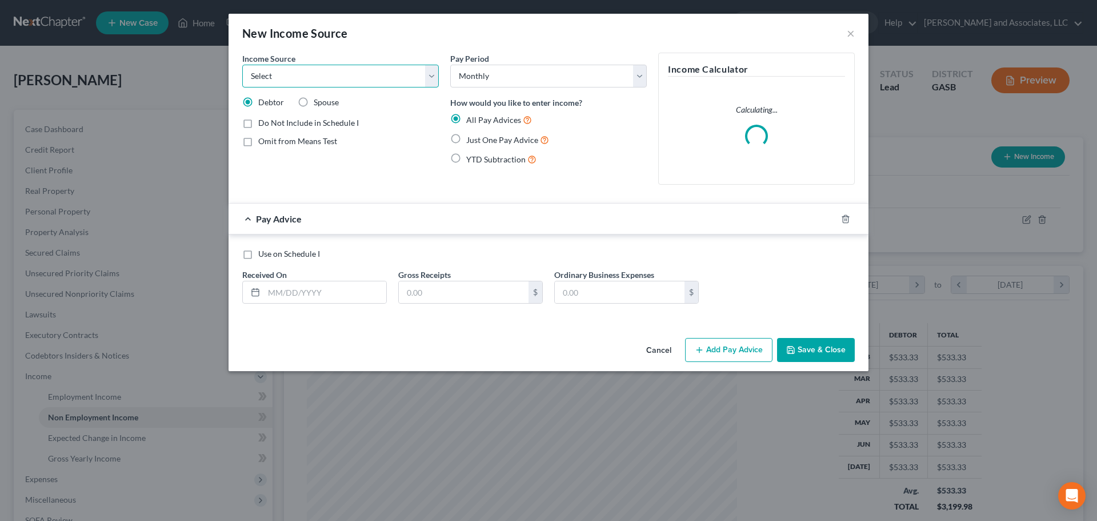
click at [362, 75] on select "Select Unemployment Disability (from employer) Pension Retirement Social Securi…" at bounding box center [340, 76] width 197 height 23
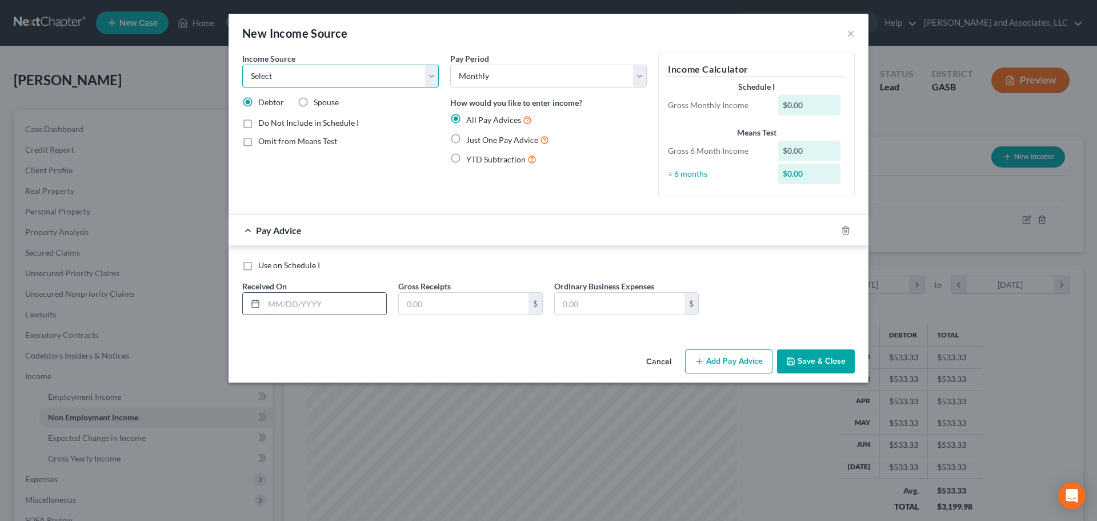
select select "13"
click at [242, 65] on select "Select Unemployment Disability (from employer) Pension Retirement Social Securi…" at bounding box center [340, 76] width 197 height 23
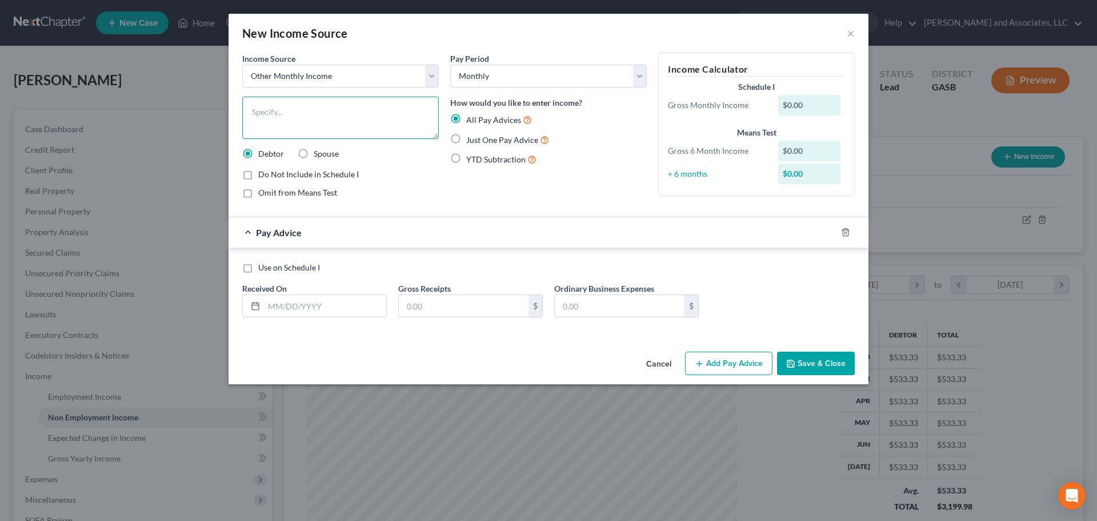
click at [267, 111] on textarea at bounding box center [340, 118] width 197 height 42
type textarea "Federal & State Tax Refund (pro-rated)"
click at [297, 305] on input "text" at bounding box center [325, 306] width 122 height 22
type input "[DATE]"
click at [430, 305] on input "text" at bounding box center [464, 306] width 130 height 22
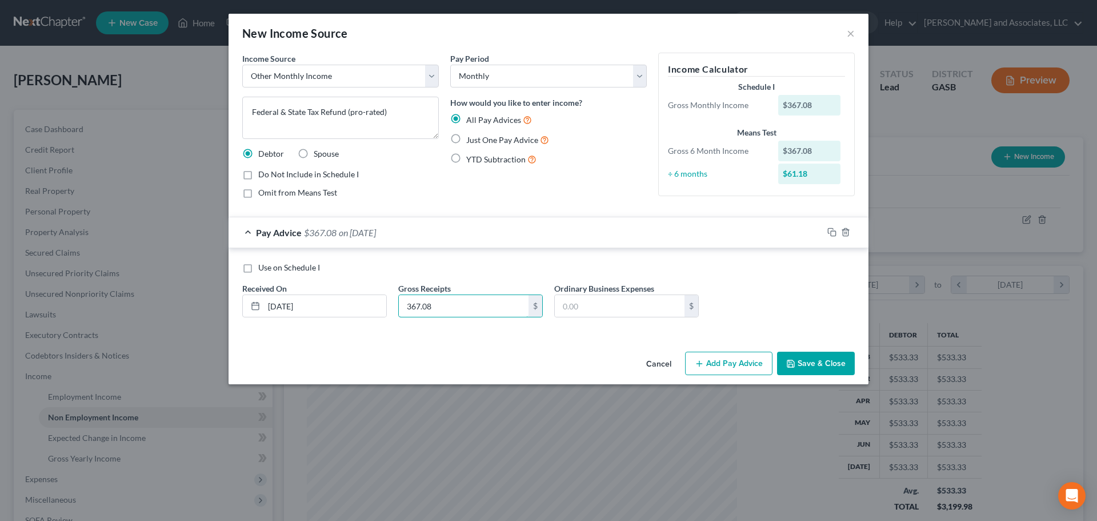
type input "367.08"
click at [258, 268] on label "Use on Schedule I" at bounding box center [289, 267] width 62 height 11
click at [263, 268] on input "Use on Schedule I" at bounding box center [266, 265] width 7 height 7
checkbox input "true"
click at [812, 365] on button "Save & Close" at bounding box center [816, 364] width 78 height 24
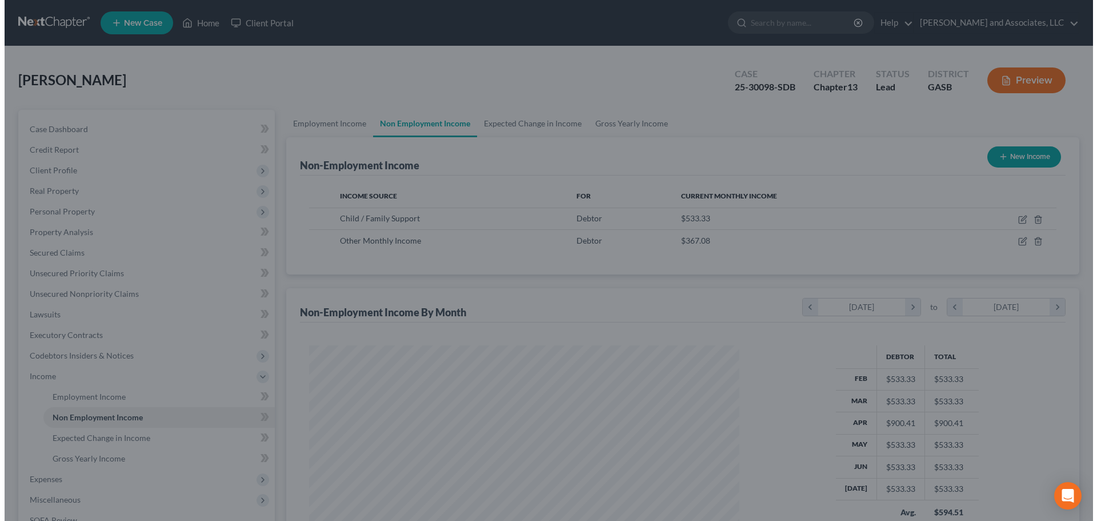
scroll to position [571372, 571136]
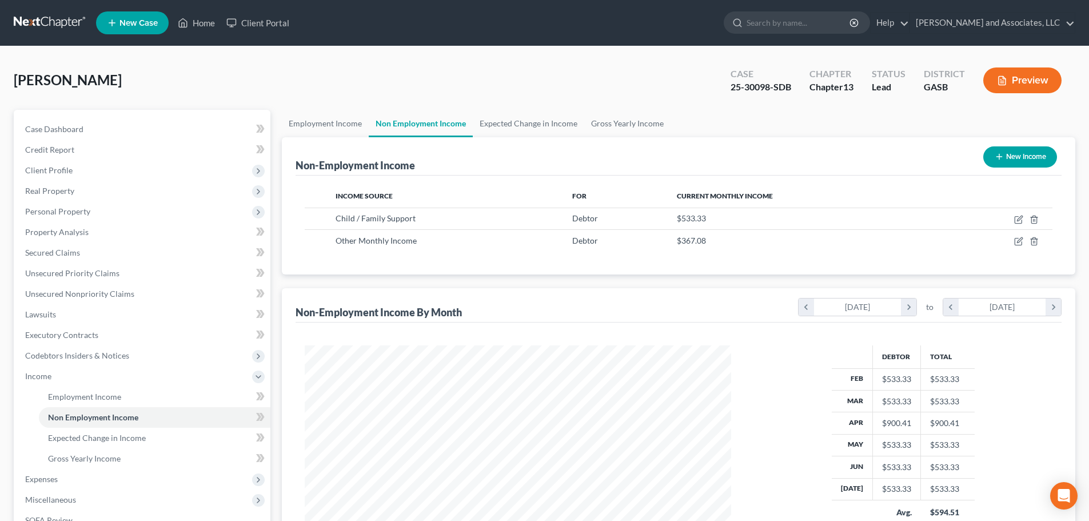
click at [1021, 81] on button "Preview" at bounding box center [1022, 80] width 78 height 26
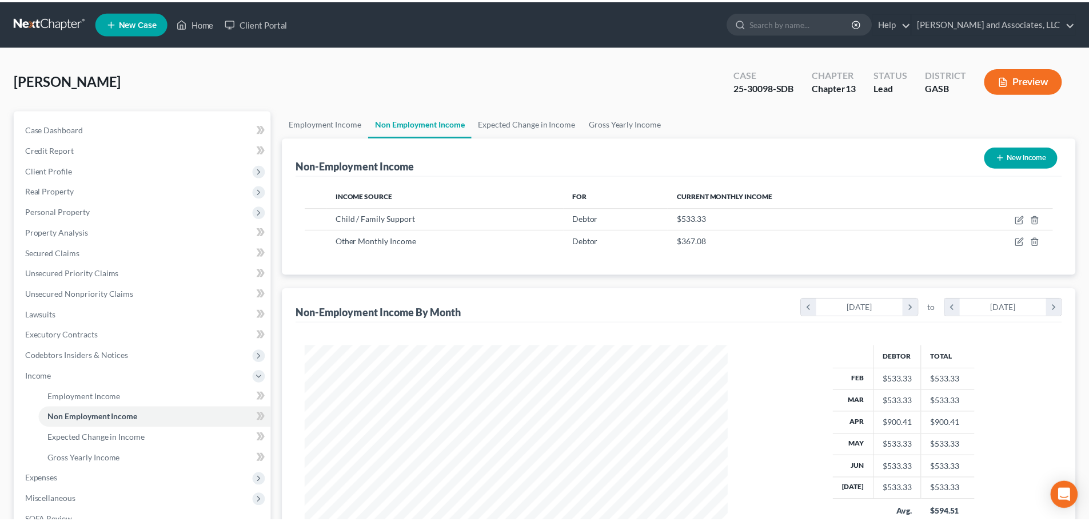
scroll to position [215, 453]
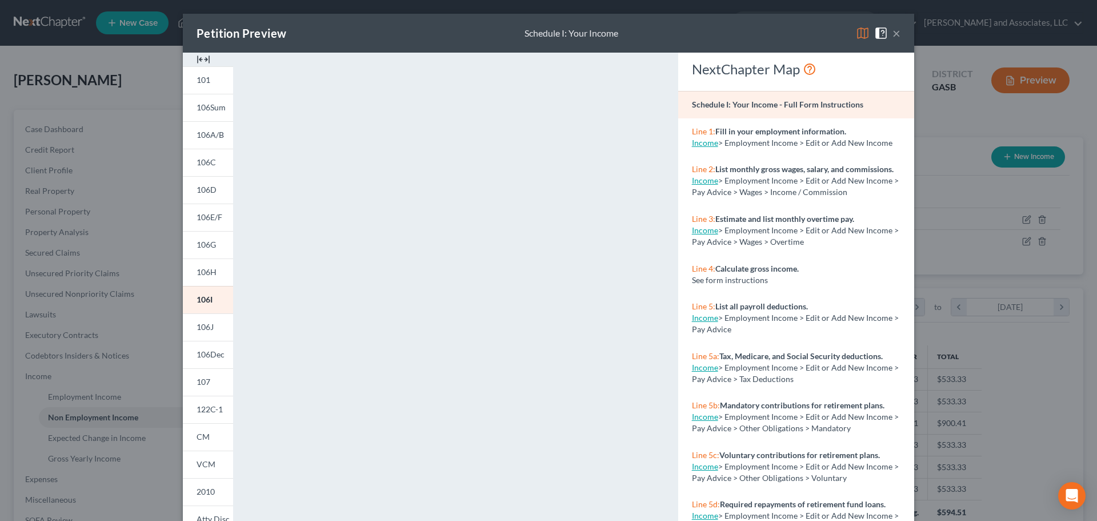
click at [859, 31] on img at bounding box center [863, 33] width 14 height 14
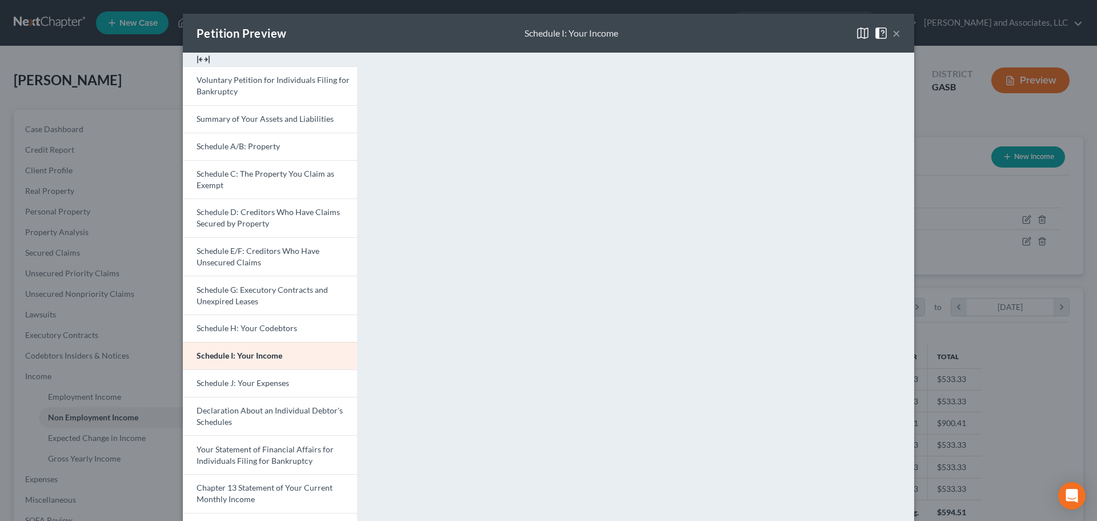
click at [893, 34] on button "×" at bounding box center [897, 33] width 8 height 14
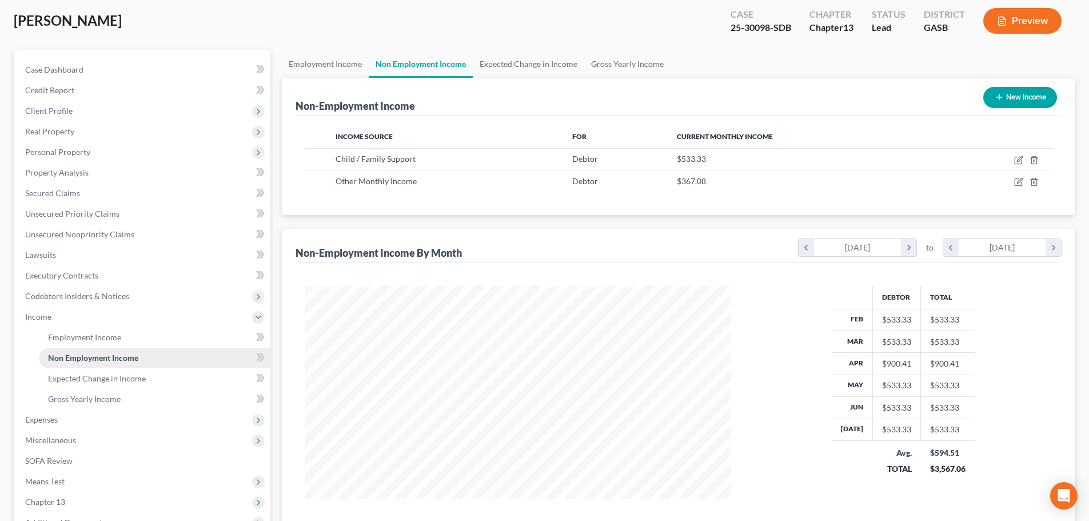
scroll to position [190, 0]
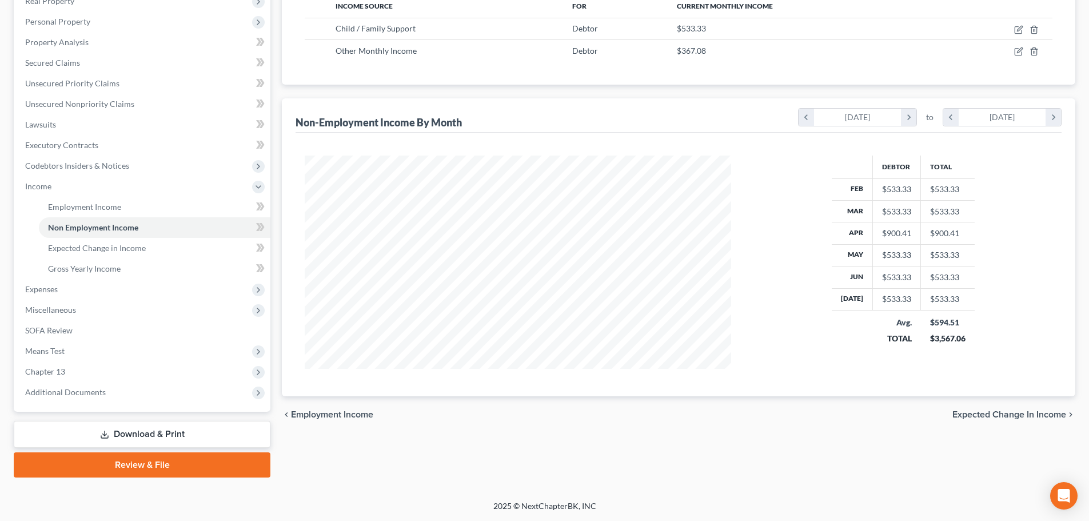
click at [130, 434] on link "Download & Print" at bounding box center [142, 434] width 257 height 27
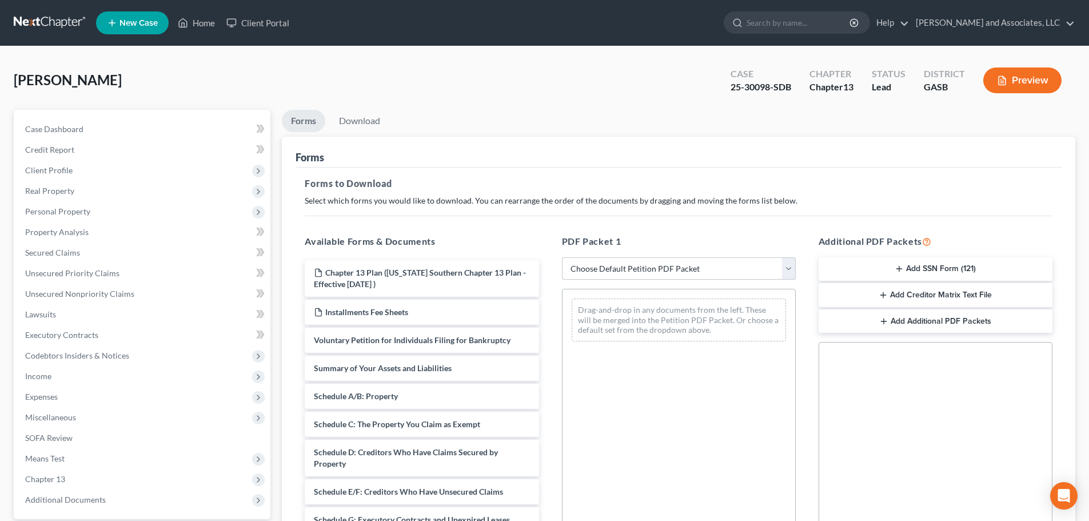
click at [612, 265] on select "Choose Default Petition PDF Packet Complete Bankruptcy Petition (all forms and …" at bounding box center [679, 268] width 234 height 23
select select "2"
click at [562, 257] on select "Choose Default Petition PDF Packet Complete Bankruptcy Petition (all forms and …" at bounding box center [679, 268] width 234 height 23
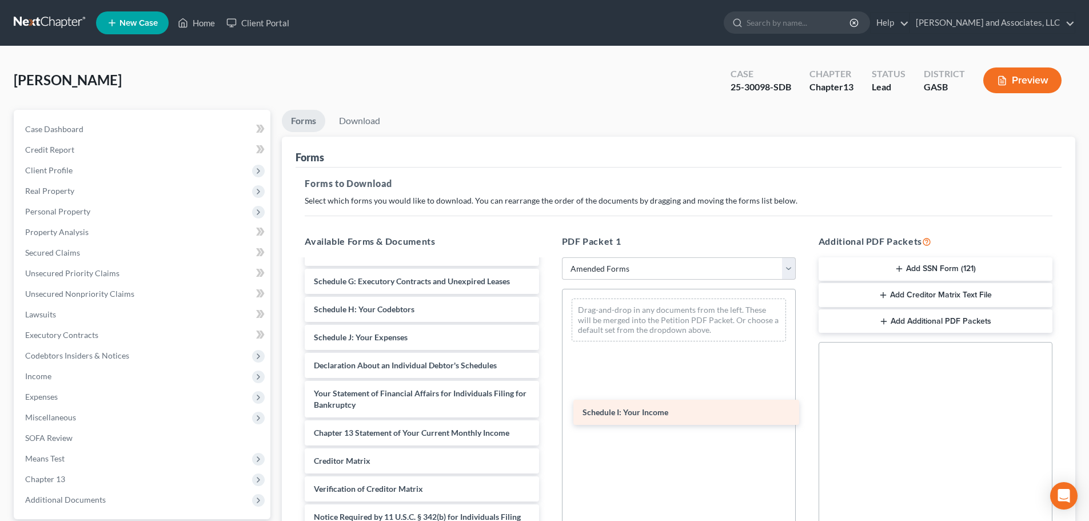
scroll to position [171, 0]
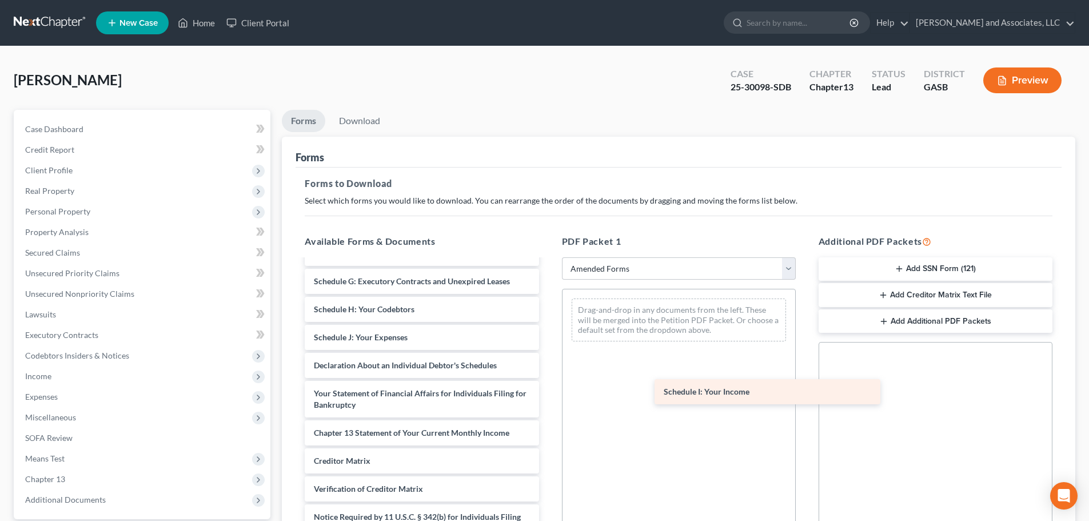
drag, startPoint x: 377, startPoint y: 335, endPoint x: 716, endPoint y: 382, distance: 342.2
click at [548, 387] on div "Schedule I: Your Income Voluntary Petition for Individuals Filing for Bankruptc…" at bounding box center [422, 329] width 252 height 480
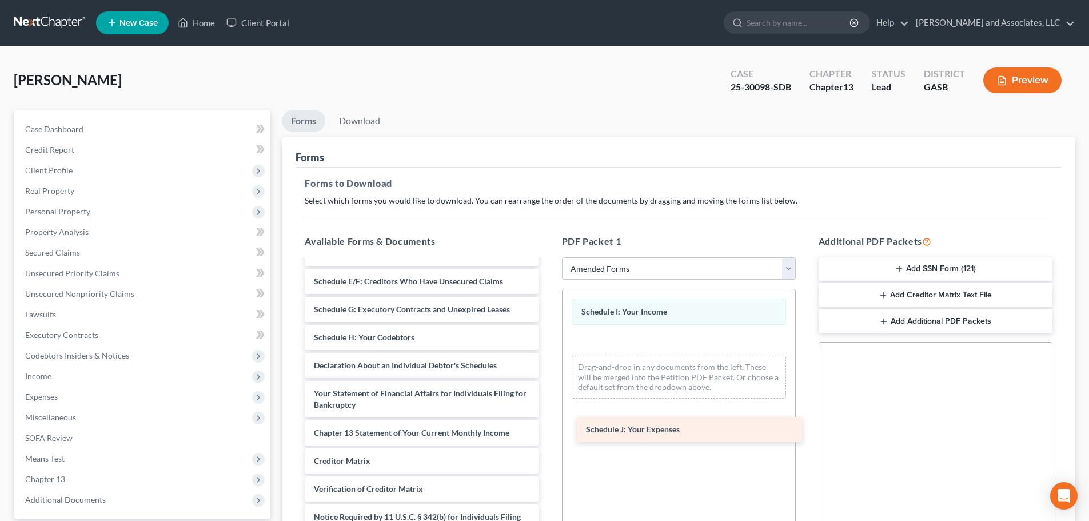
scroll to position [143, 0]
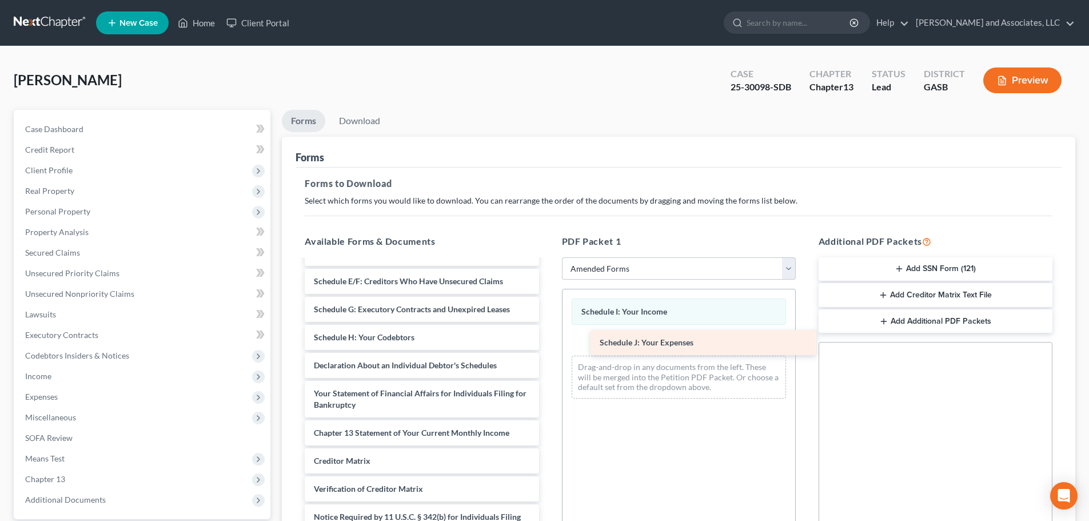
drag, startPoint x: 368, startPoint y: 334, endPoint x: 649, endPoint y: 338, distance: 281.8
click at [548, 338] on div "Schedule J: Your Expenses Voluntary Petition for Individuals Filing for Bankrup…" at bounding box center [422, 343] width 252 height 452
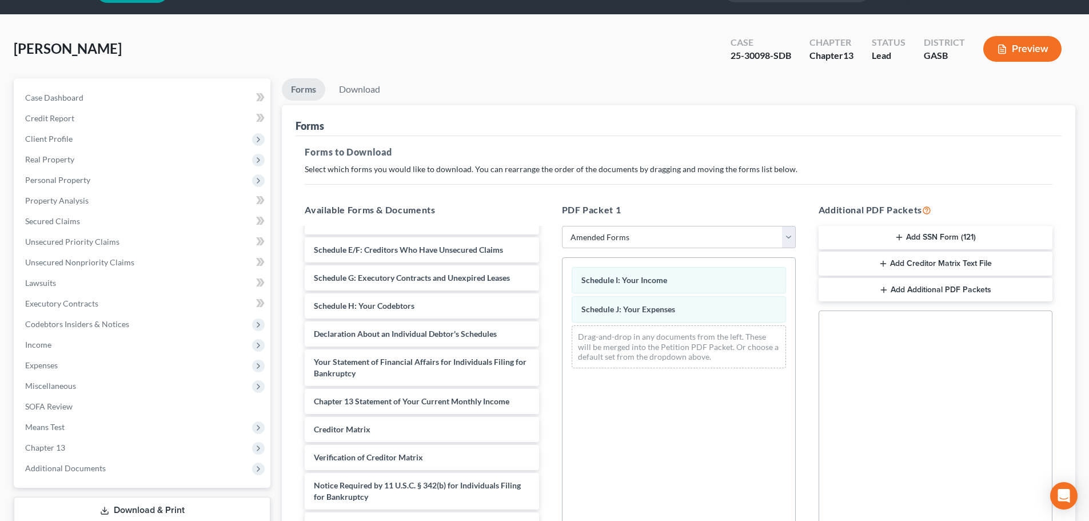
scroll to position [185, 0]
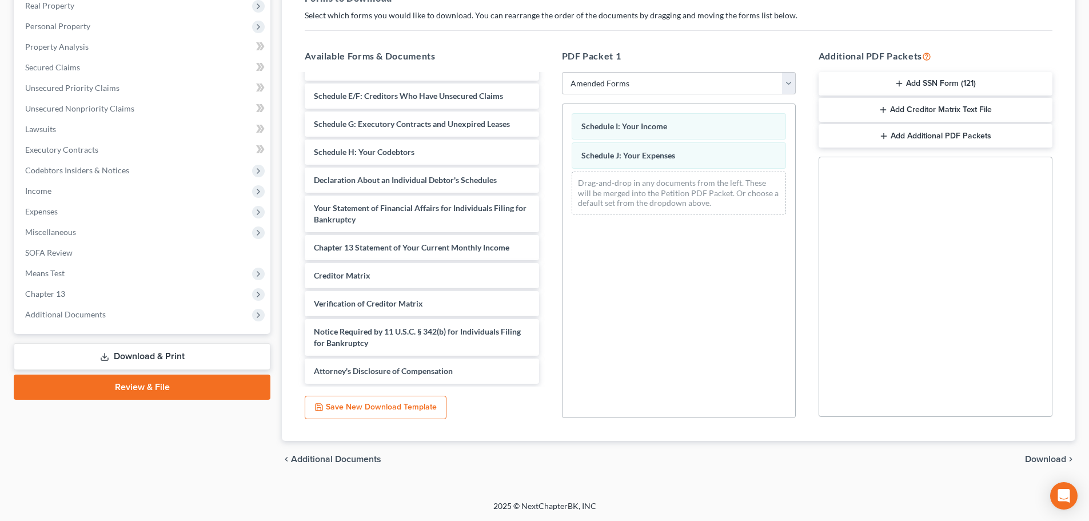
click at [1040, 460] on span "Download" at bounding box center [1045, 458] width 41 height 9
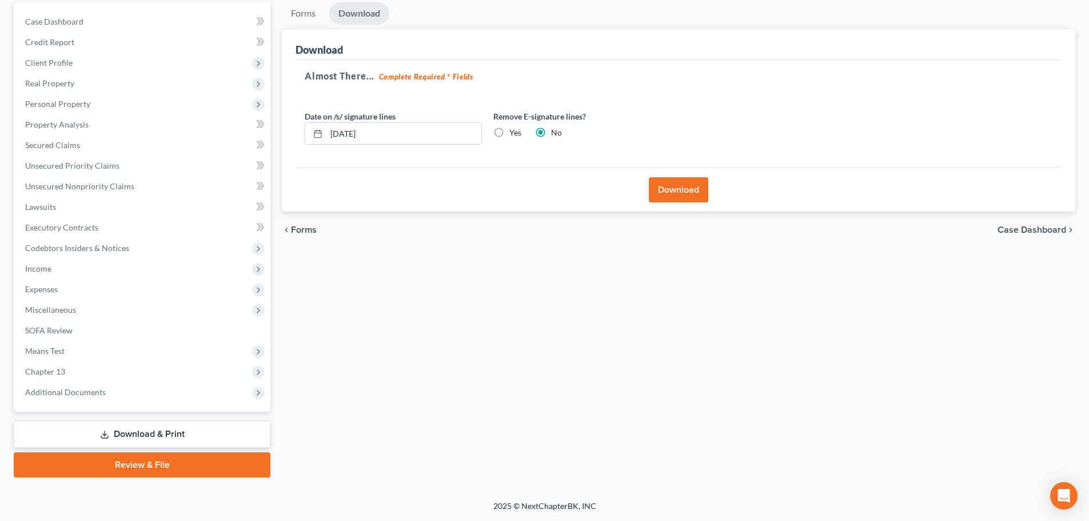
click at [681, 191] on button "Download" at bounding box center [678, 189] width 59 height 25
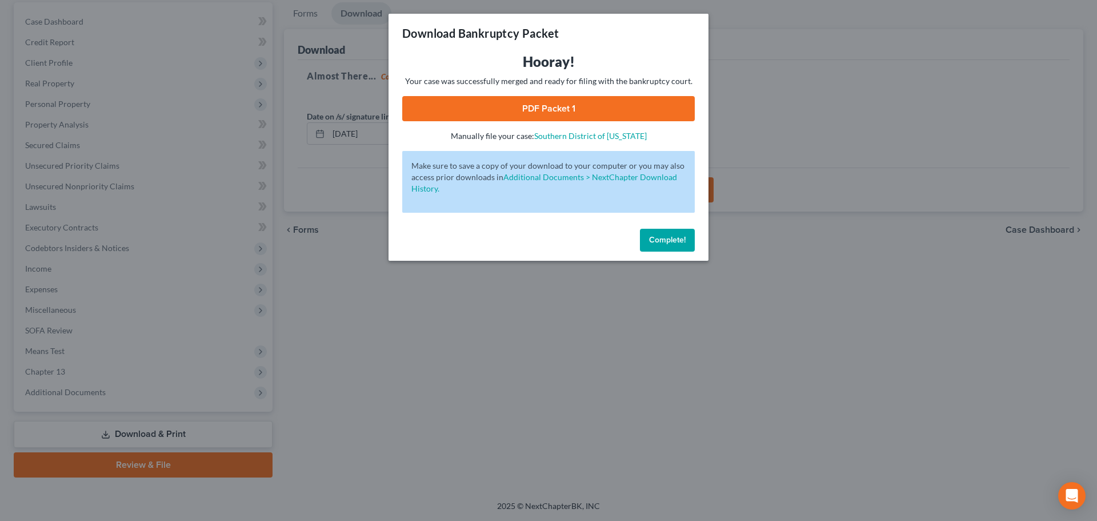
click at [531, 108] on link "PDF Packet 1" at bounding box center [548, 108] width 293 height 25
click at [673, 241] on span "Complete!" at bounding box center [667, 240] width 37 height 10
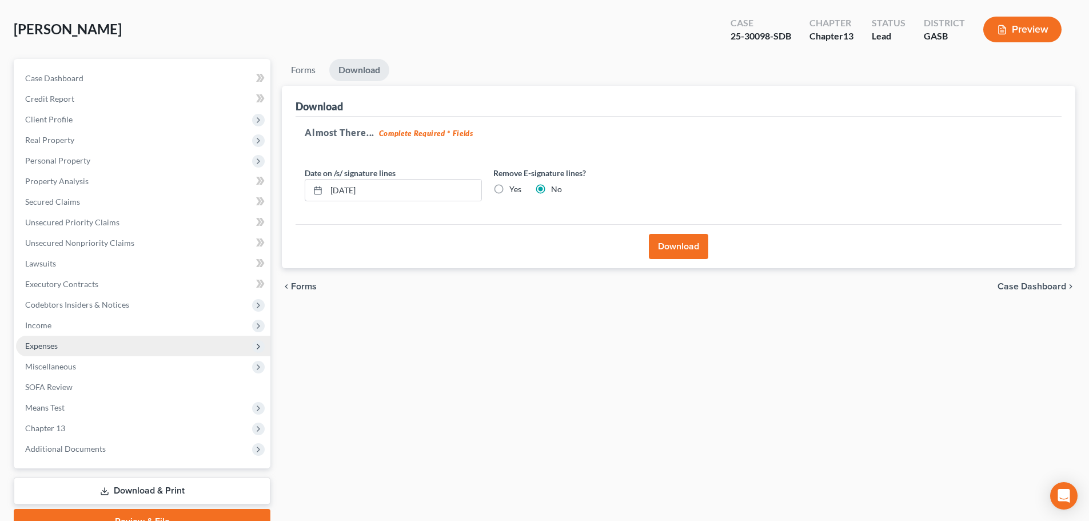
scroll to position [0, 0]
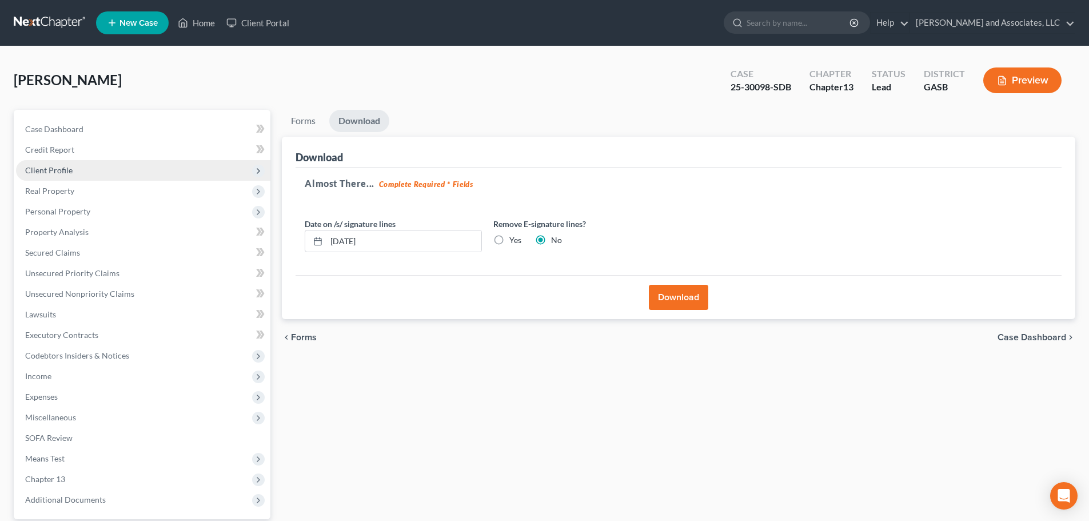
click at [52, 171] on span "Client Profile" at bounding box center [48, 170] width 47 height 10
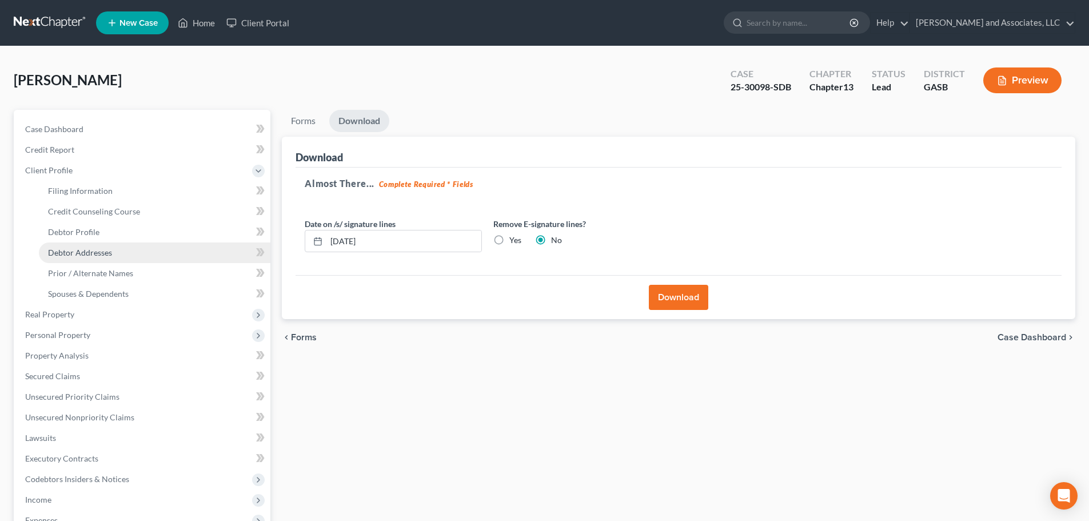
click at [51, 251] on span "Debtor Addresses" at bounding box center [80, 252] width 64 height 10
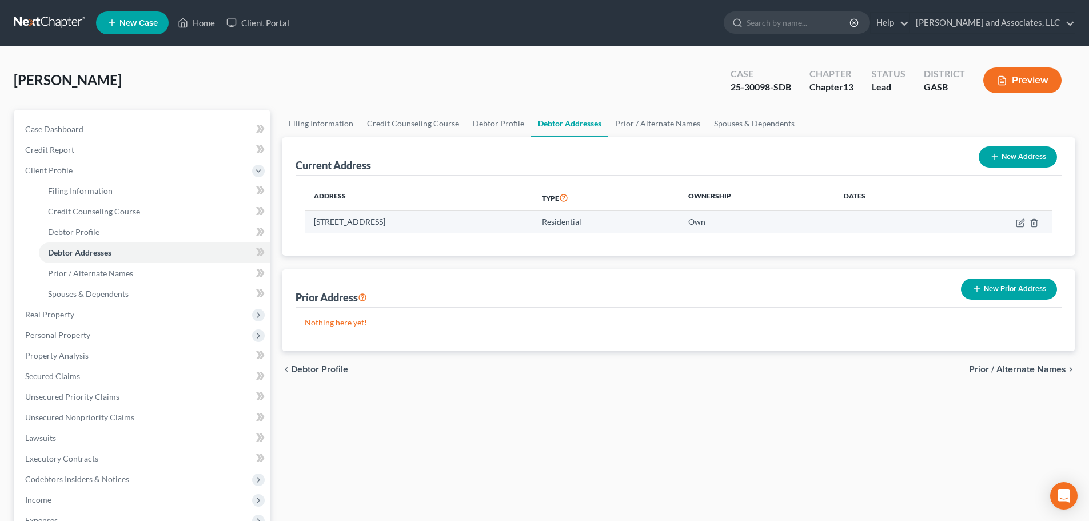
drag, startPoint x: 314, startPoint y: 220, endPoint x: 486, endPoint y: 220, distance: 172.0
click at [486, 220] on td "[STREET_ADDRESS]" at bounding box center [419, 222] width 228 height 22
copy td "[STREET_ADDRESS]"
click at [445, 157] on div "Current Address New Address" at bounding box center [679, 156] width 766 height 38
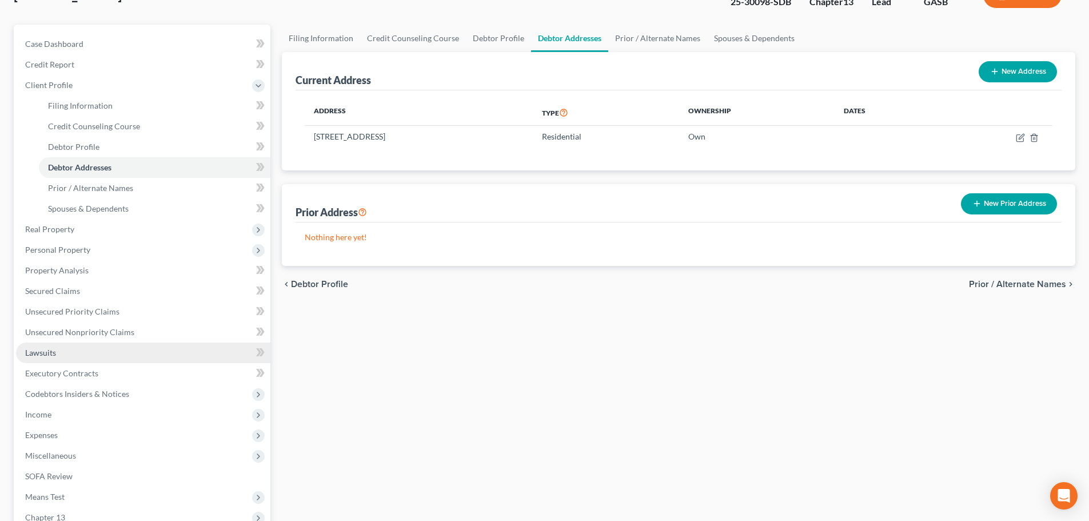
scroll to position [231, 0]
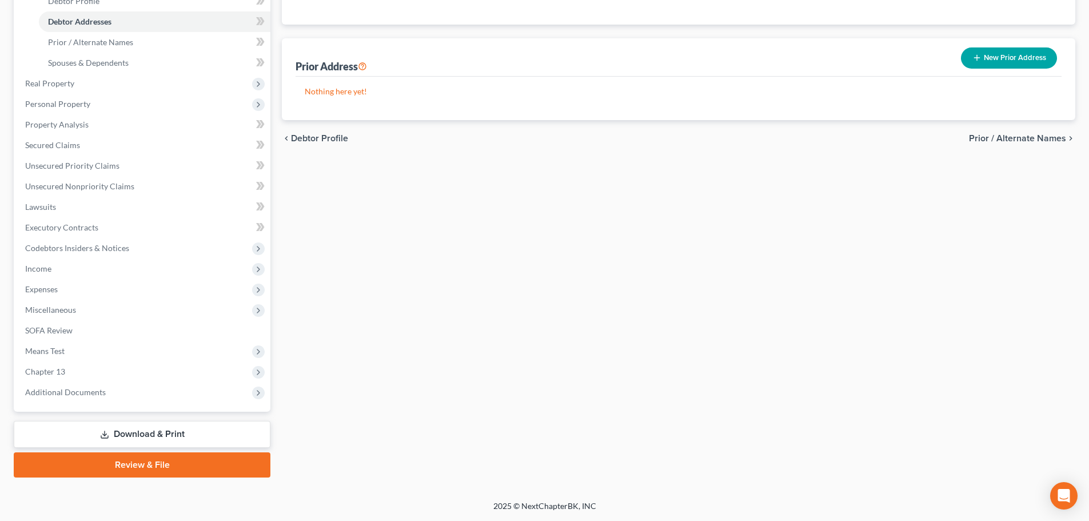
click at [147, 432] on link "Download & Print" at bounding box center [142, 434] width 257 height 27
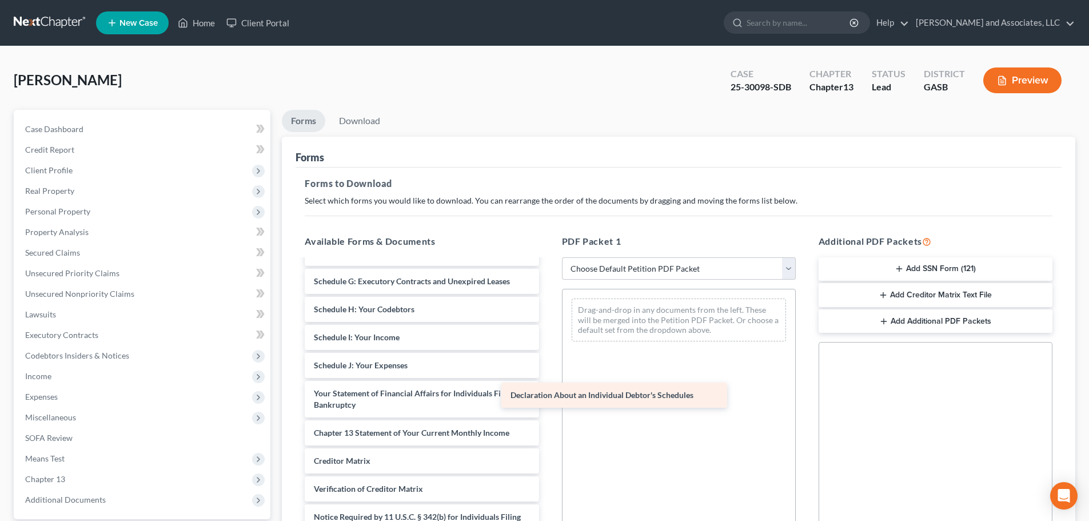
scroll to position [238, 0]
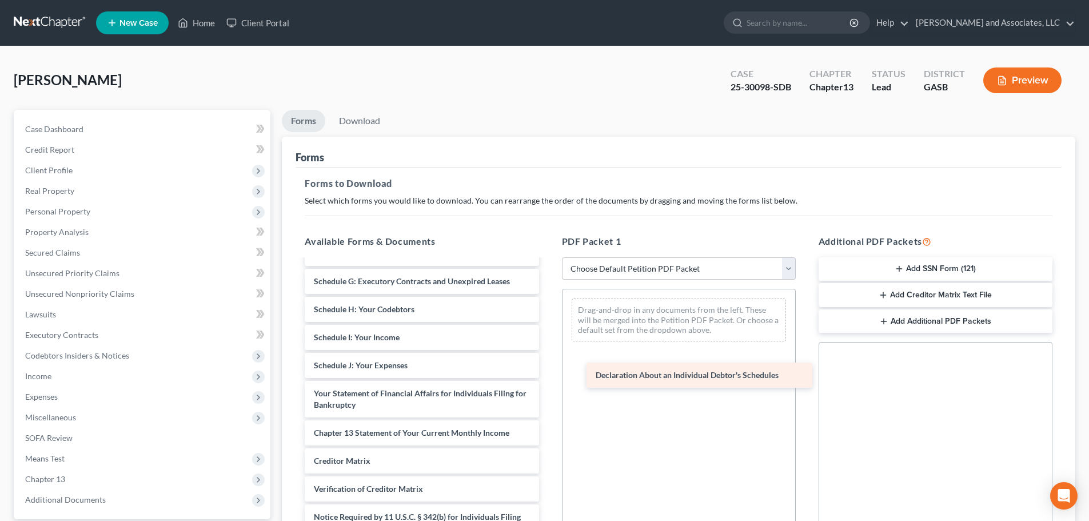
drag, startPoint x: 402, startPoint y: 368, endPoint x: 685, endPoint y: 370, distance: 282.4
click at [548, 371] on div "Declaration About an Individual Debtor's Schedules Chapter 13 Plan ([US_STATE] …" at bounding box center [422, 295] width 252 height 547
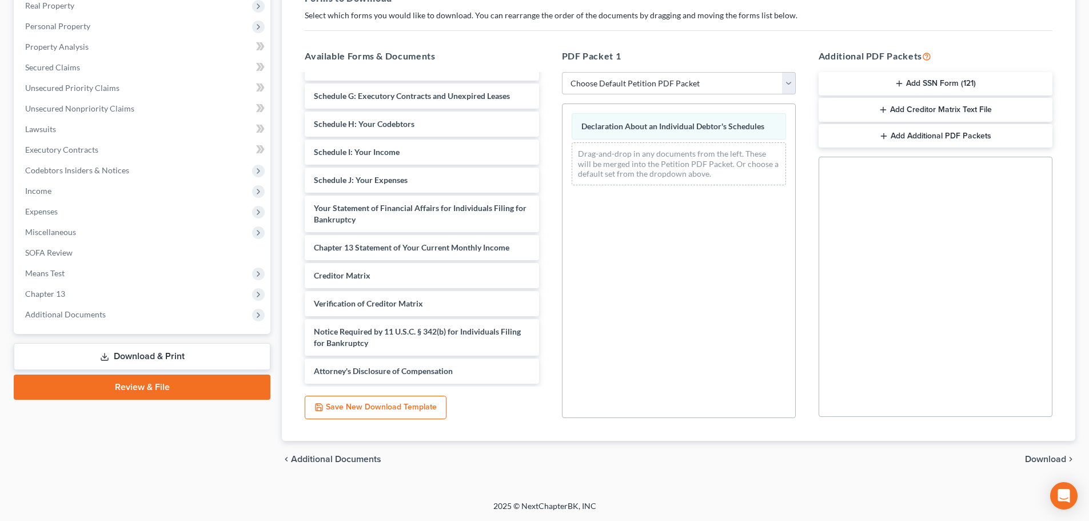
click at [1049, 459] on span "Download" at bounding box center [1045, 458] width 41 height 9
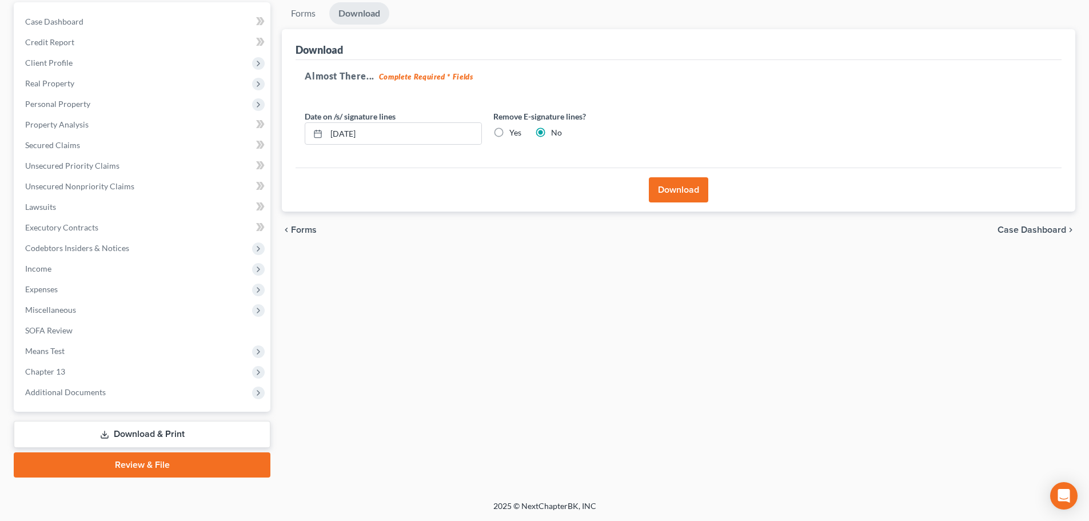
click at [680, 190] on button "Download" at bounding box center [678, 189] width 59 height 25
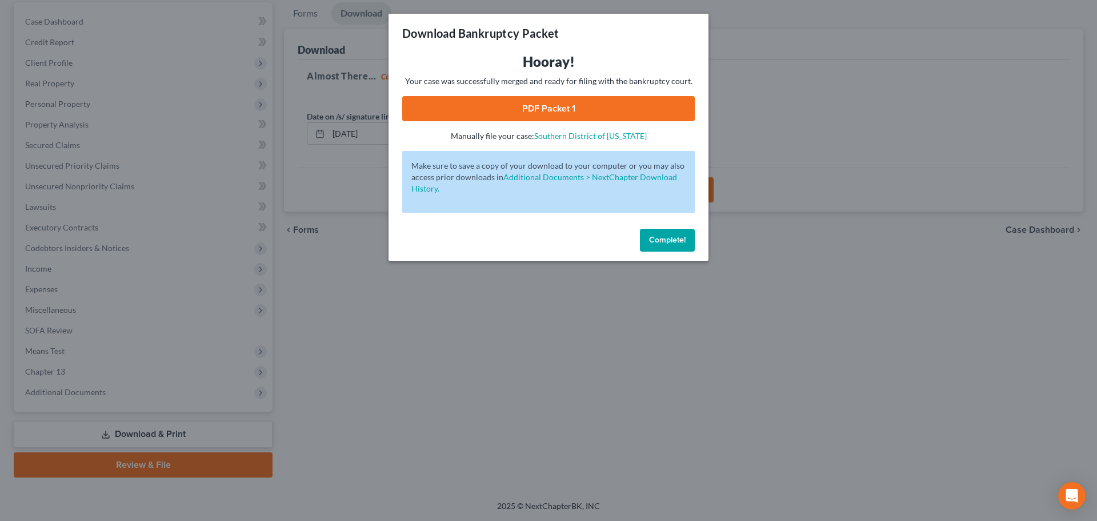
click at [538, 109] on link "PDF Packet 1" at bounding box center [548, 108] width 293 height 25
click at [660, 242] on span "Complete!" at bounding box center [667, 240] width 37 height 10
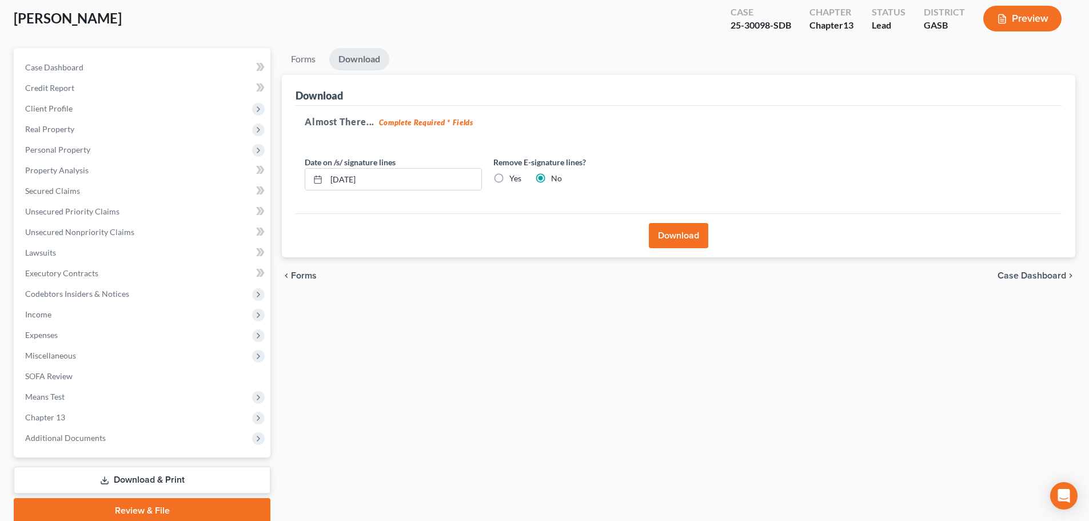
scroll to position [0, 0]
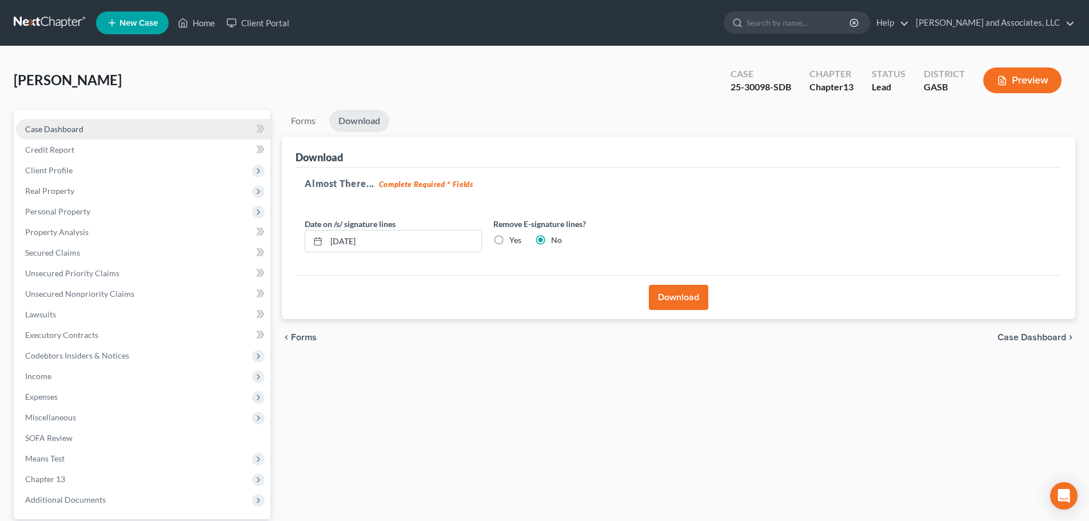
click at [50, 130] on span "Case Dashboard" at bounding box center [54, 129] width 58 height 10
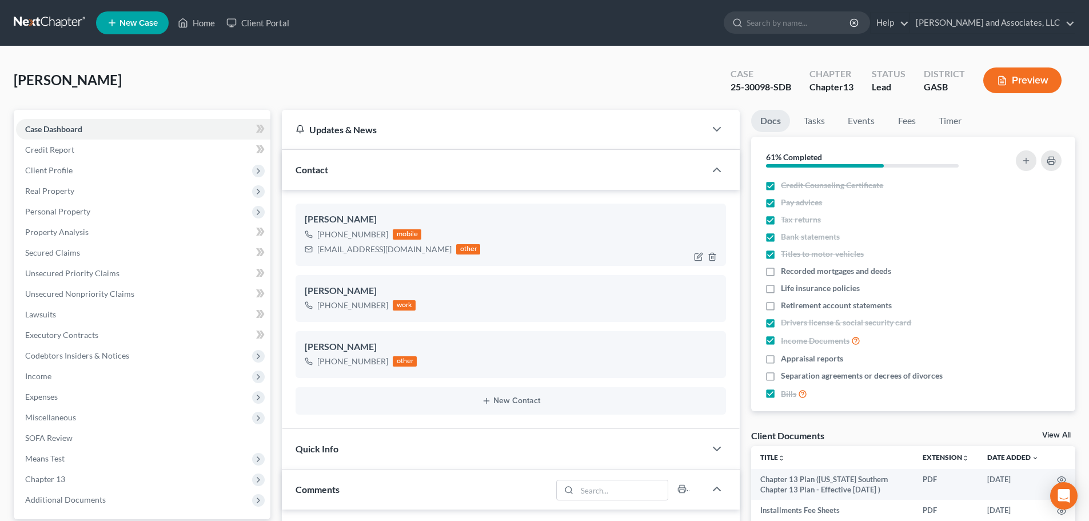
scroll to position [2110, 0]
drag, startPoint x: 318, startPoint y: 248, endPoint x: 400, endPoint y: 250, distance: 81.8
click at [400, 250] on div "[EMAIL_ADDRESS][DOMAIN_NAME]" at bounding box center [384, 248] width 134 height 11
copy div "[EMAIL_ADDRESS][DOMAIN_NAME]"
click at [223, 72] on div "[PERSON_NAME] Upgraded Case 25-30098-SDB Chapter Chapter 13 Status Lead Distric…" at bounding box center [544, 85] width 1061 height 50
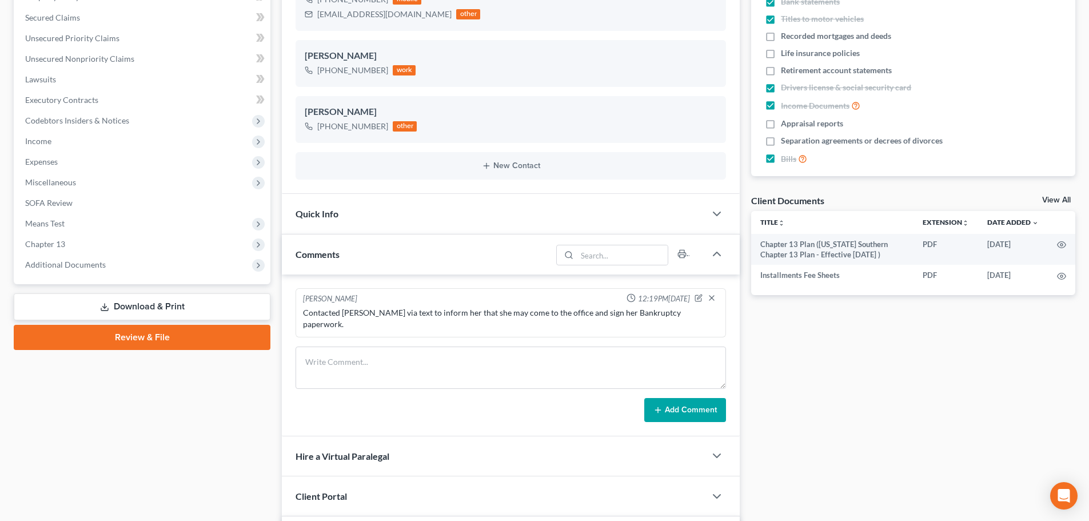
scroll to position [400, 0]
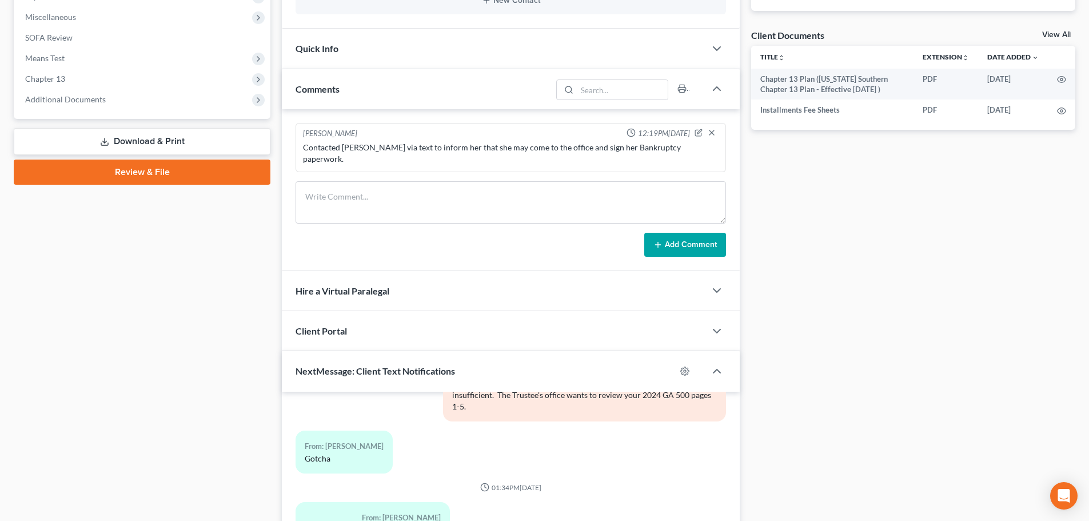
click at [146, 141] on link "Download & Print" at bounding box center [142, 141] width 257 height 27
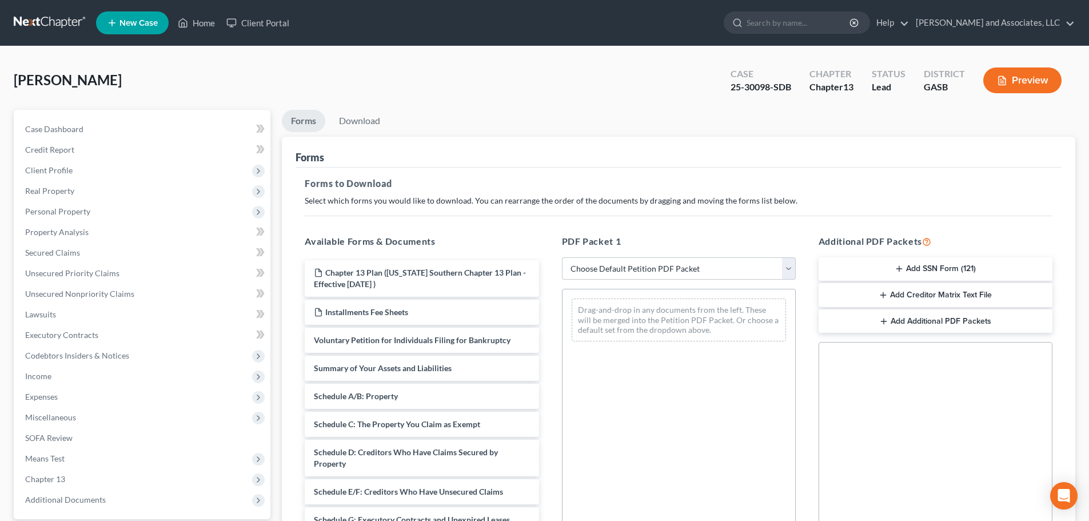
click at [208, 69] on div "[PERSON_NAME] Upgraded Case 25-30098-SDB Chapter Chapter 13 Status Lead Distric…" at bounding box center [544, 85] width 1061 height 50
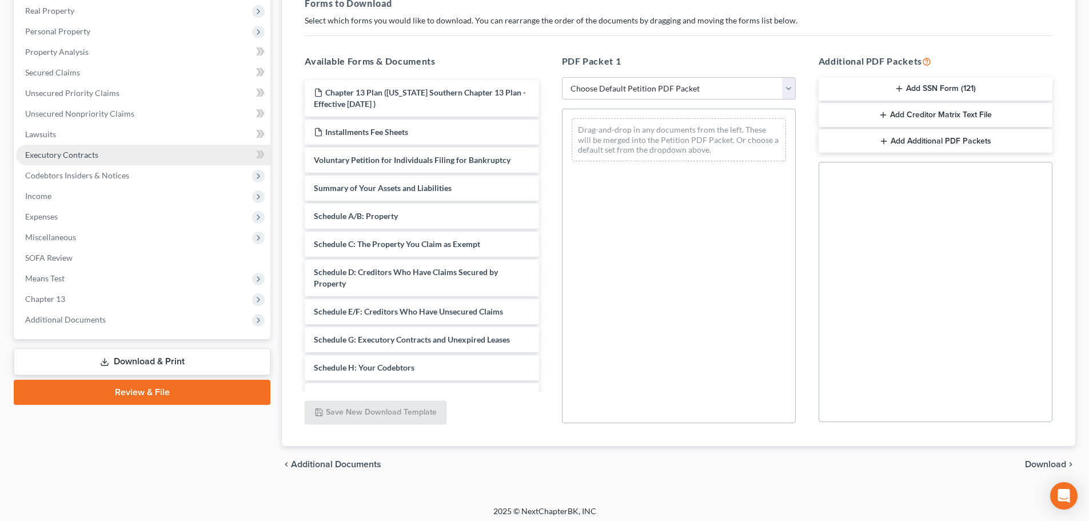
scroll to position [185, 0]
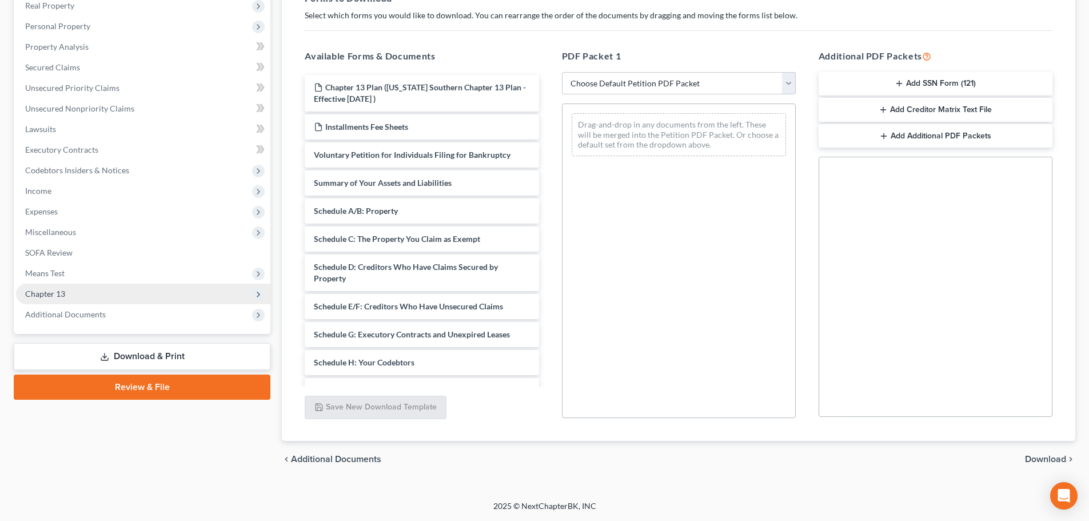
click at [51, 295] on span "Chapter 13" at bounding box center [45, 294] width 40 height 10
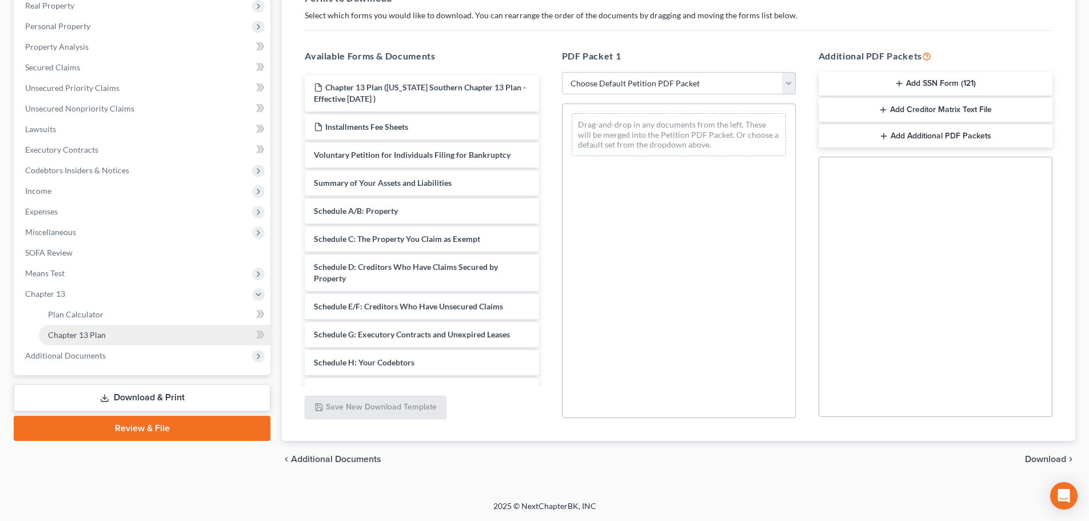
drag, startPoint x: 86, startPoint y: 336, endPoint x: 101, endPoint y: 339, distance: 14.7
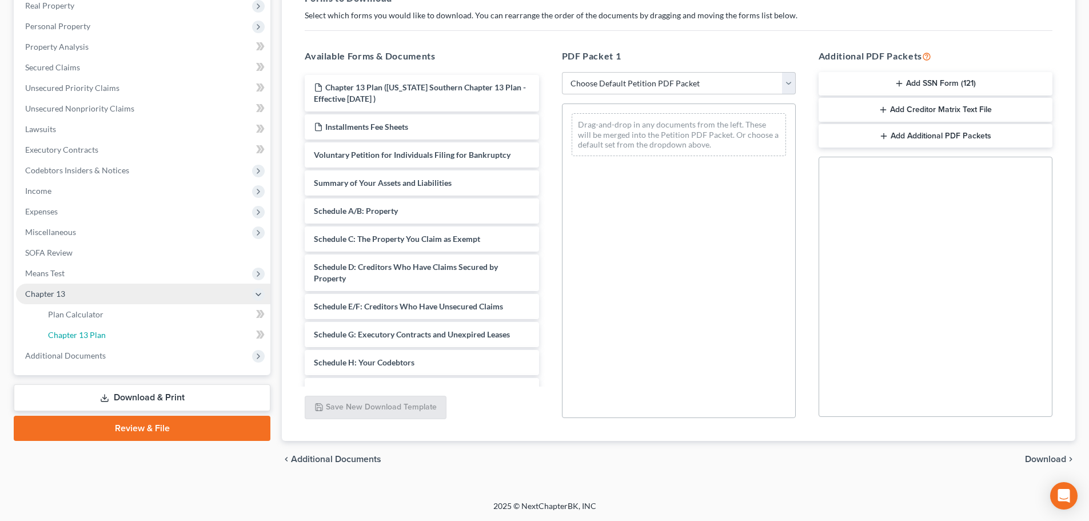
click at [86, 335] on span "Chapter 13 Plan" at bounding box center [77, 335] width 58 height 10
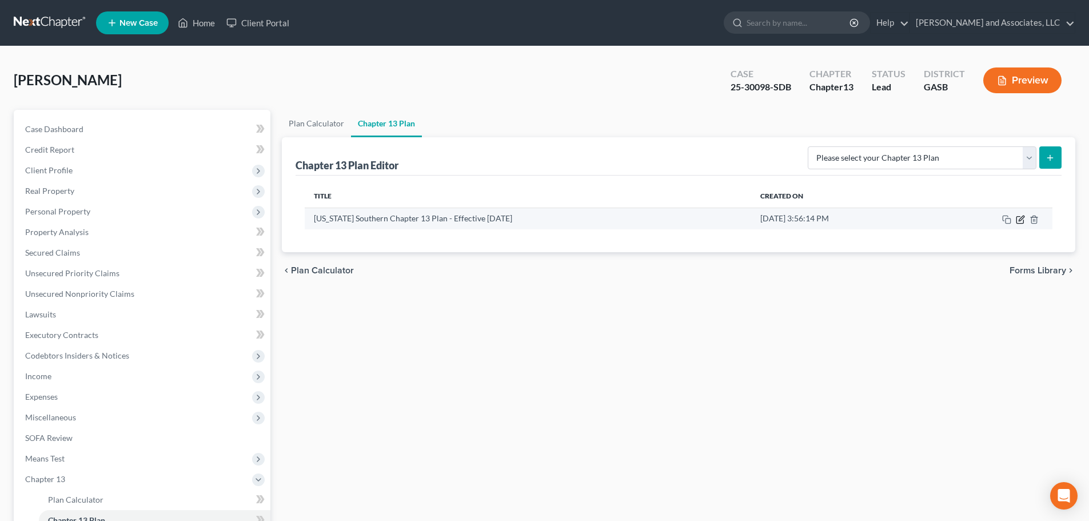
click at [1023, 220] on icon "button" at bounding box center [1020, 219] width 9 height 9
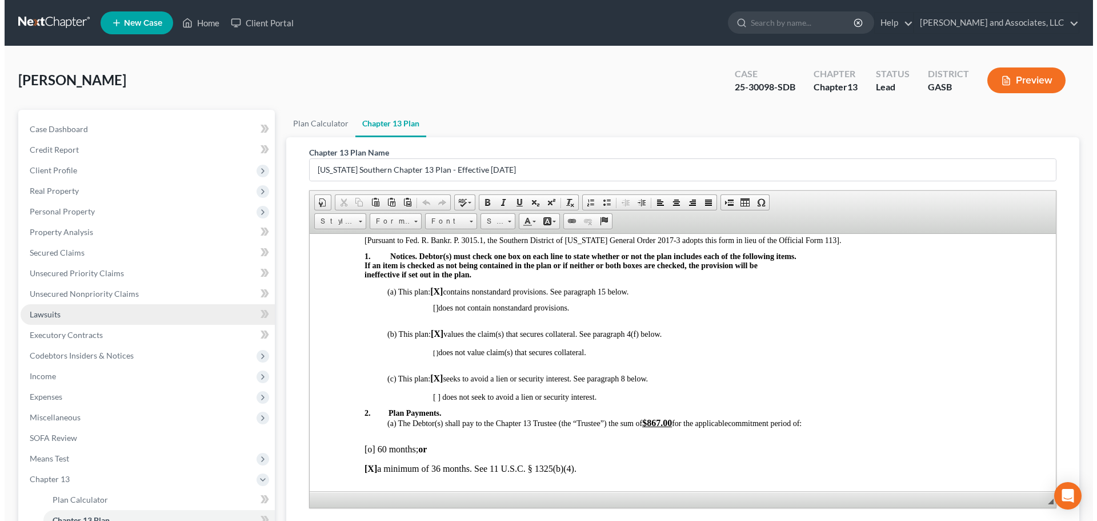
scroll to position [57, 0]
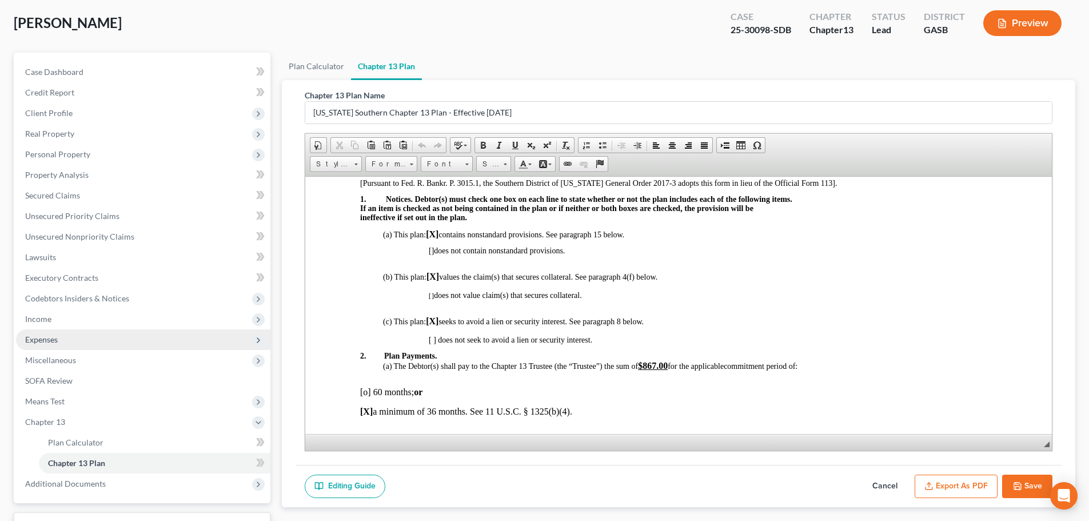
click at [51, 339] on span "Expenses" at bounding box center [41, 339] width 33 height 10
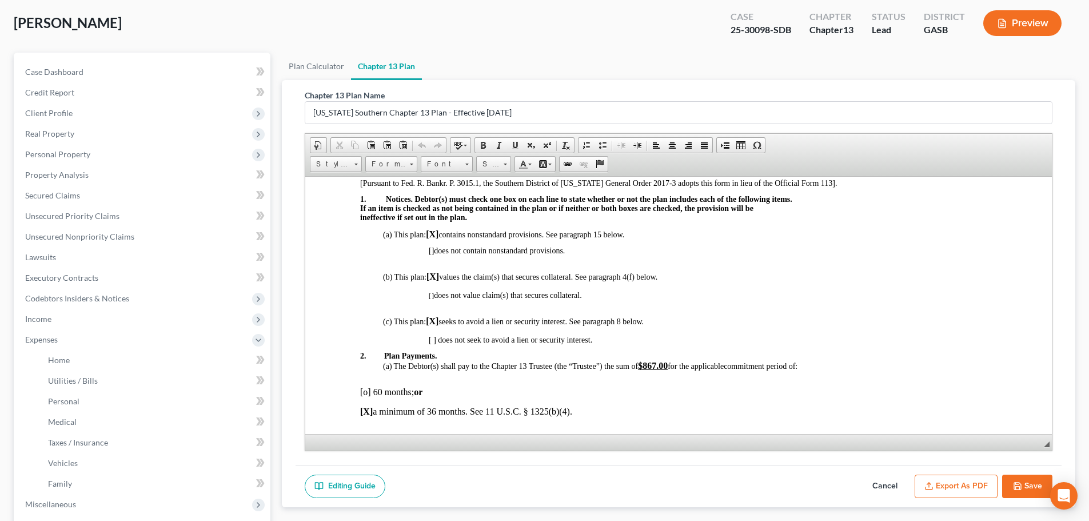
click at [1026, 18] on button "Preview" at bounding box center [1022, 23] width 78 height 26
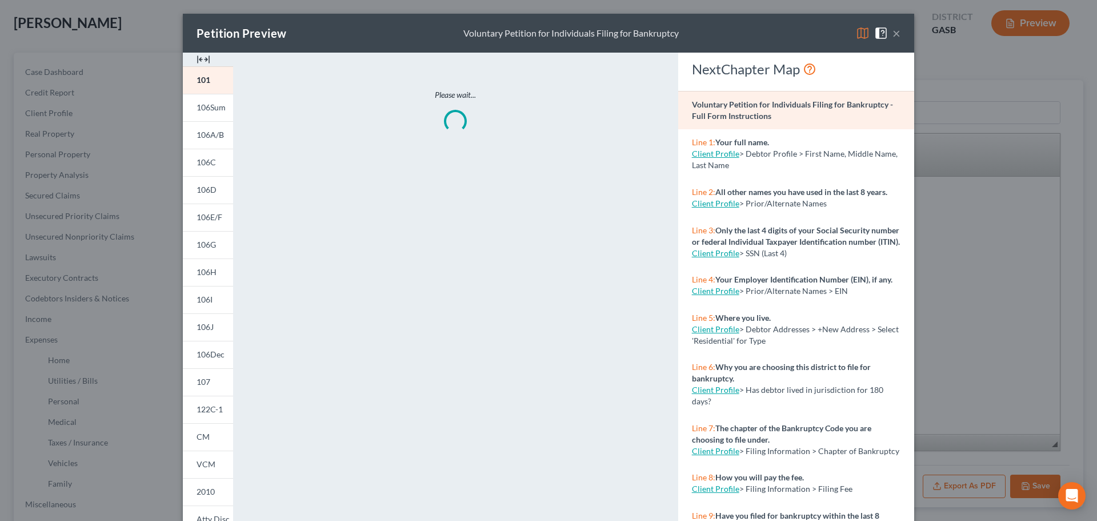
click at [861, 33] on img at bounding box center [863, 33] width 14 height 14
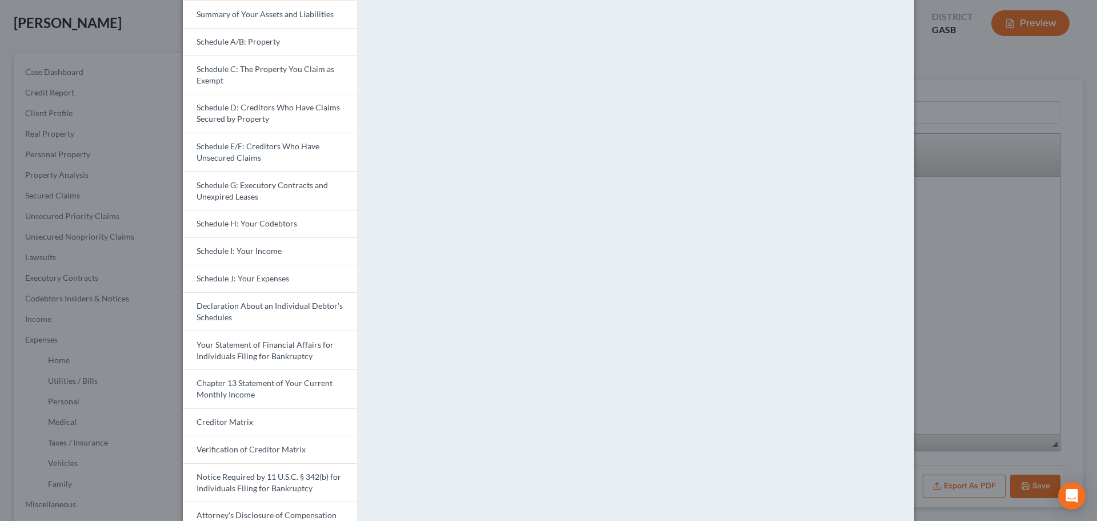
scroll to position [114, 0]
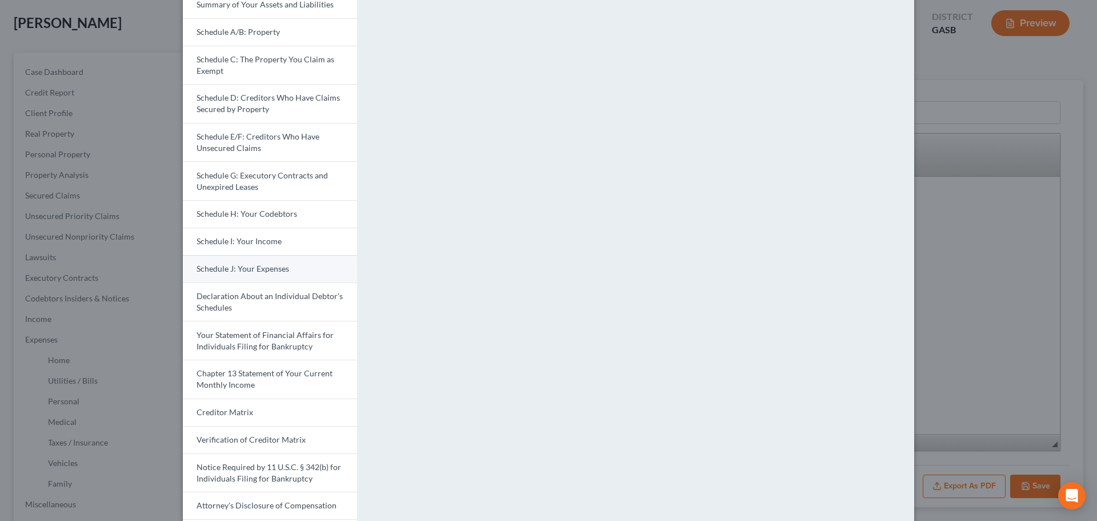
click at [242, 266] on span "Schedule J: Your Expenses" at bounding box center [243, 269] width 93 height 10
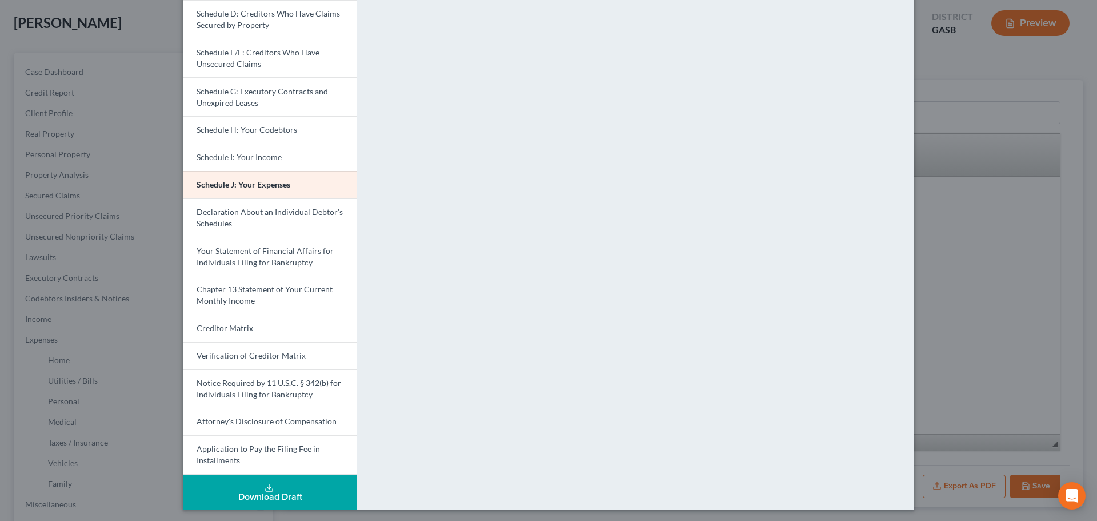
scroll to position [201, 0]
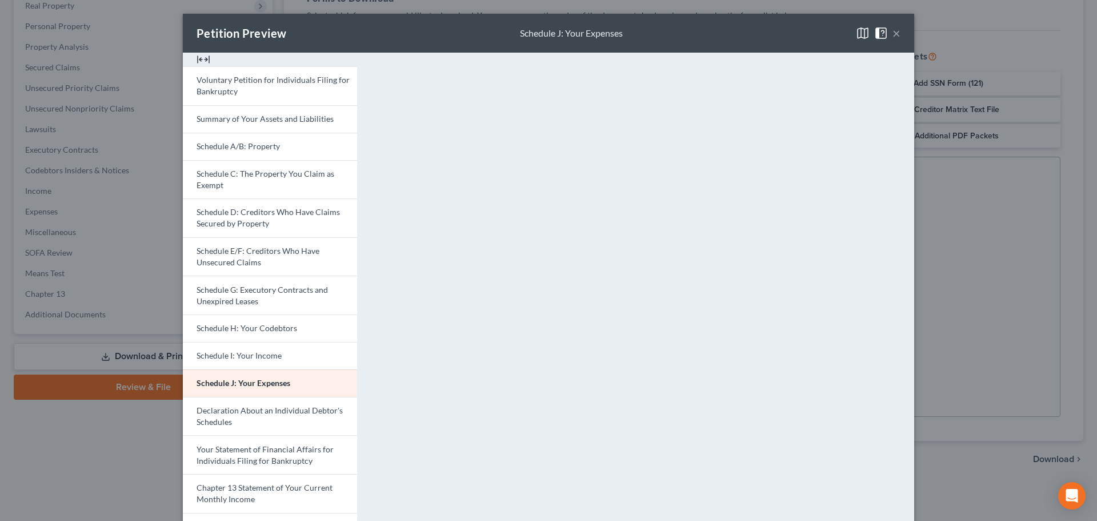
click at [893, 32] on button "×" at bounding box center [897, 33] width 8 height 14
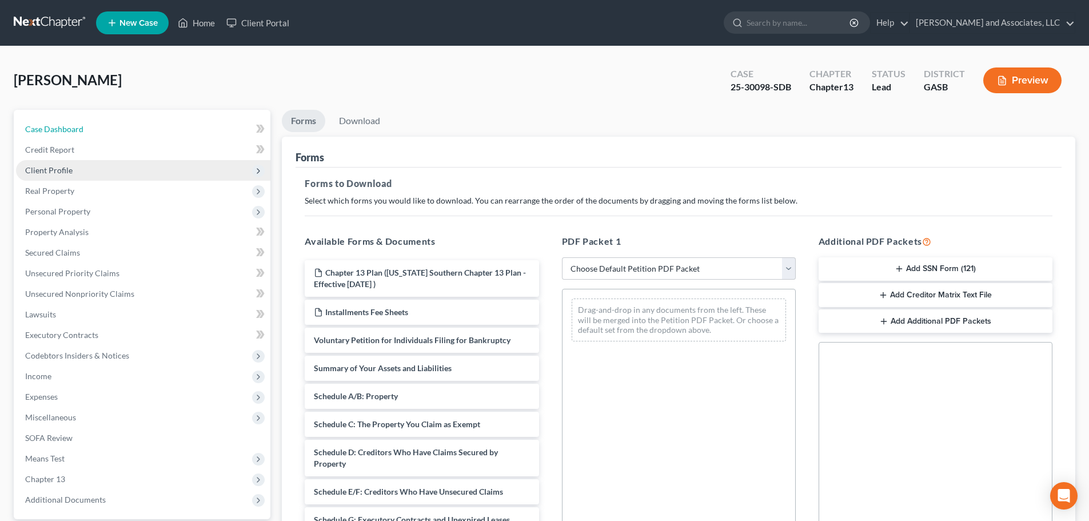
drag, startPoint x: 68, startPoint y: 127, endPoint x: 159, endPoint y: 163, distance: 98.1
click at [69, 127] on span "Case Dashboard" at bounding box center [54, 129] width 58 height 10
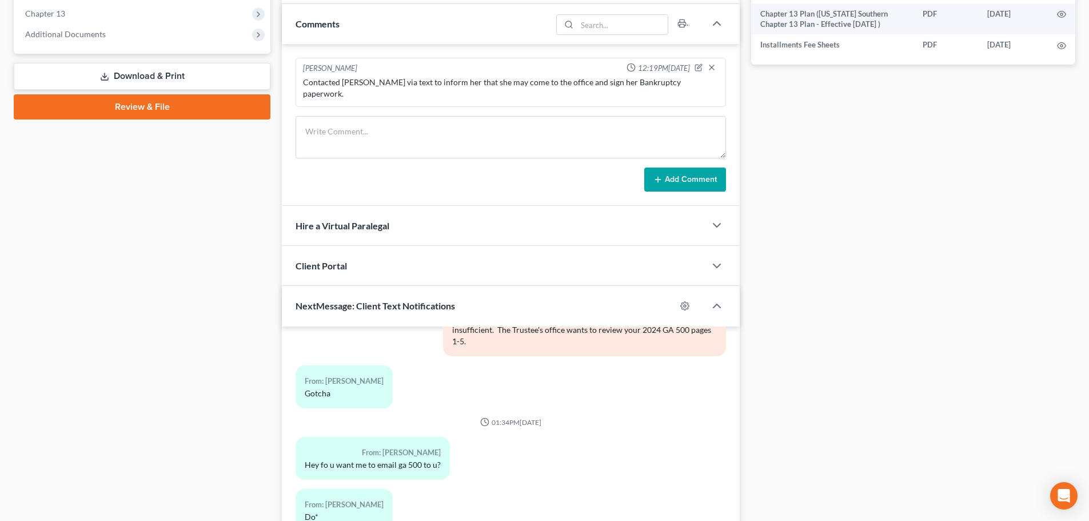
scroll to position [570, 0]
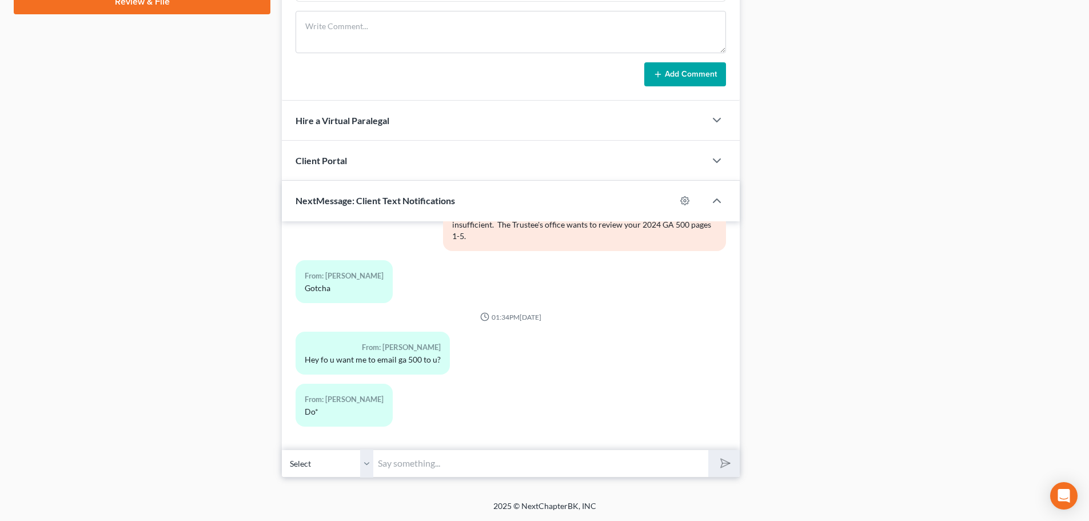
drag, startPoint x: 410, startPoint y: 464, endPoint x: 510, endPoint y: 460, distance: 99.6
click at [412, 465] on input "text" at bounding box center [540, 463] width 335 height 28
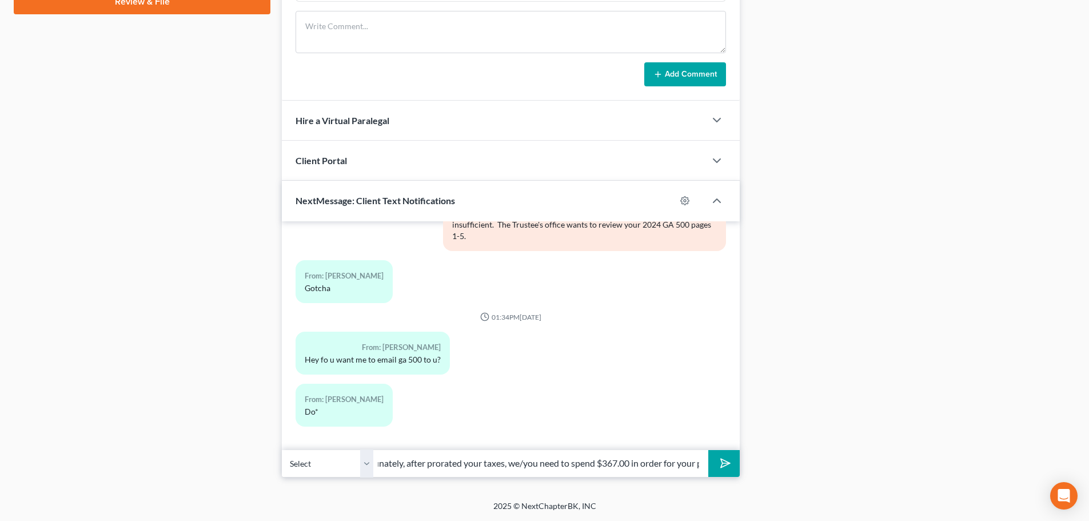
scroll to position [0, 288]
type input "[PERSON_NAME], we received your GA 2024 tax return. Thanks. Unfortunately, afte…"
click at [727, 461] on icon "submit" at bounding box center [723, 463] width 16 height 16
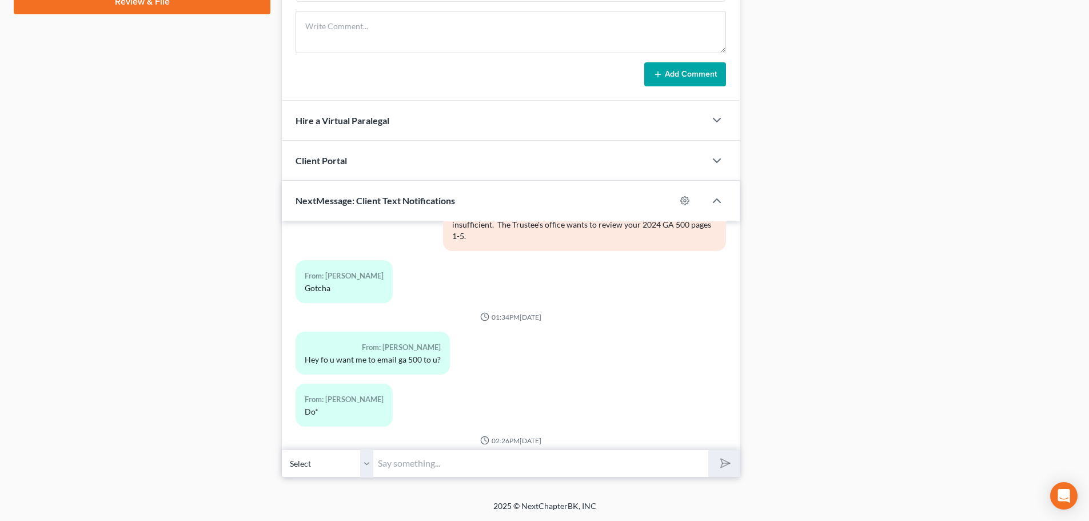
click at [417, 468] on input "text" at bounding box center [540, 463] width 335 height 28
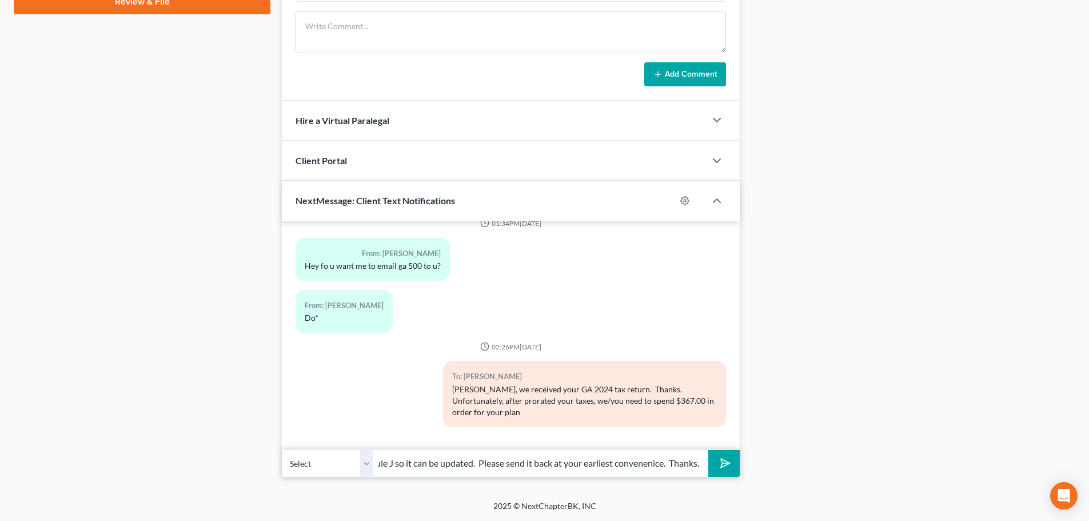
scroll to position [0, 203]
drag, startPoint x: 635, startPoint y: 464, endPoint x: 671, endPoint y: 500, distance: 50.9
click at [635, 464] on input "plan payment can balance. I will send you a Schedule J so it can be updated. Pl…" at bounding box center [540, 463] width 335 height 28
click at [446, 458] on input "plan payment can balance. I will send you a Schedule J so it can be updated. Pl…" at bounding box center [540, 463] width 335 height 28
drag, startPoint x: 698, startPoint y: 460, endPoint x: 738, endPoint y: 497, distance: 54.2
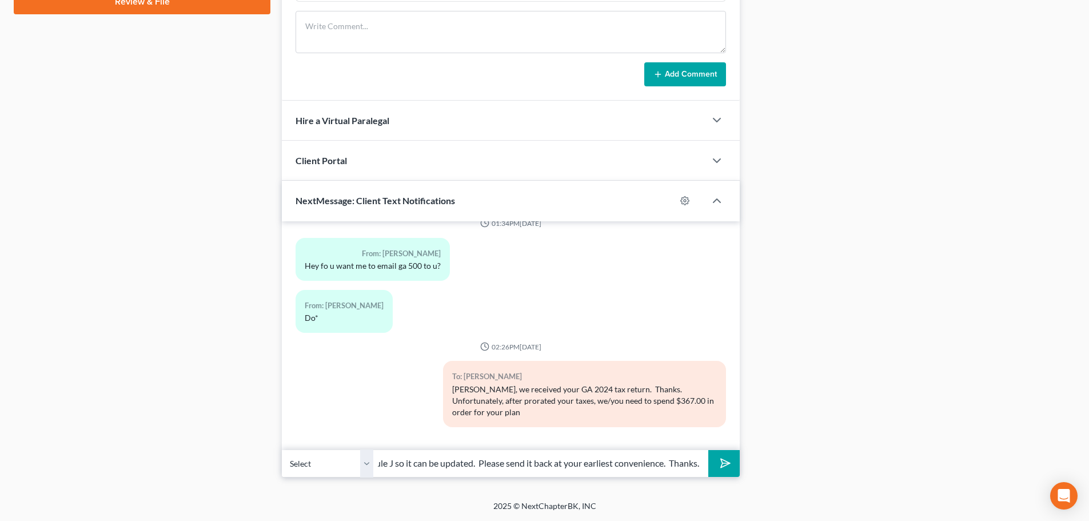
click at [700, 461] on input "plan payment can balance. I will send you a Schedule J so it can be updated. Pl…" at bounding box center [540, 463] width 335 height 28
drag, startPoint x: 661, startPoint y: 460, endPoint x: 677, endPoint y: 474, distance: 21.5
click at [663, 461] on input "plan payment can balance. I will send you a Schedule J so it can be updated. Pl…" at bounding box center [540, 463] width 335 height 28
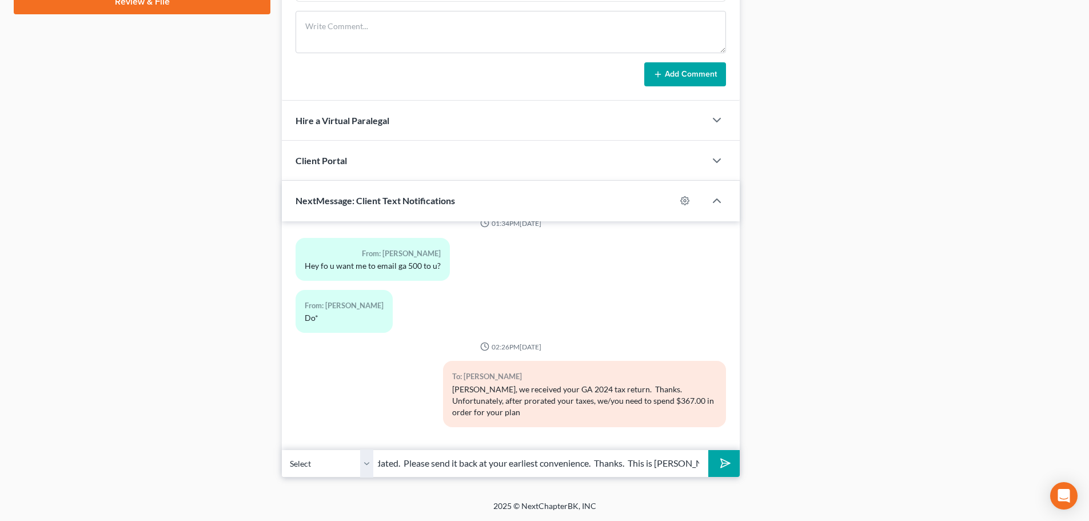
type input "plan payment can balance. I will send you a Schedule J so it can be updated. Pl…"
click at [725, 461] on polygon "submit" at bounding box center [723, 463] width 14 height 14
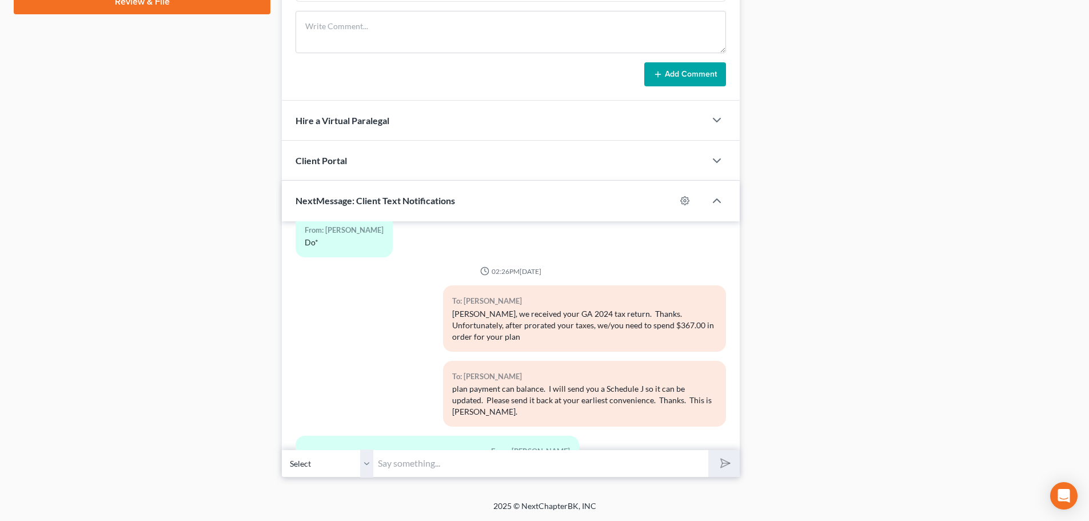
scroll to position [2342, 0]
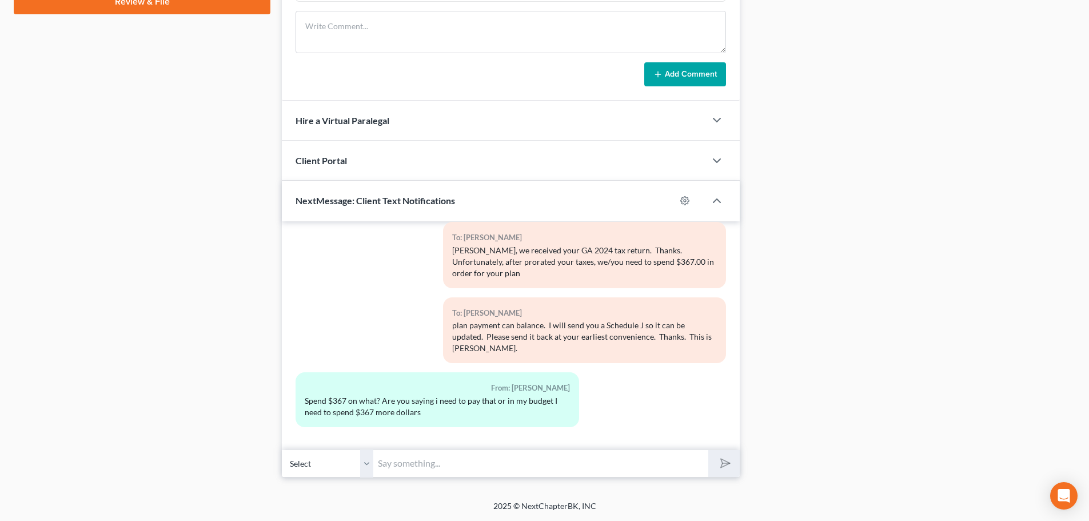
drag, startPoint x: 396, startPoint y: 465, endPoint x: 397, endPoint y: 472, distance: 7.6
click at [396, 465] on input "text" at bounding box center [540, 463] width 335 height 28
type input "In your budget (LOL). Your plan payment will not change."
click at [725, 466] on icon "submit" at bounding box center [723, 463] width 16 height 16
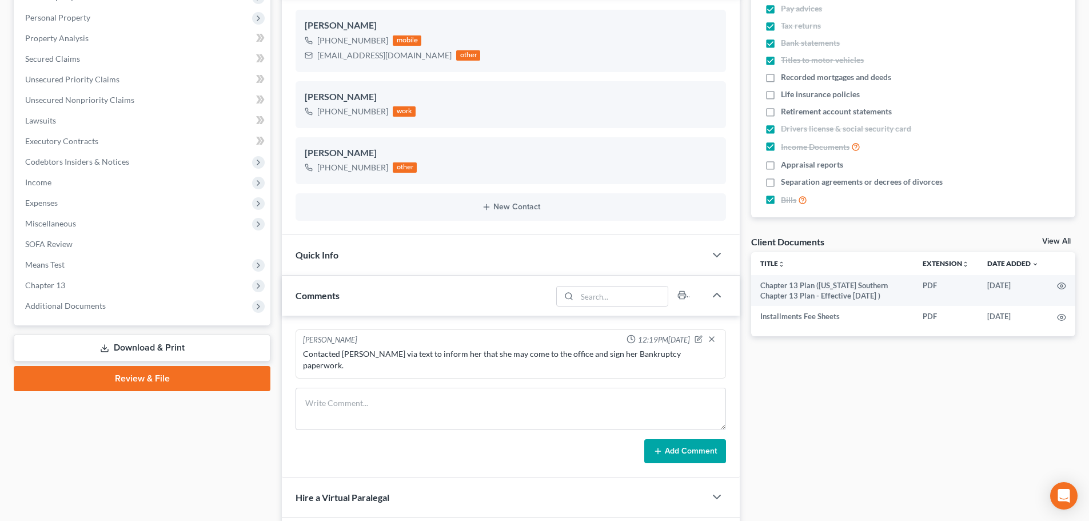
scroll to position [0, 0]
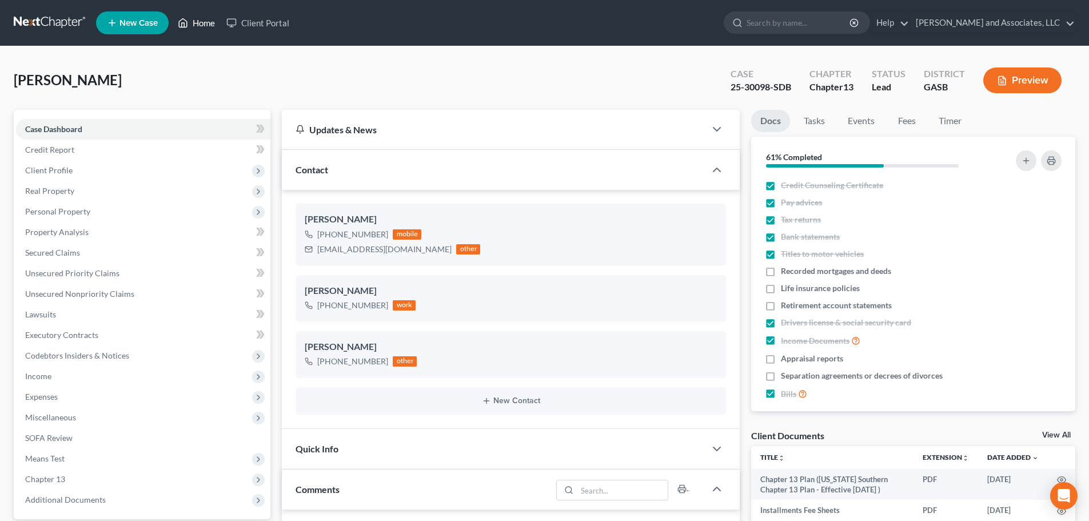
click at [197, 22] on link "Home" at bounding box center [196, 23] width 49 height 21
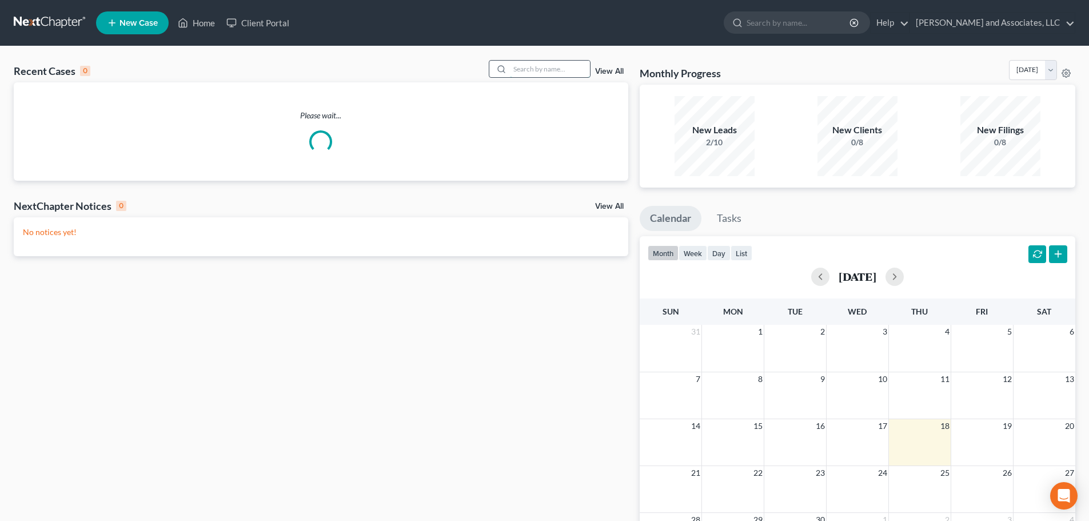
click at [529, 69] on input "search" at bounding box center [550, 69] width 80 height 17
